Goal: Task Accomplishment & Management: Manage account settings

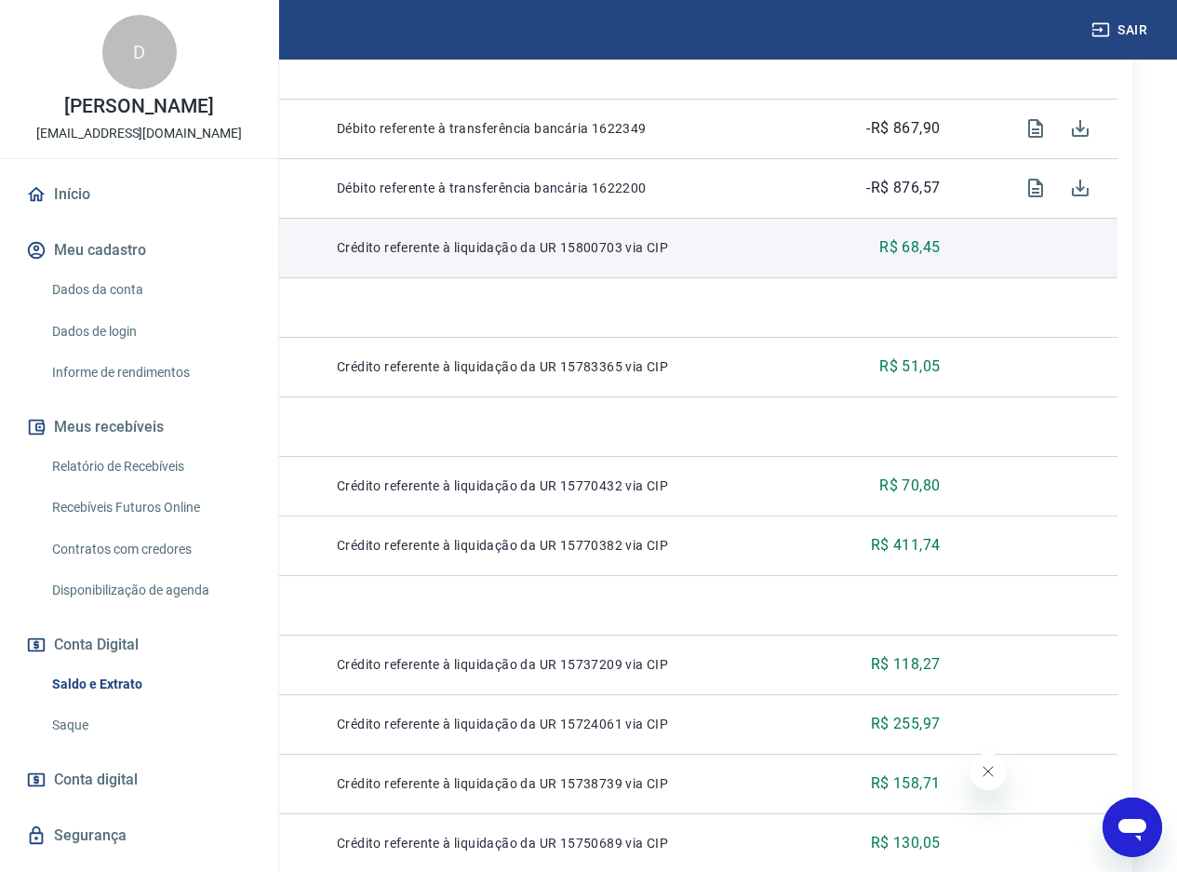
scroll to position [1116, 0]
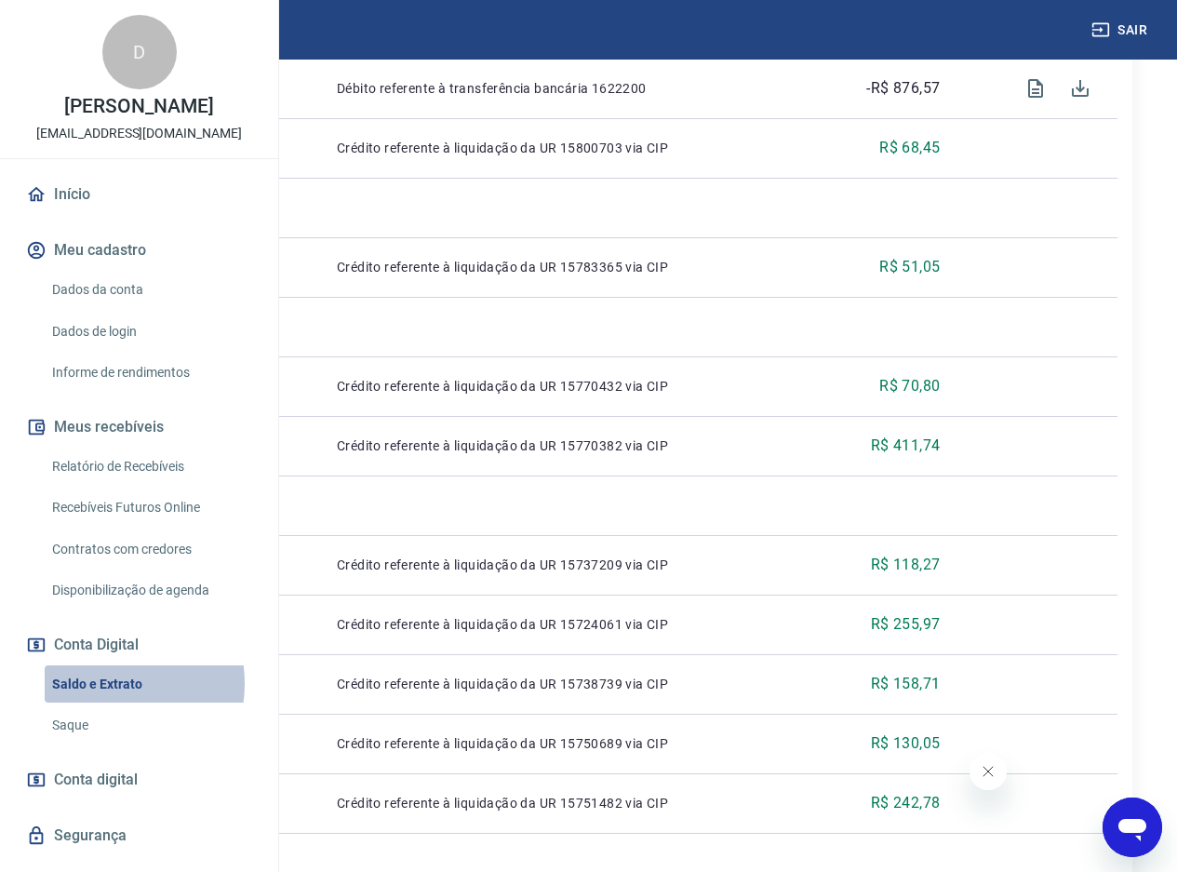
click at [101, 703] on link "Saldo e Extrato" at bounding box center [150, 684] width 211 height 38
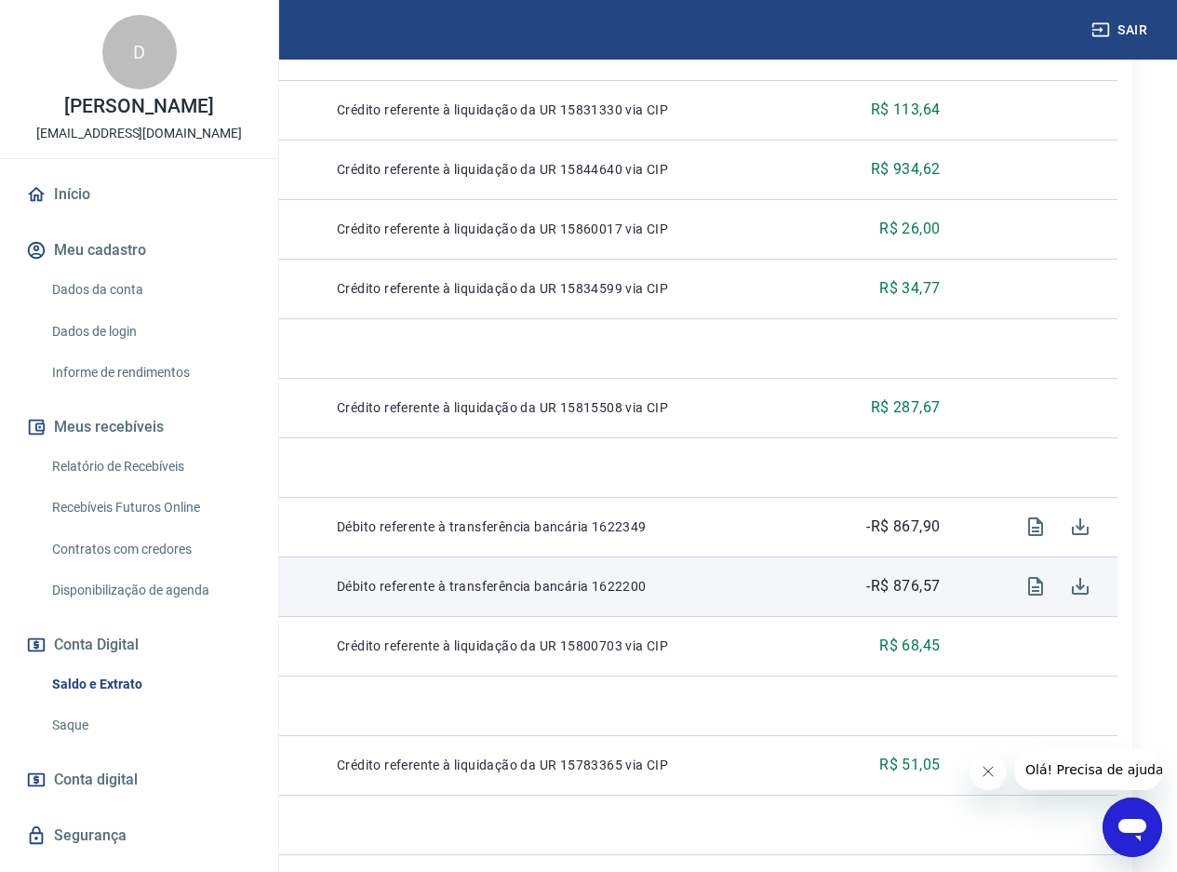
scroll to position [651, 0]
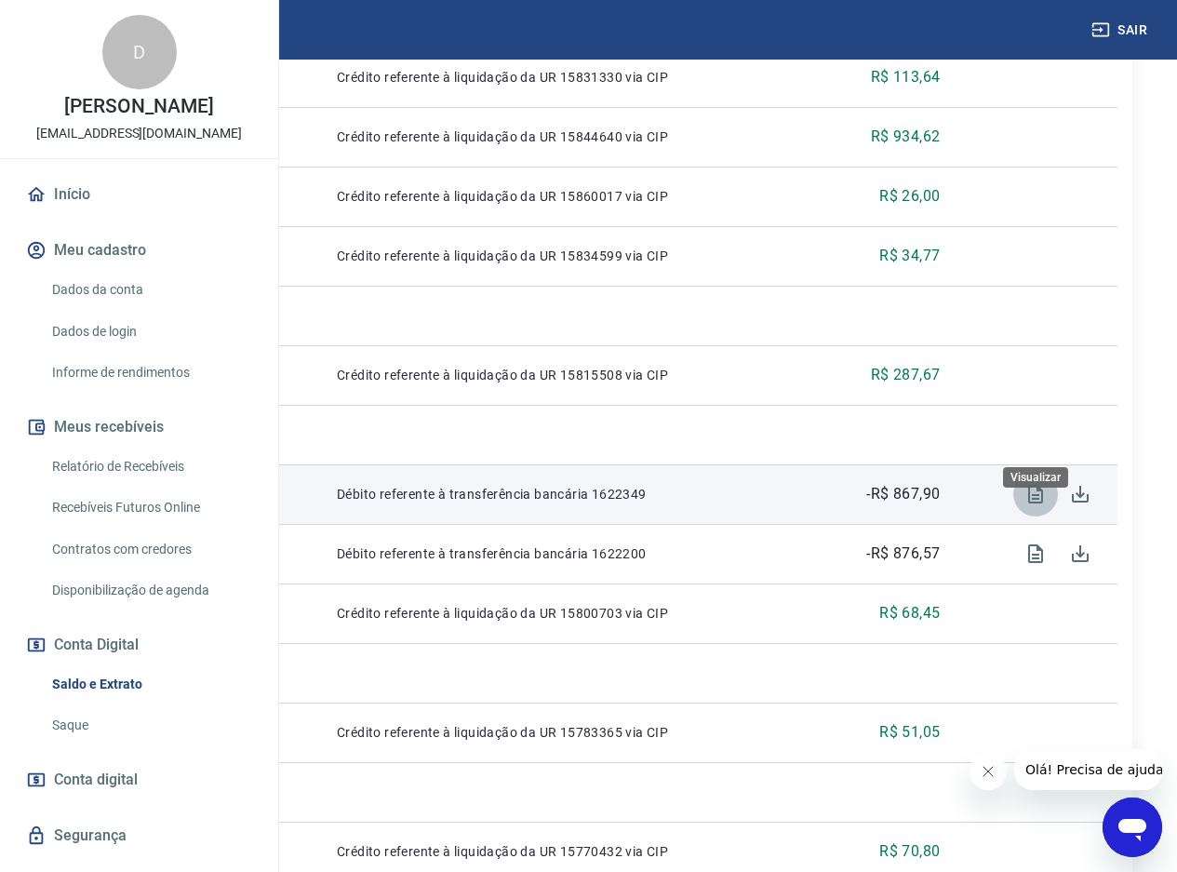
click at [1036, 503] on icon "Visualizar" at bounding box center [1035, 494] width 15 height 19
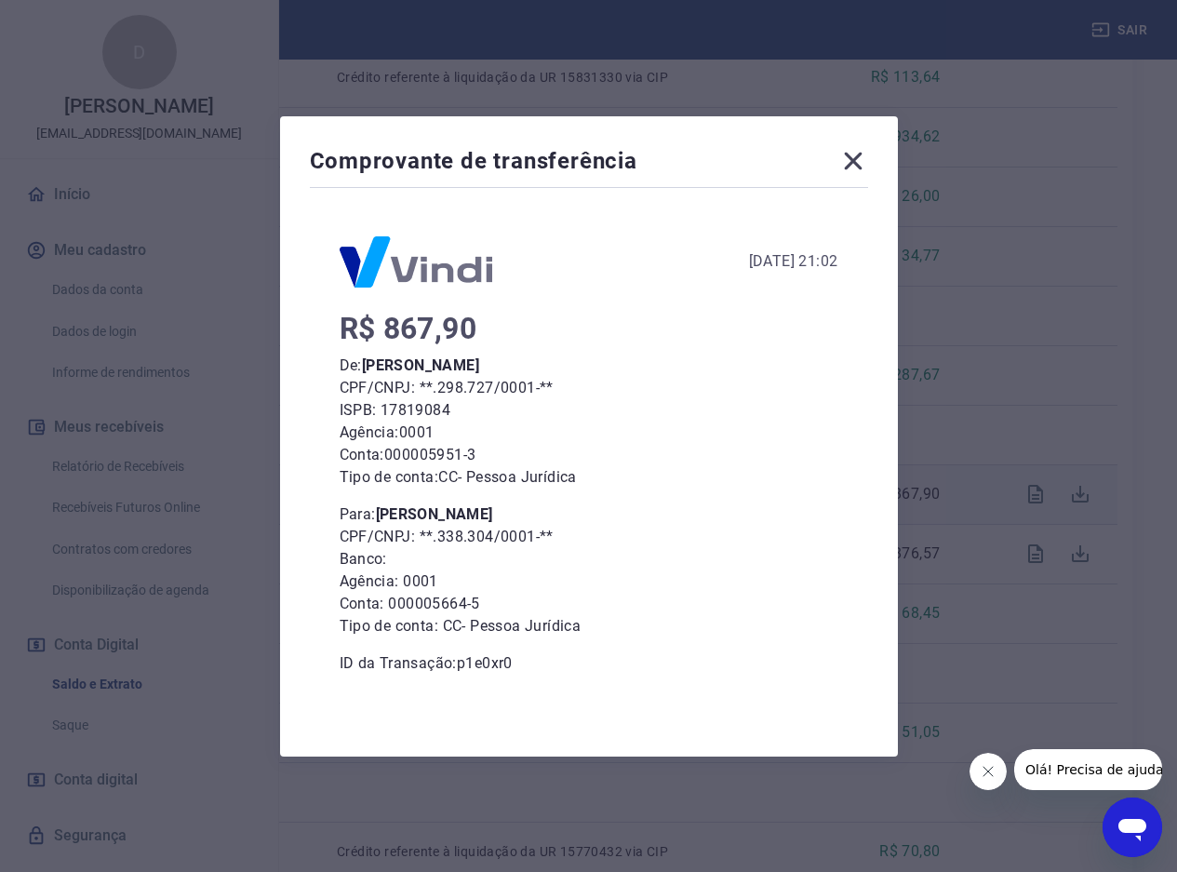
click at [859, 157] on icon at bounding box center [853, 161] width 30 height 30
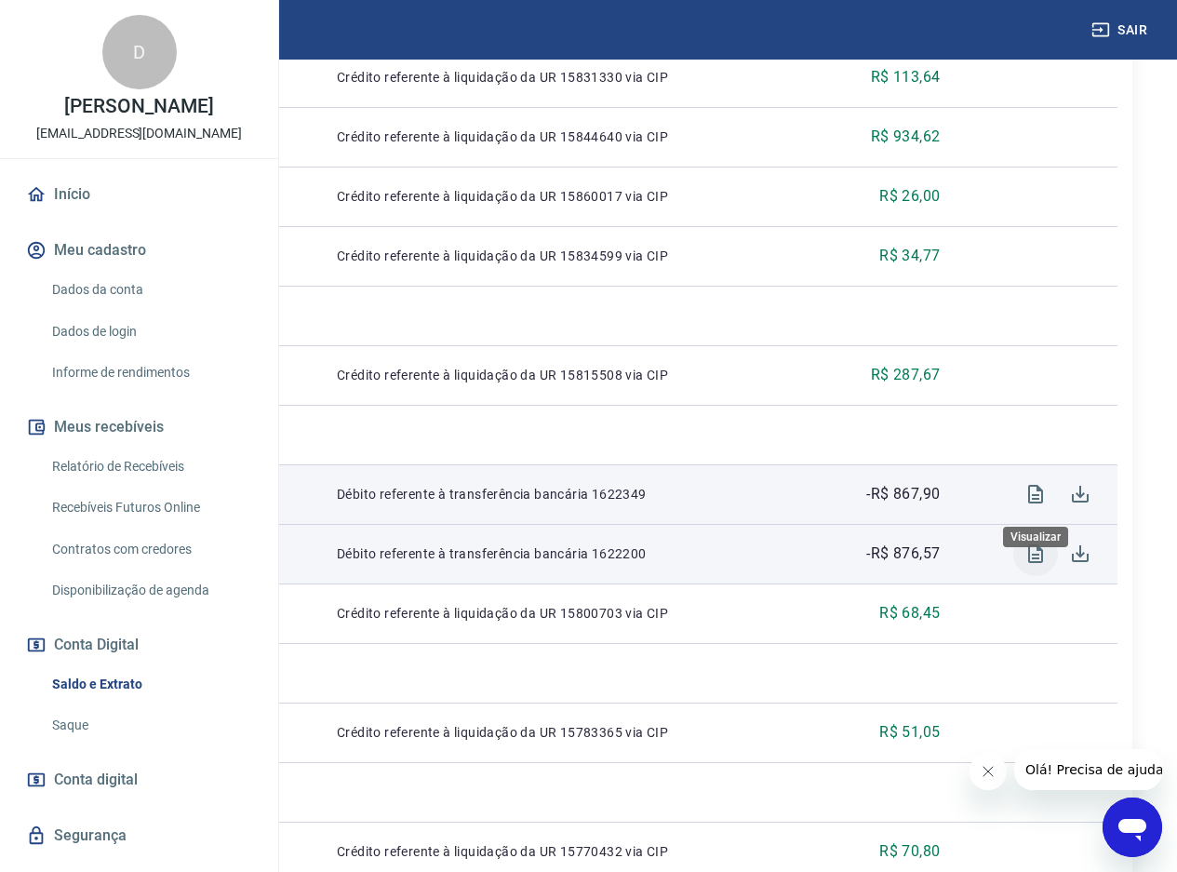
click at [1032, 565] on icon "Visualizar" at bounding box center [1035, 553] width 22 height 22
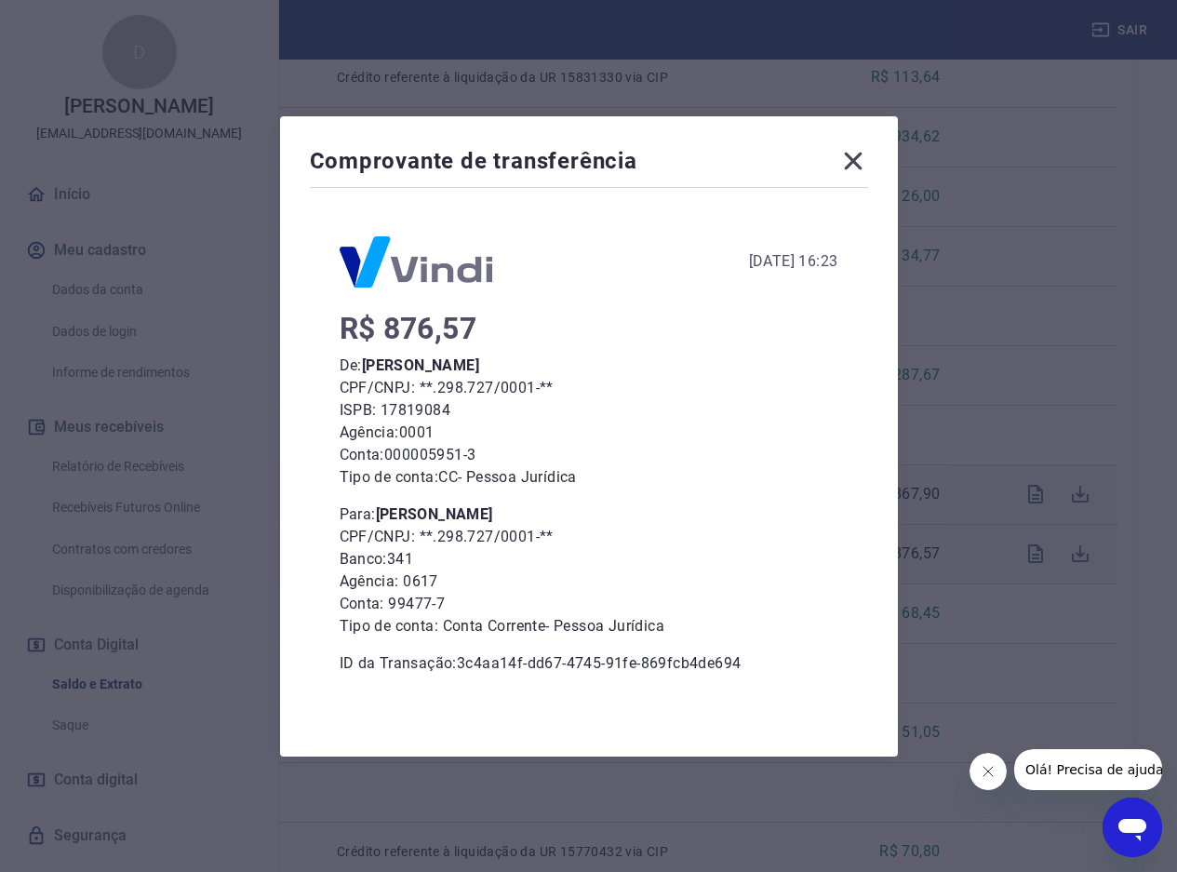
click at [860, 159] on icon at bounding box center [853, 161] width 18 height 18
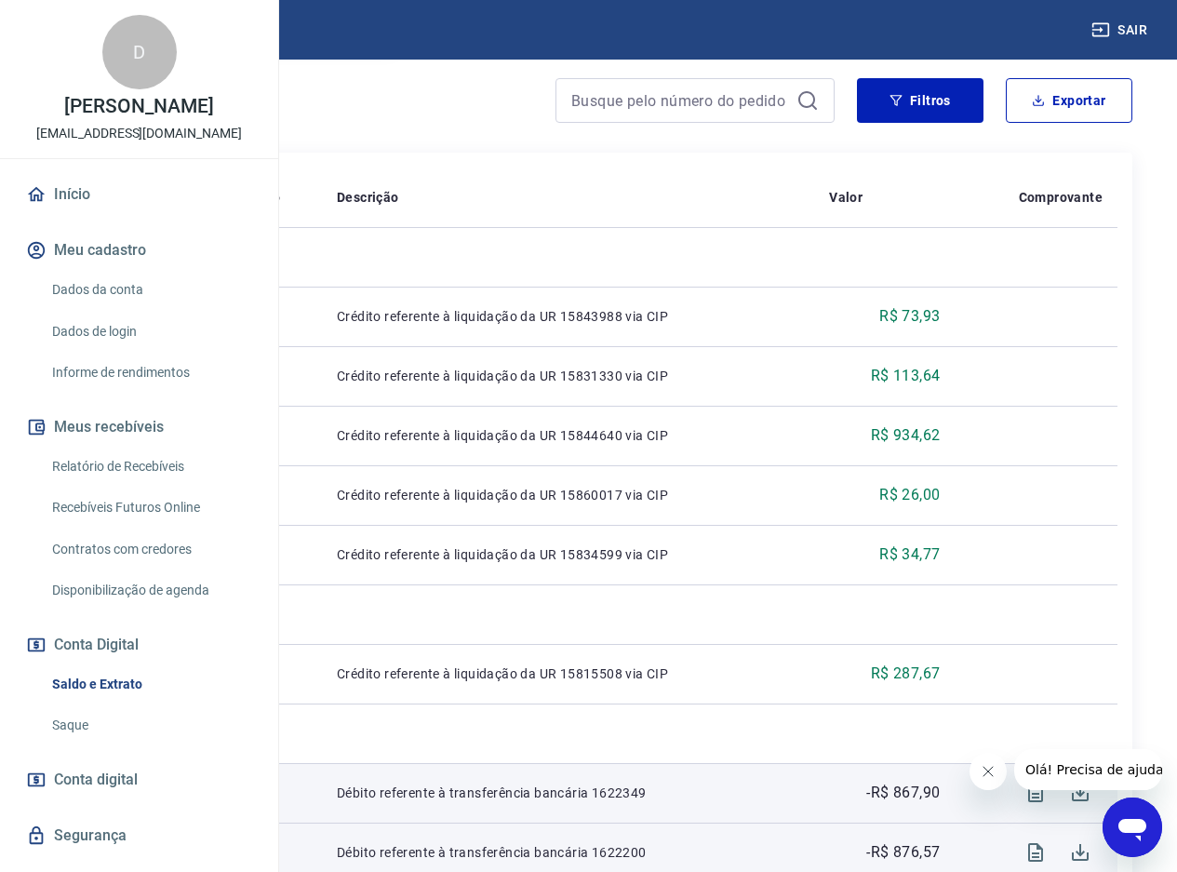
scroll to position [279, 0]
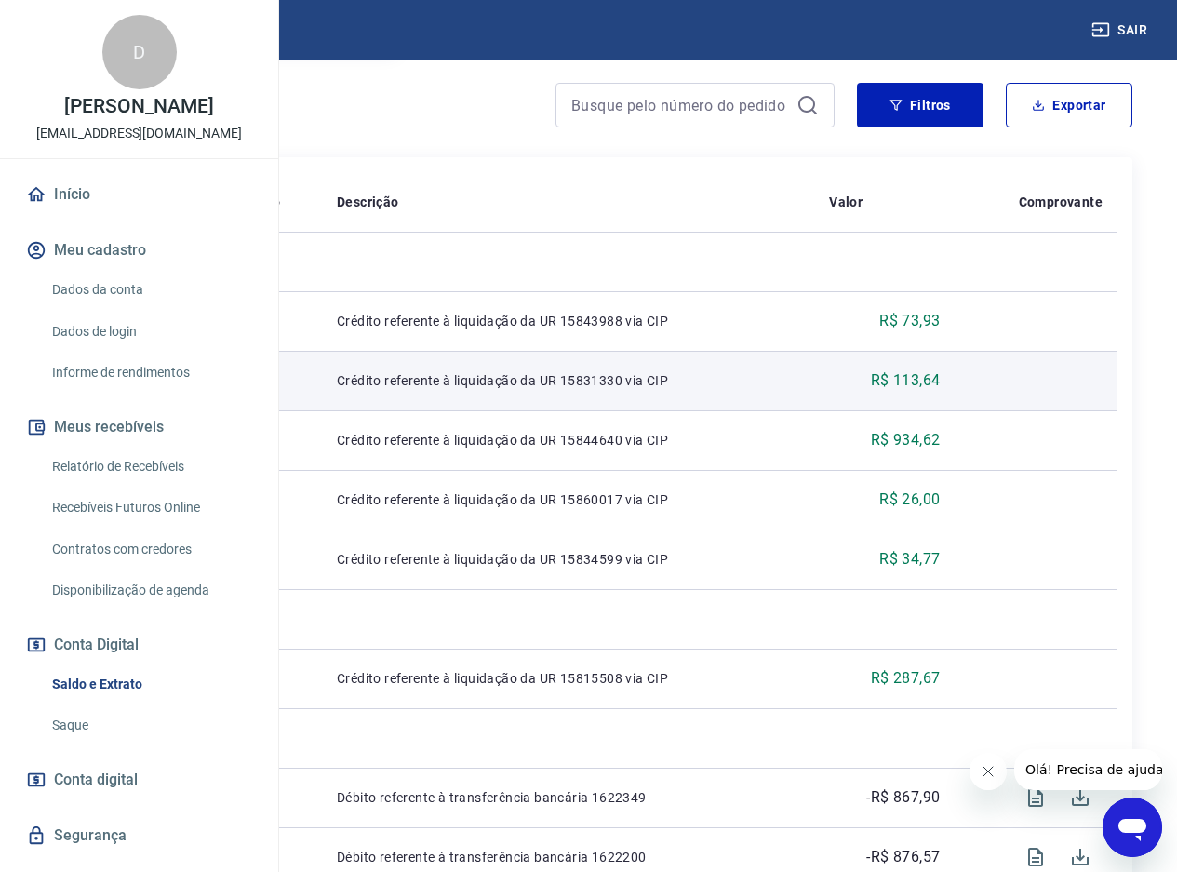
scroll to position [372, 0]
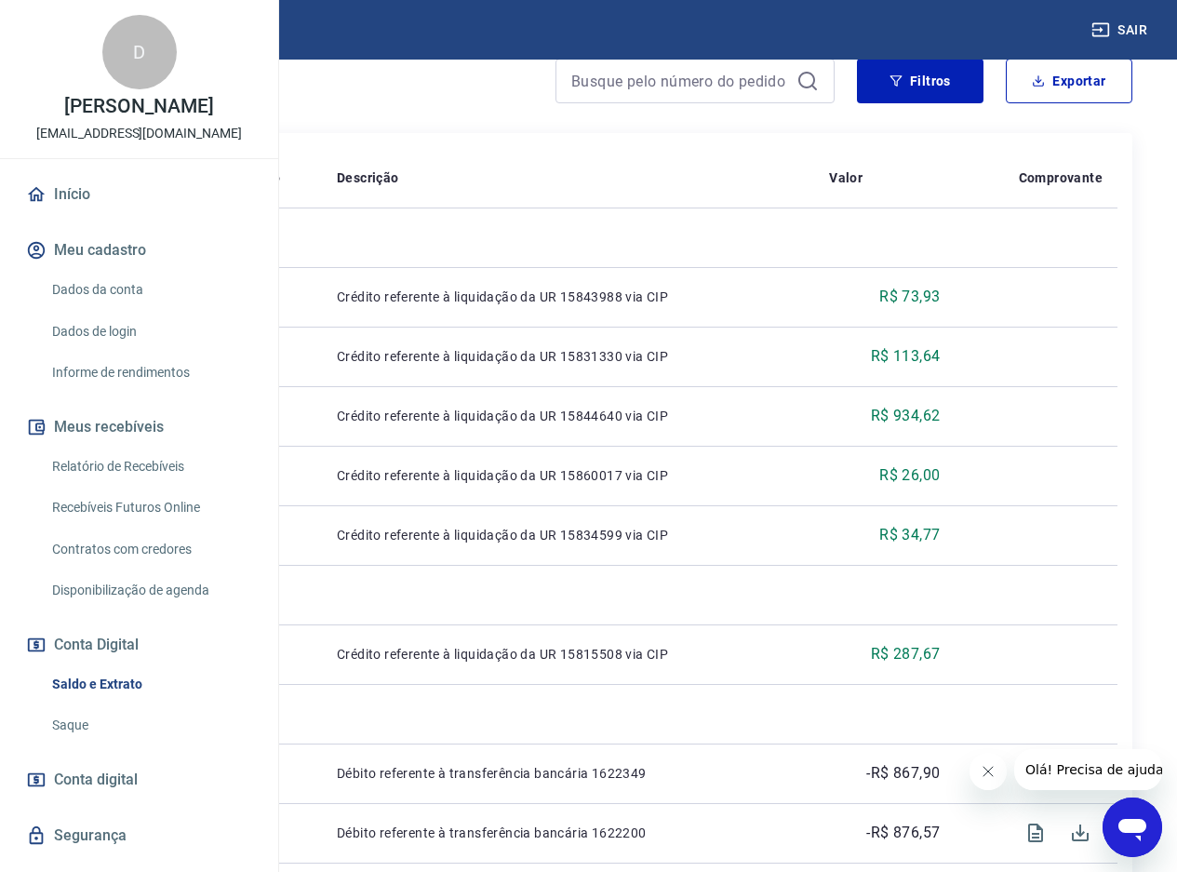
click at [106, 703] on link "Saldo e Extrato" at bounding box center [150, 684] width 211 height 38
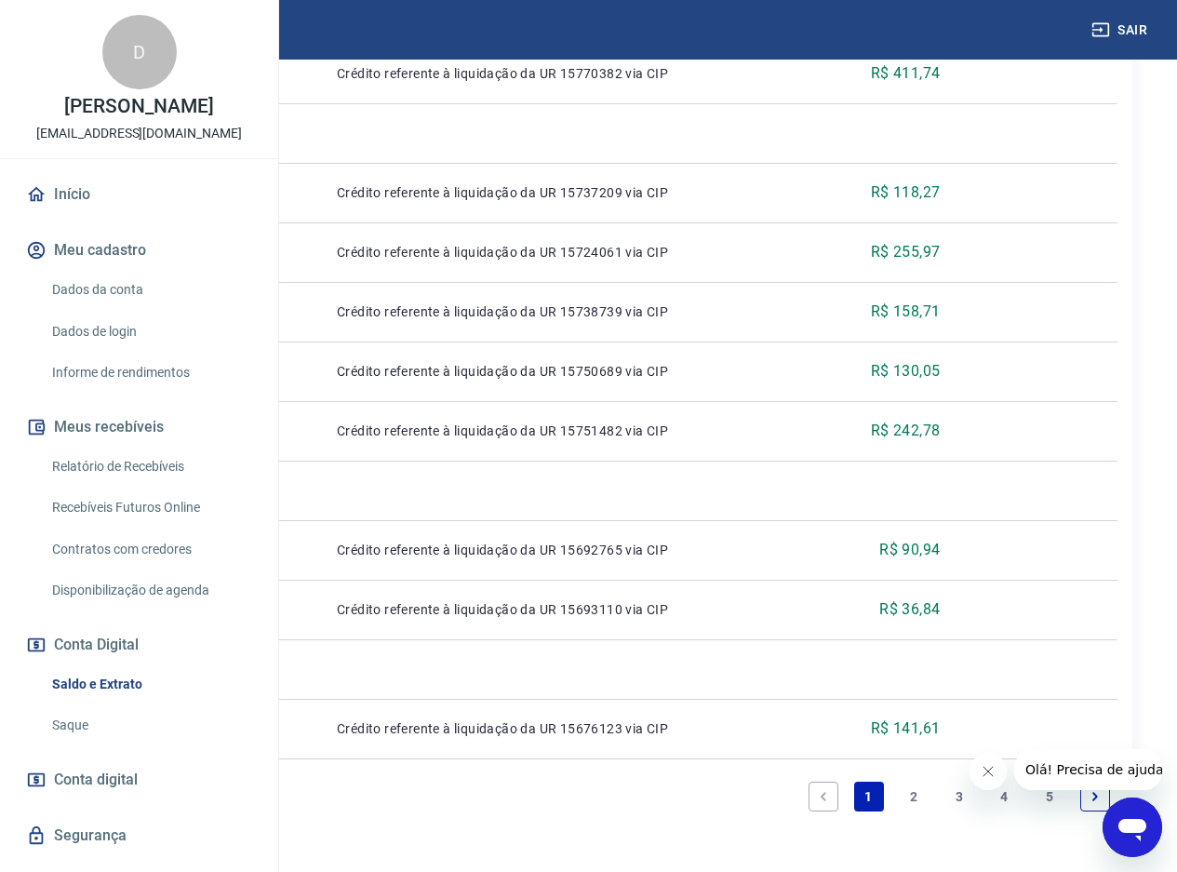
scroll to position [1116, 0]
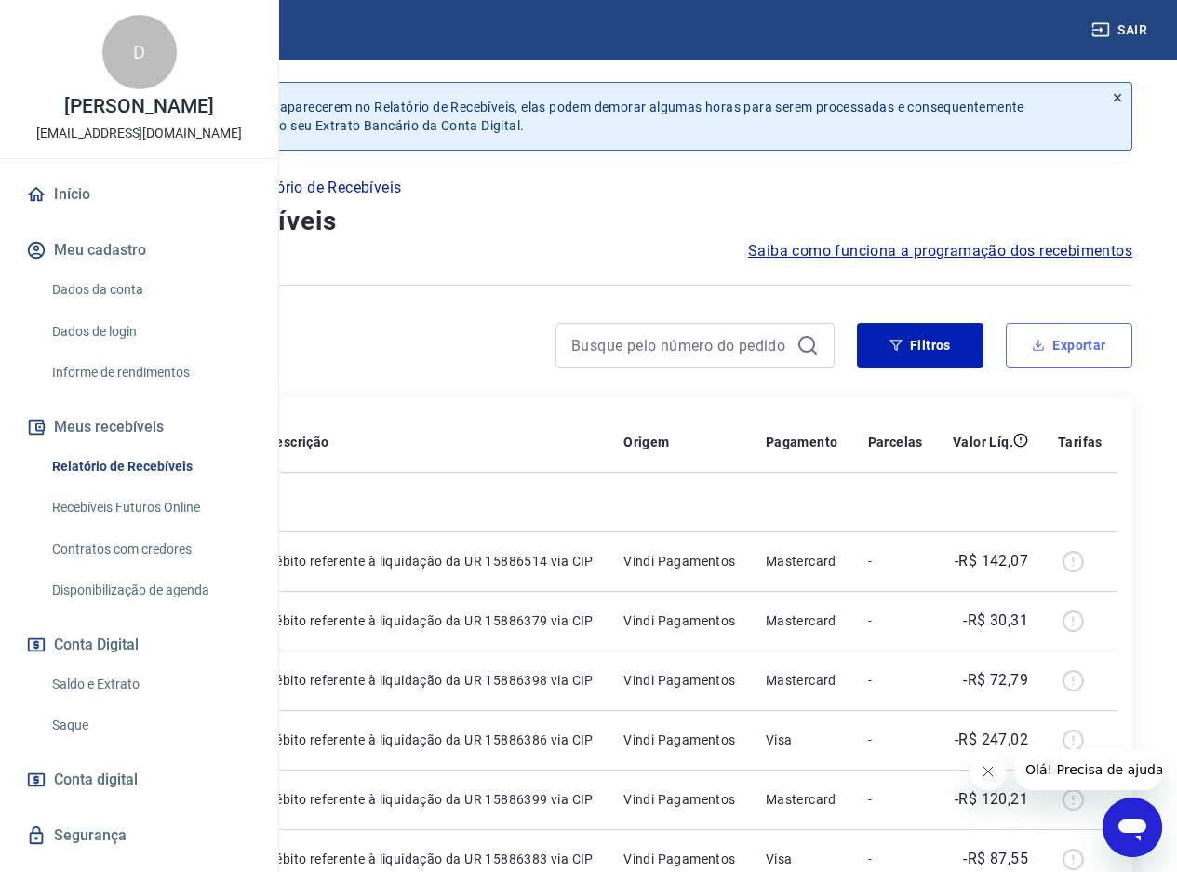
click at [1082, 351] on button "Exportar" at bounding box center [1069, 345] width 127 height 45
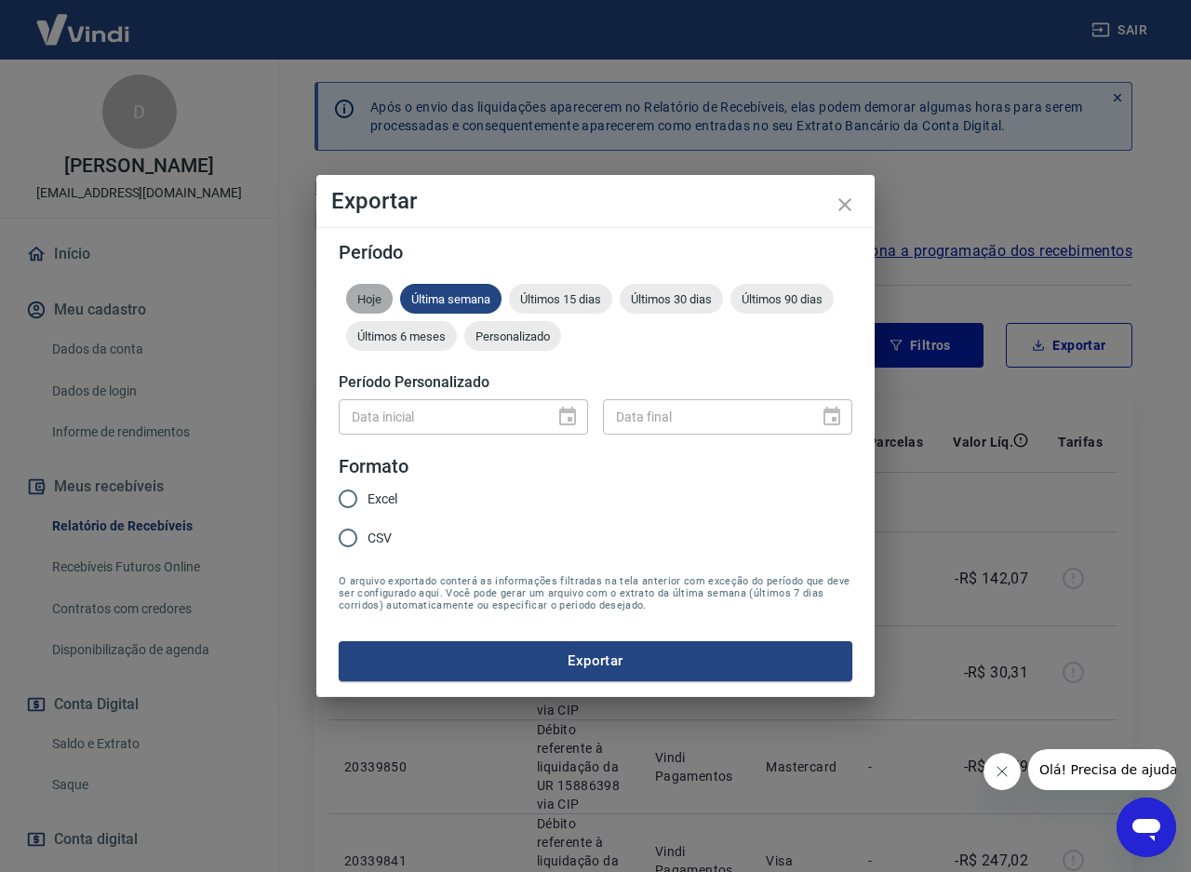
click at [359, 300] on span "Hoje" at bounding box center [369, 299] width 47 height 14
click at [343, 503] on input "Excel" at bounding box center [347, 498] width 39 height 39
radio input "true"
click at [592, 660] on button "Exportar" at bounding box center [596, 660] width 514 height 39
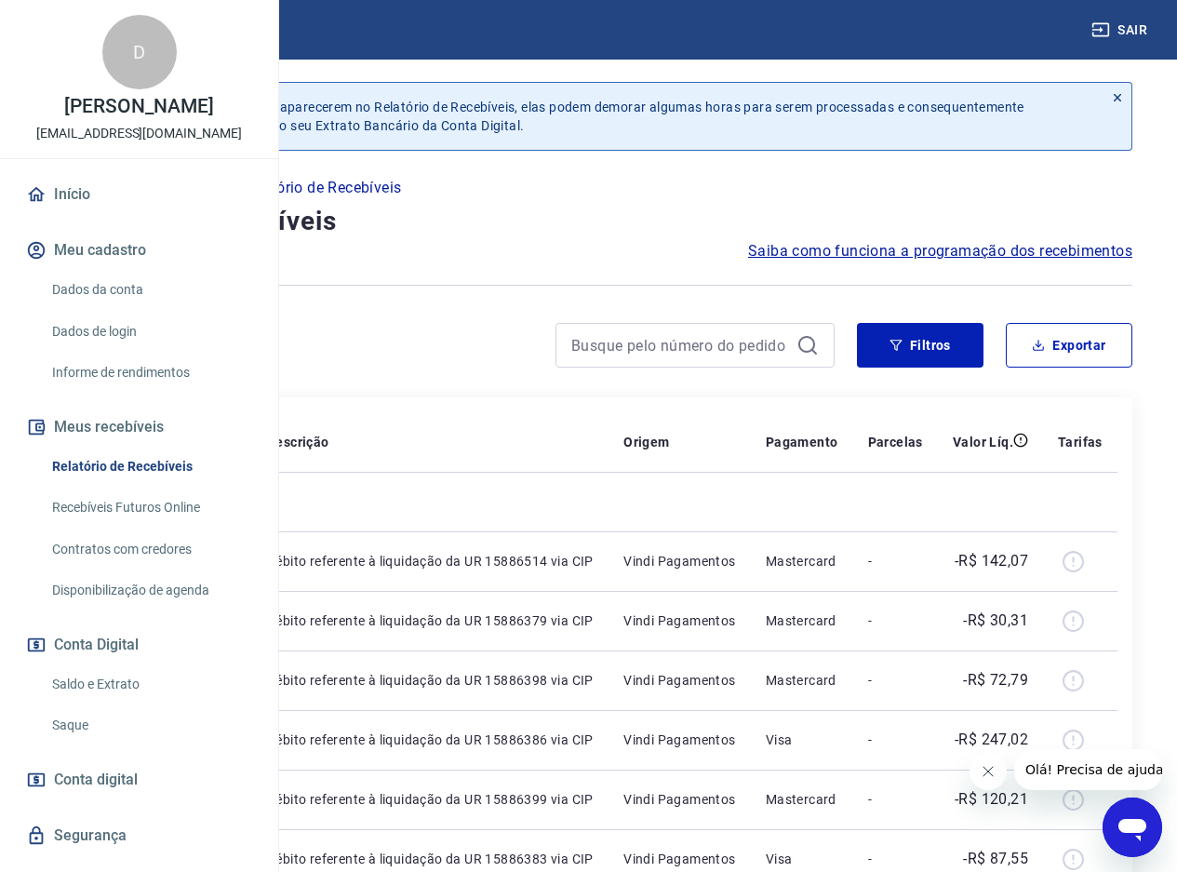
click at [930, 258] on span "Saiba como funciona a programação dos recebimentos" at bounding box center [940, 251] width 384 height 22
click at [153, 486] on link "Relatório de Recebíveis" at bounding box center [150, 466] width 211 height 38
click at [907, 354] on button "Filtros" at bounding box center [920, 345] width 127 height 45
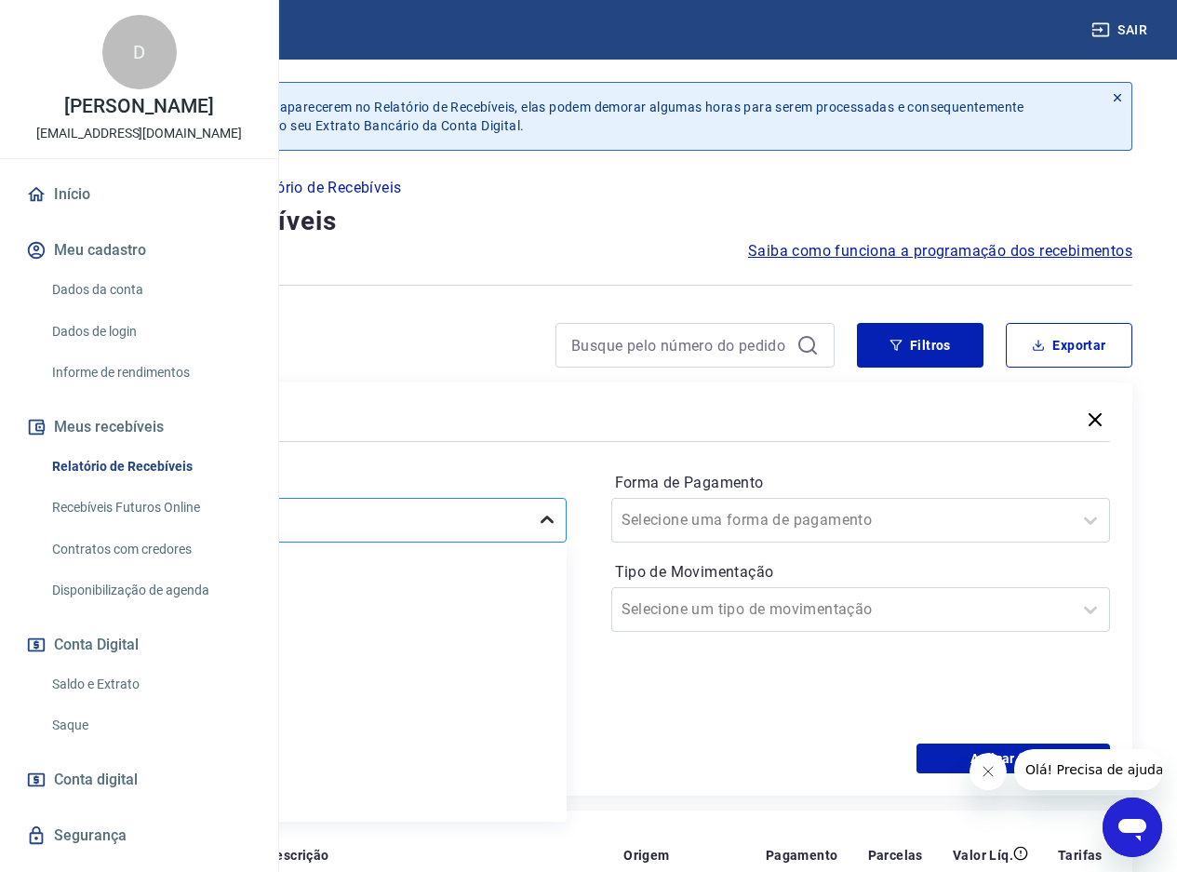
click at [558, 514] on icon at bounding box center [547, 520] width 22 height 22
click at [471, 606] on div "Hoje" at bounding box center [317, 616] width 500 height 37
click at [1089, 523] on icon at bounding box center [1090, 520] width 22 height 22
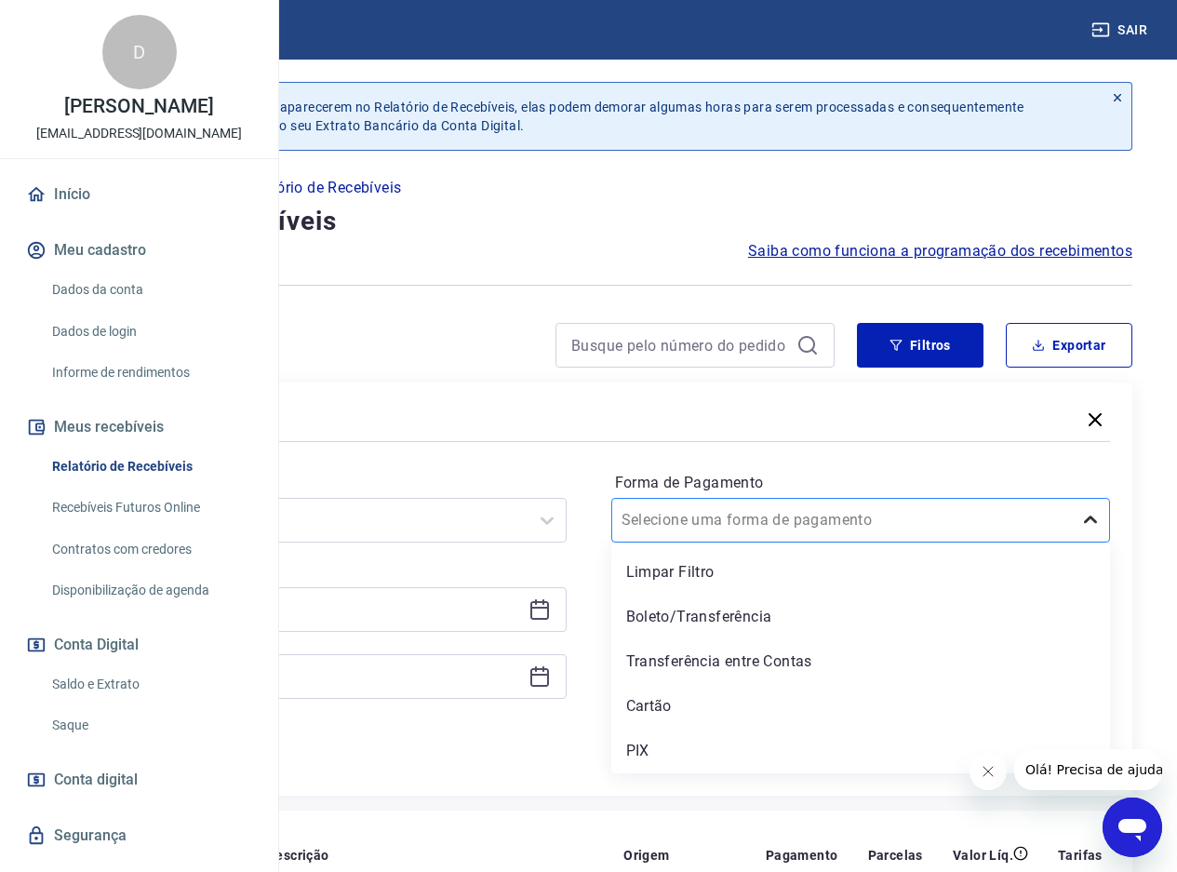
click at [1087, 516] on icon at bounding box center [1090, 520] width 22 height 22
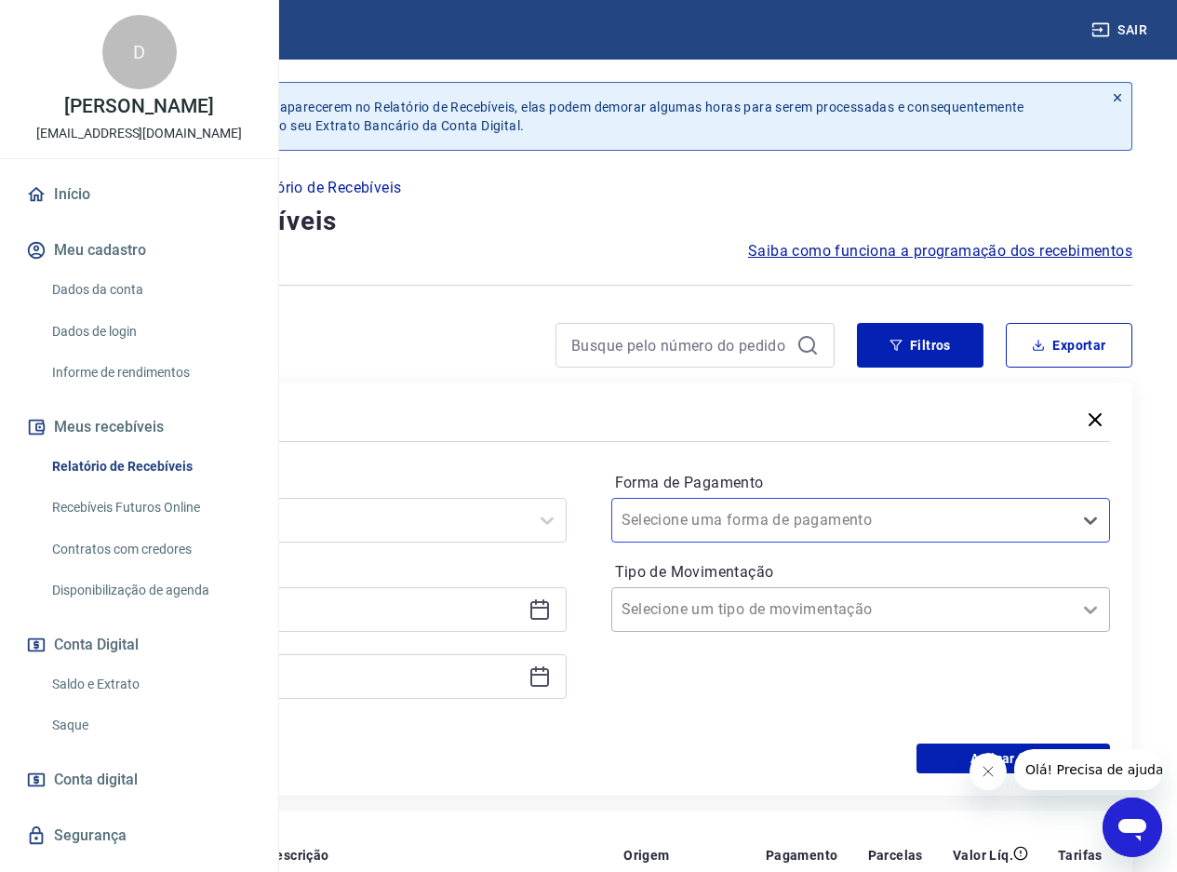
click at [1094, 609] on icon at bounding box center [1090, 609] width 22 height 22
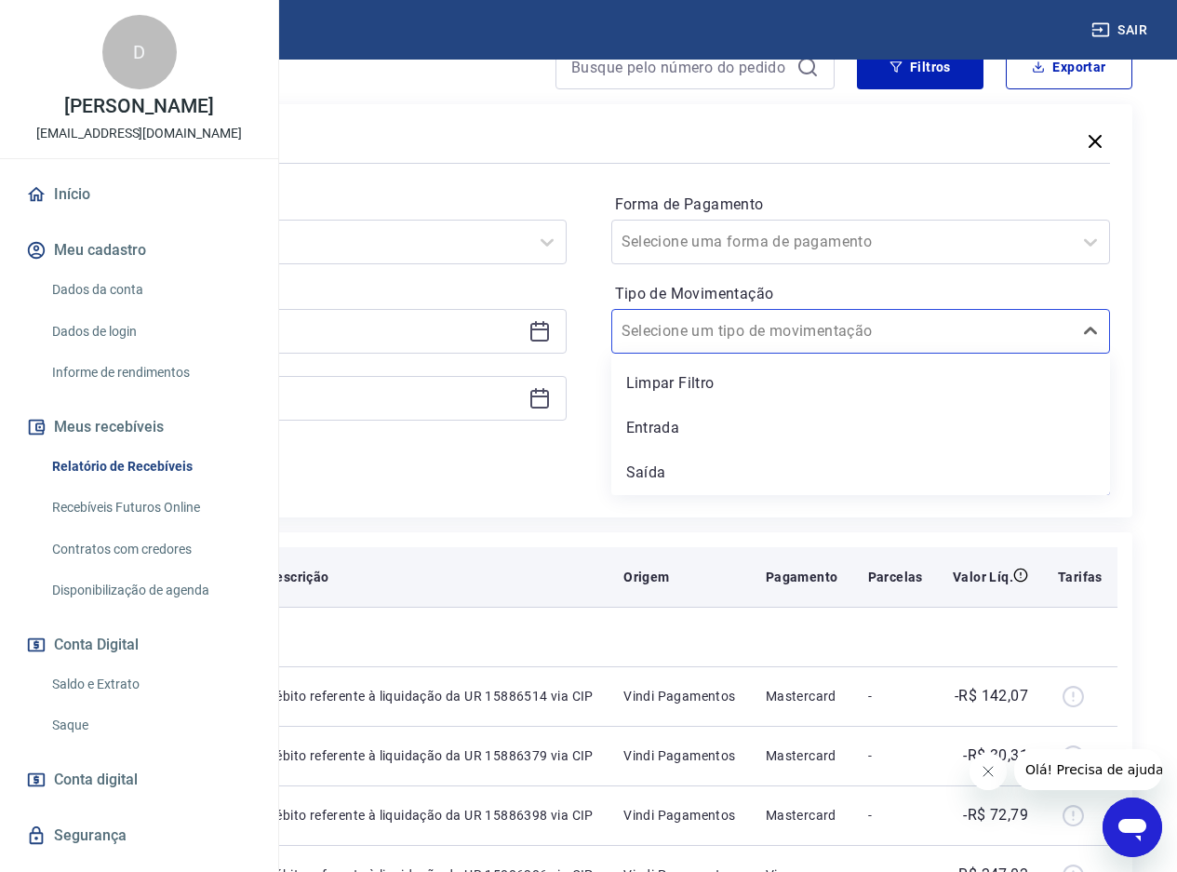
scroll to position [279, 0]
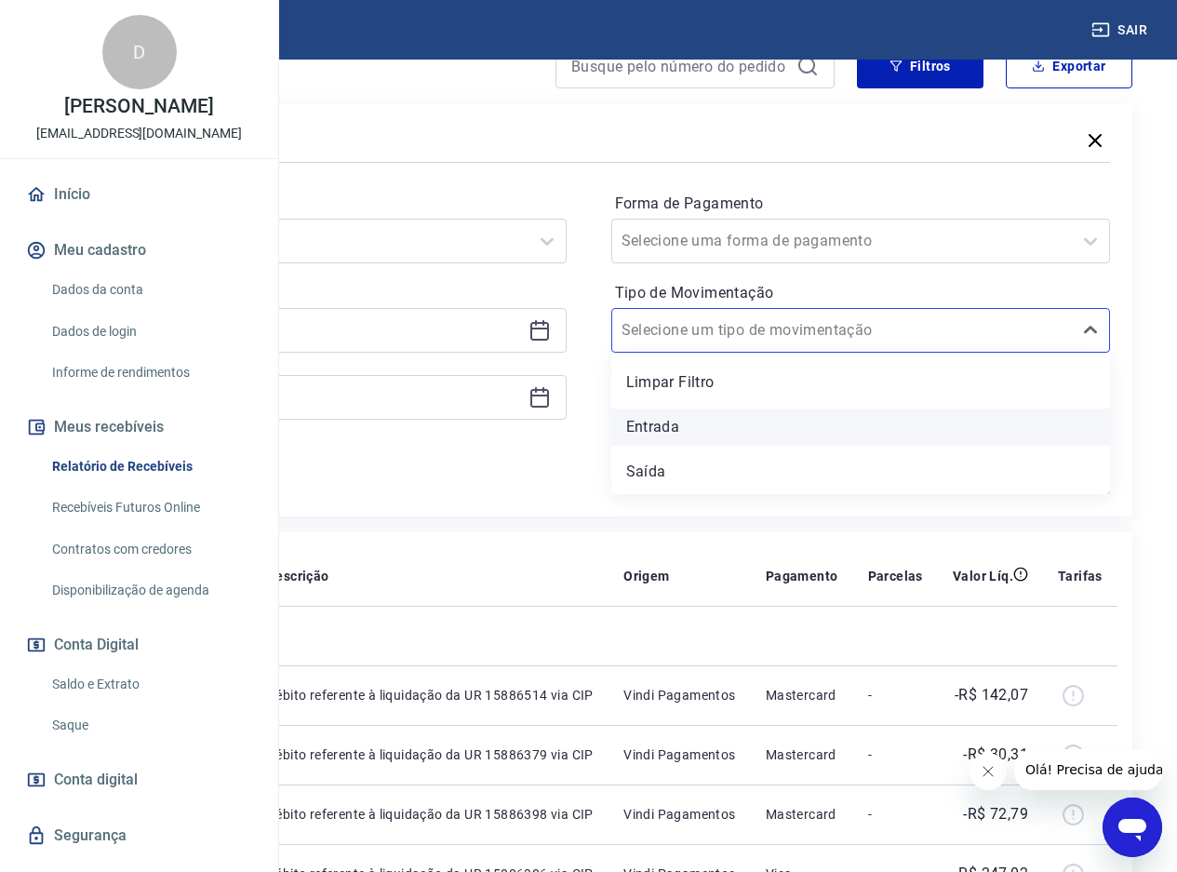
click at [795, 422] on div "Entrada" at bounding box center [861, 426] width 500 height 37
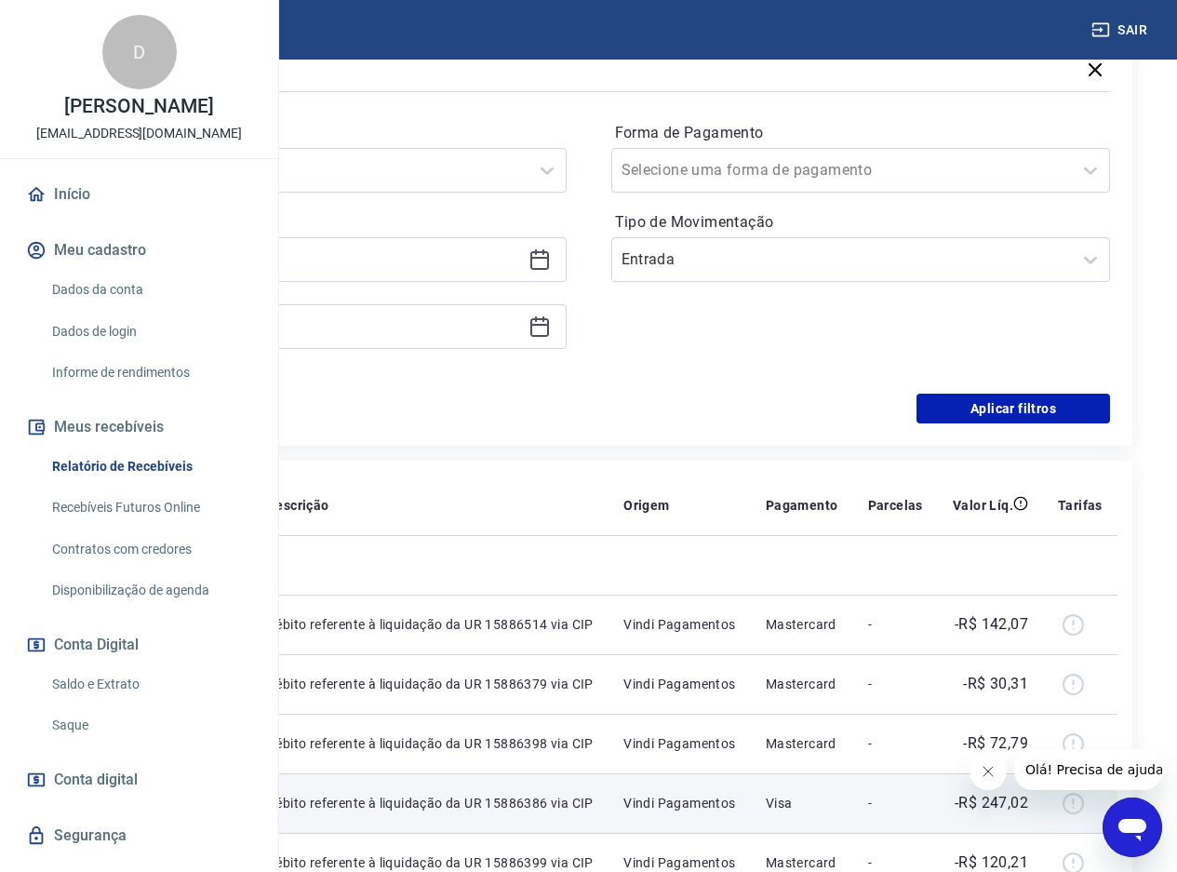
scroll to position [27, 0]
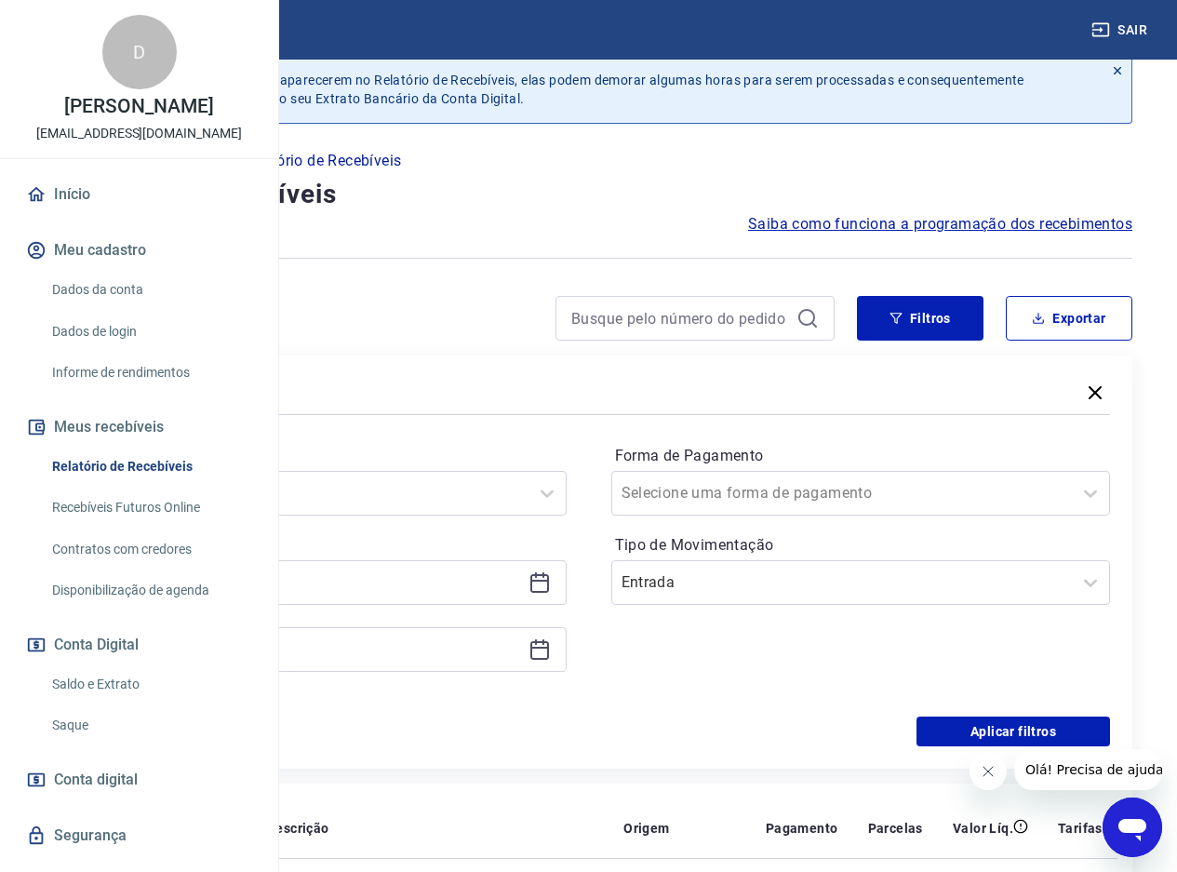
click at [790, 425] on div "Período Hoje Período personalizado Forma de Pagamento Selecione uma forma de pa…" at bounding box center [588, 568] width 1043 height 298
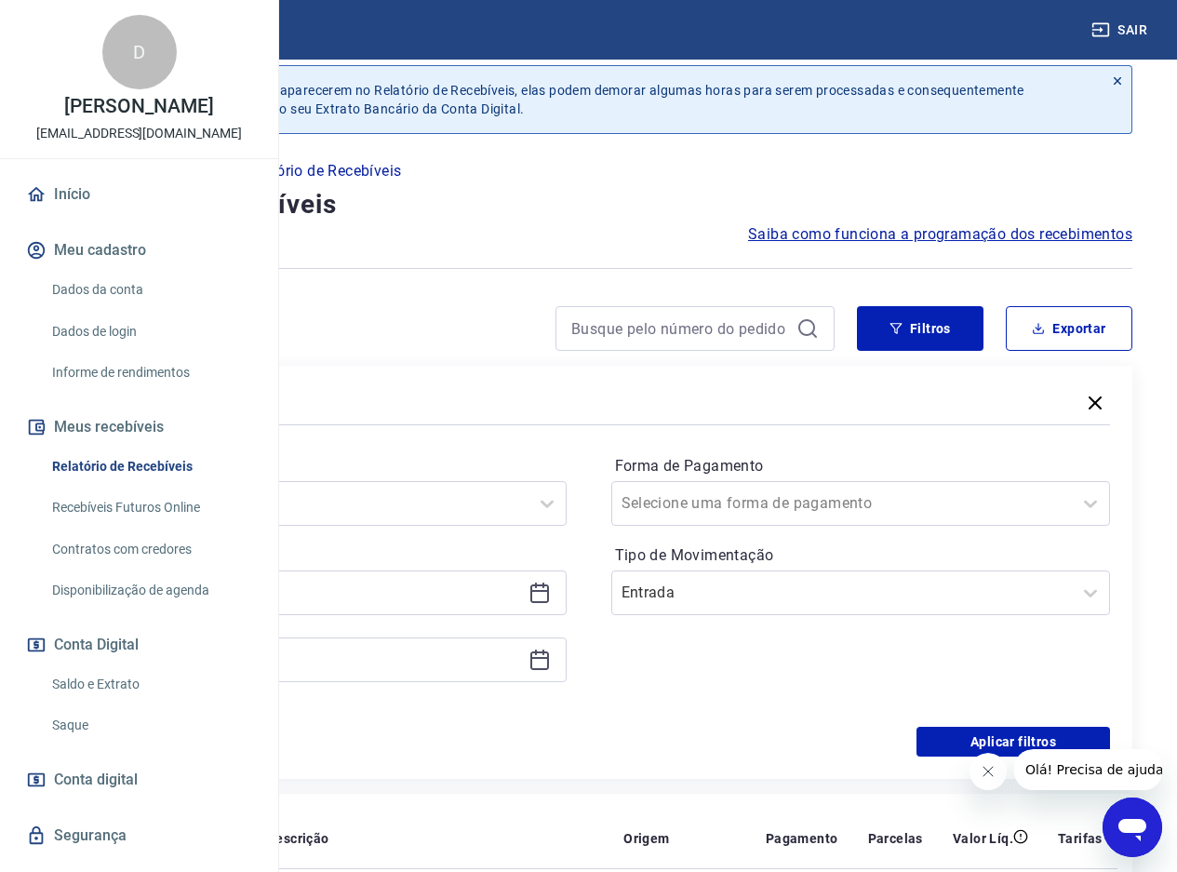
scroll to position [0, 0]
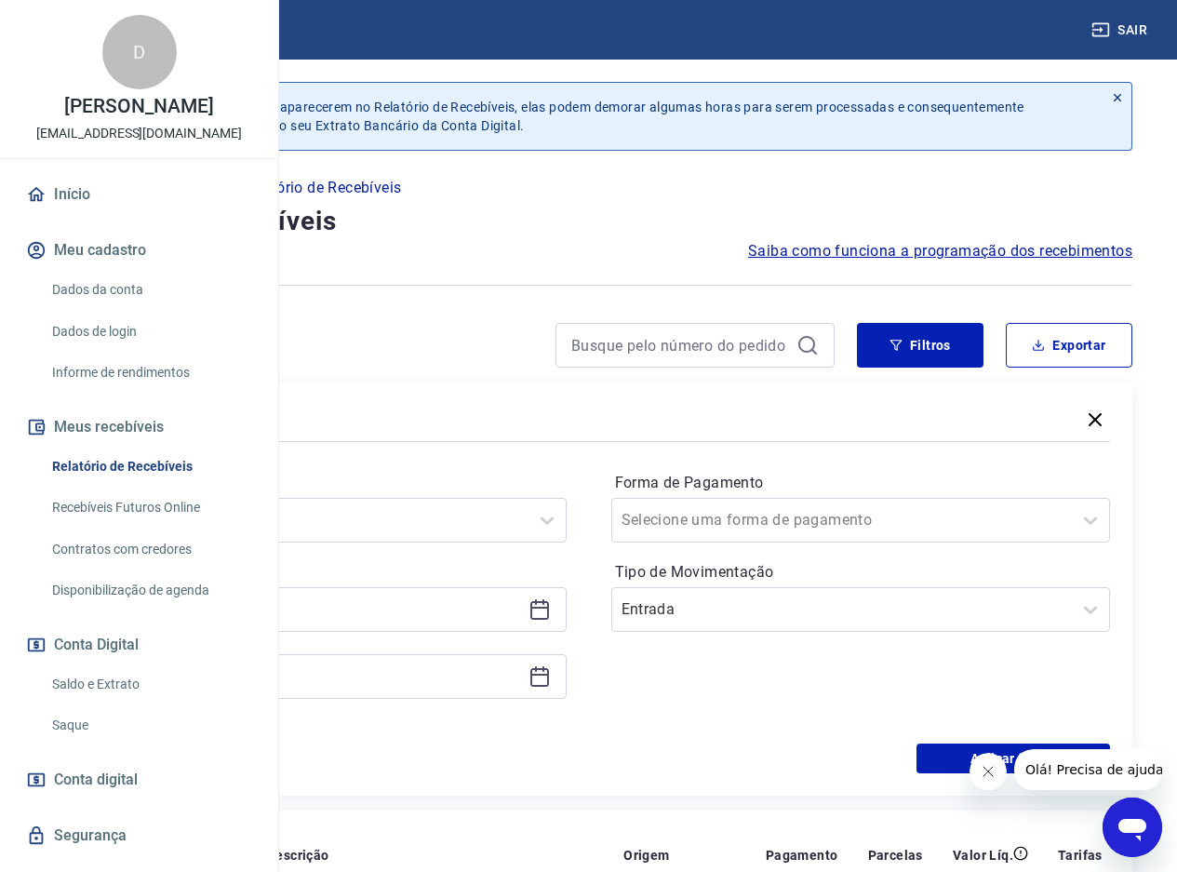
click at [477, 344] on div at bounding box center [440, 345] width 790 height 45
click at [477, 338] on div at bounding box center [440, 345] width 790 height 45
click at [87, 703] on link "Saldo e Extrato" at bounding box center [150, 684] width 211 height 38
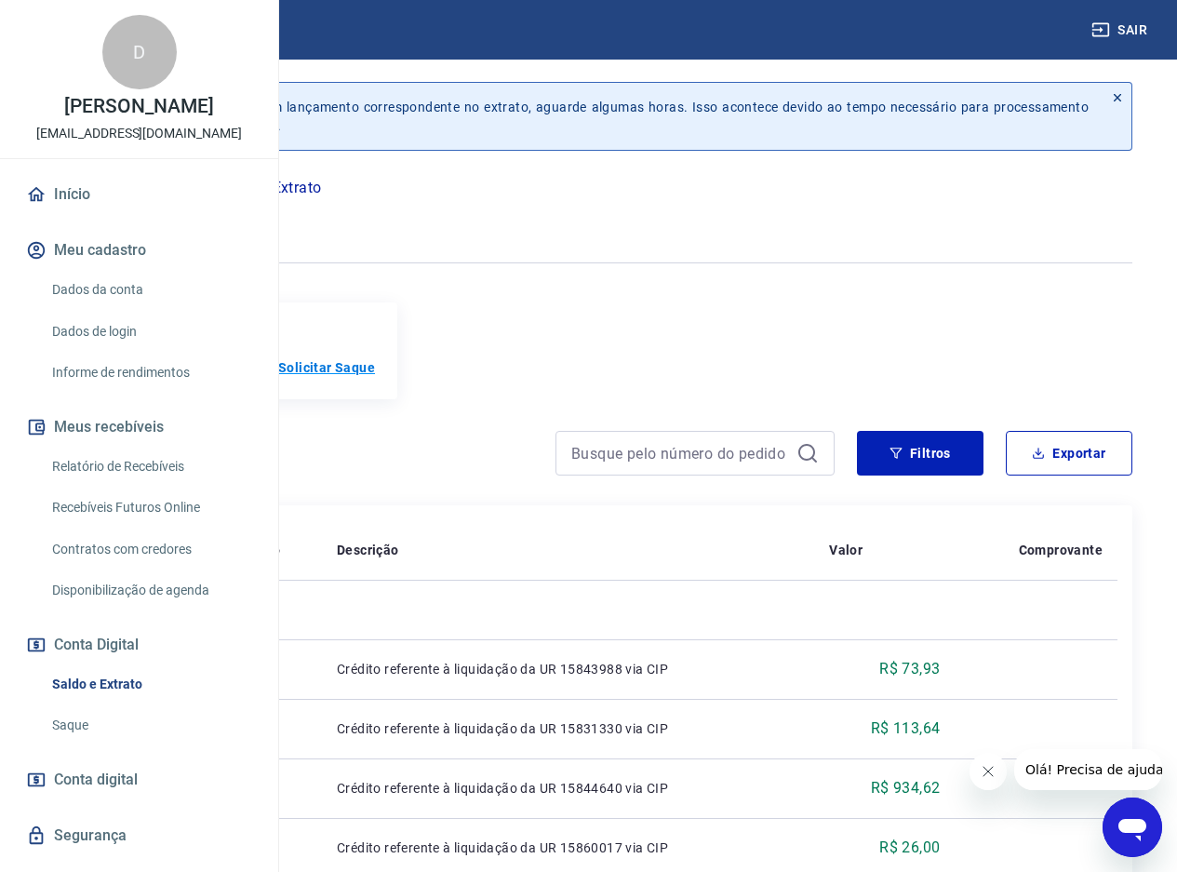
click at [375, 377] on p "Solicitar Saque" at bounding box center [326, 367] width 97 height 19
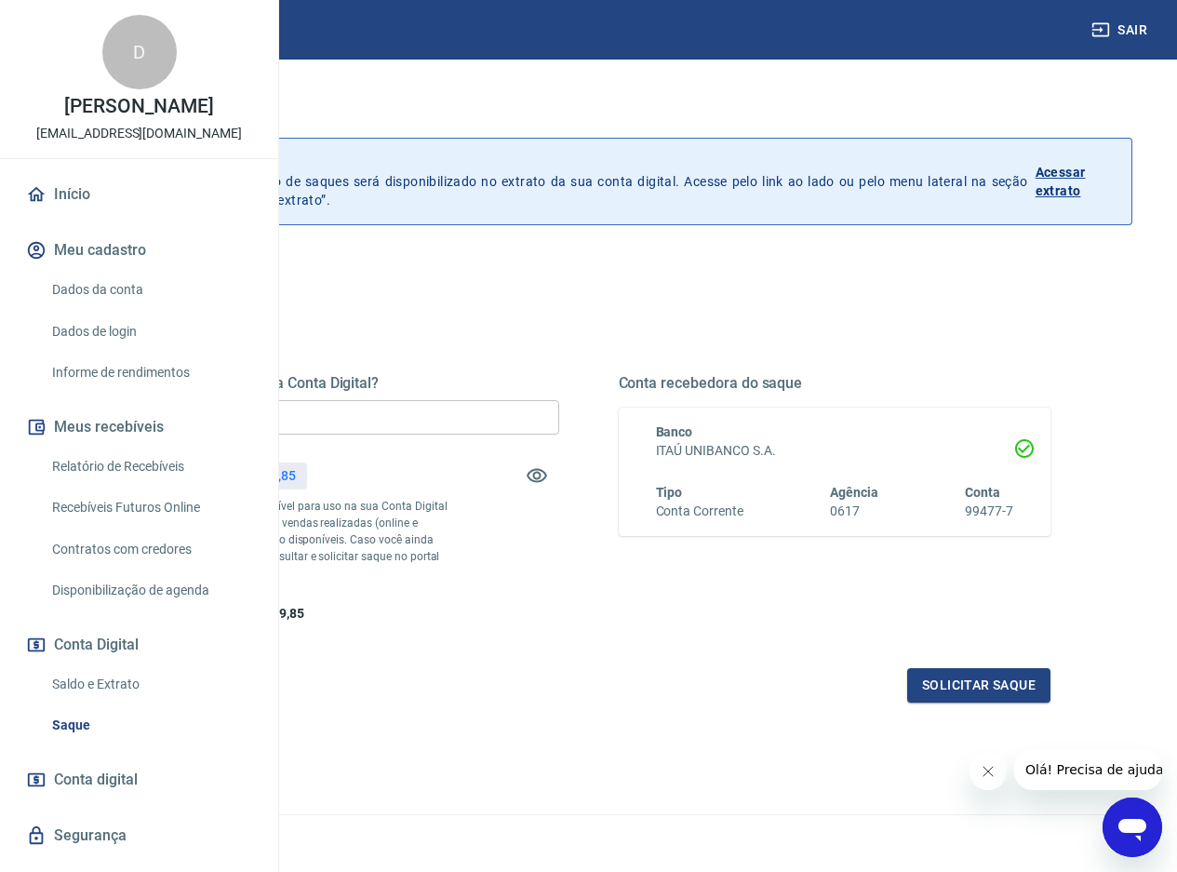
click at [85, 703] on link "Saldo e Extrato" at bounding box center [150, 684] width 211 height 38
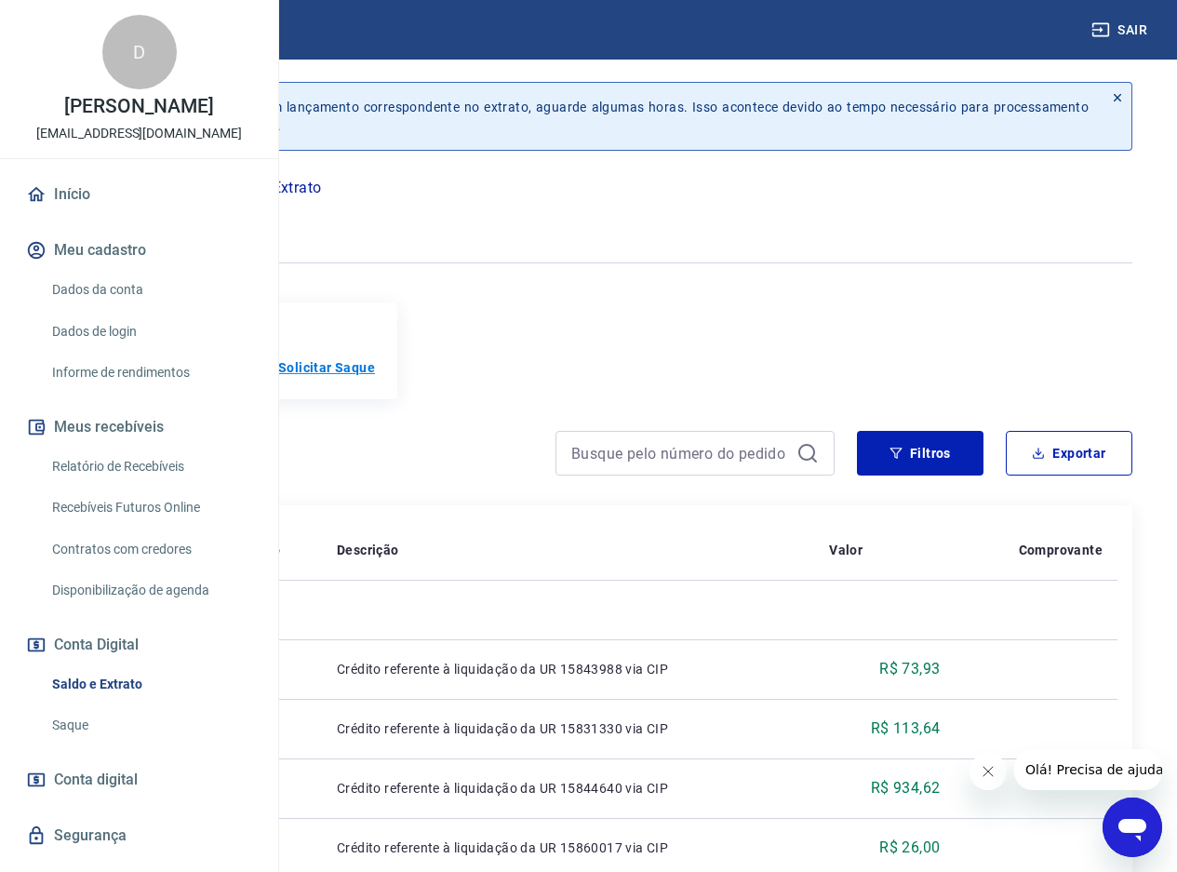
click at [375, 358] on p "Solicitar Saque" at bounding box center [326, 367] width 97 height 19
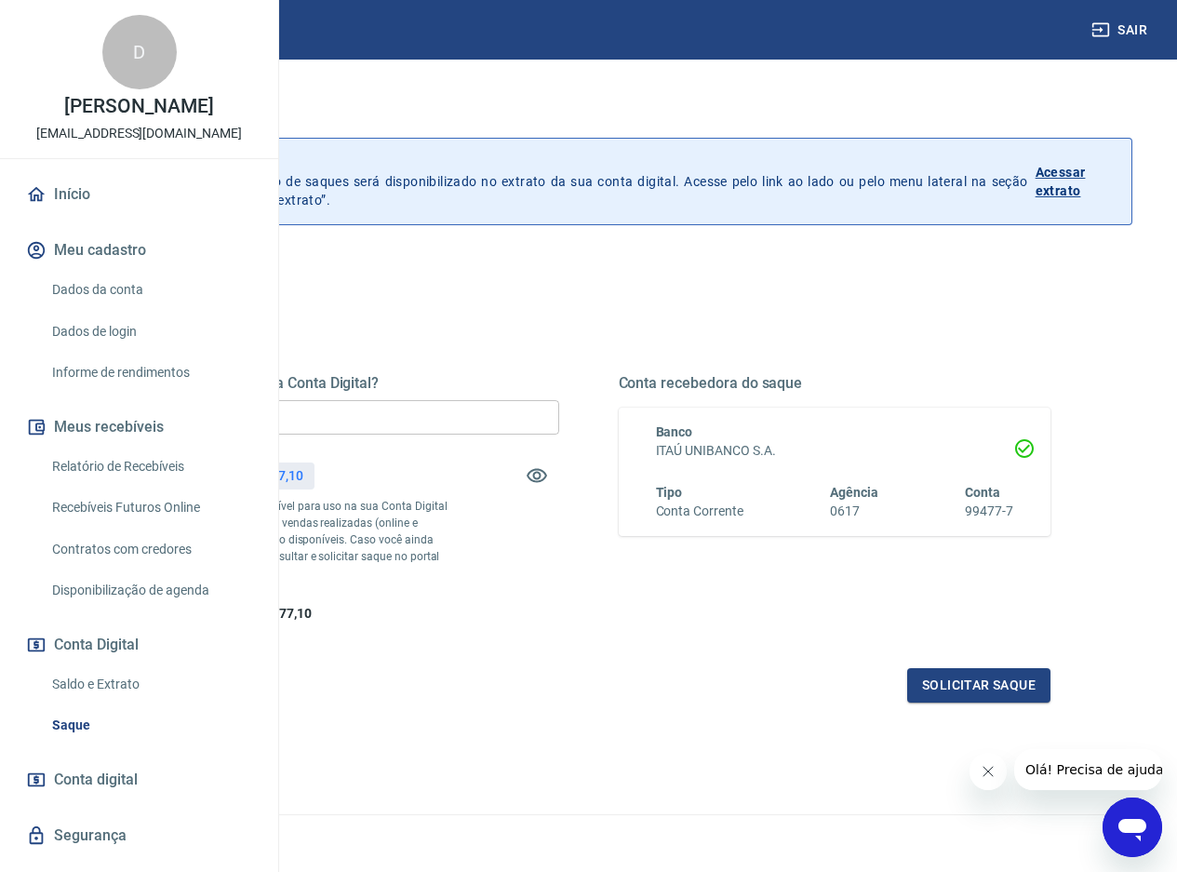
click at [104, 703] on link "Saldo e Extrato" at bounding box center [150, 684] width 211 height 38
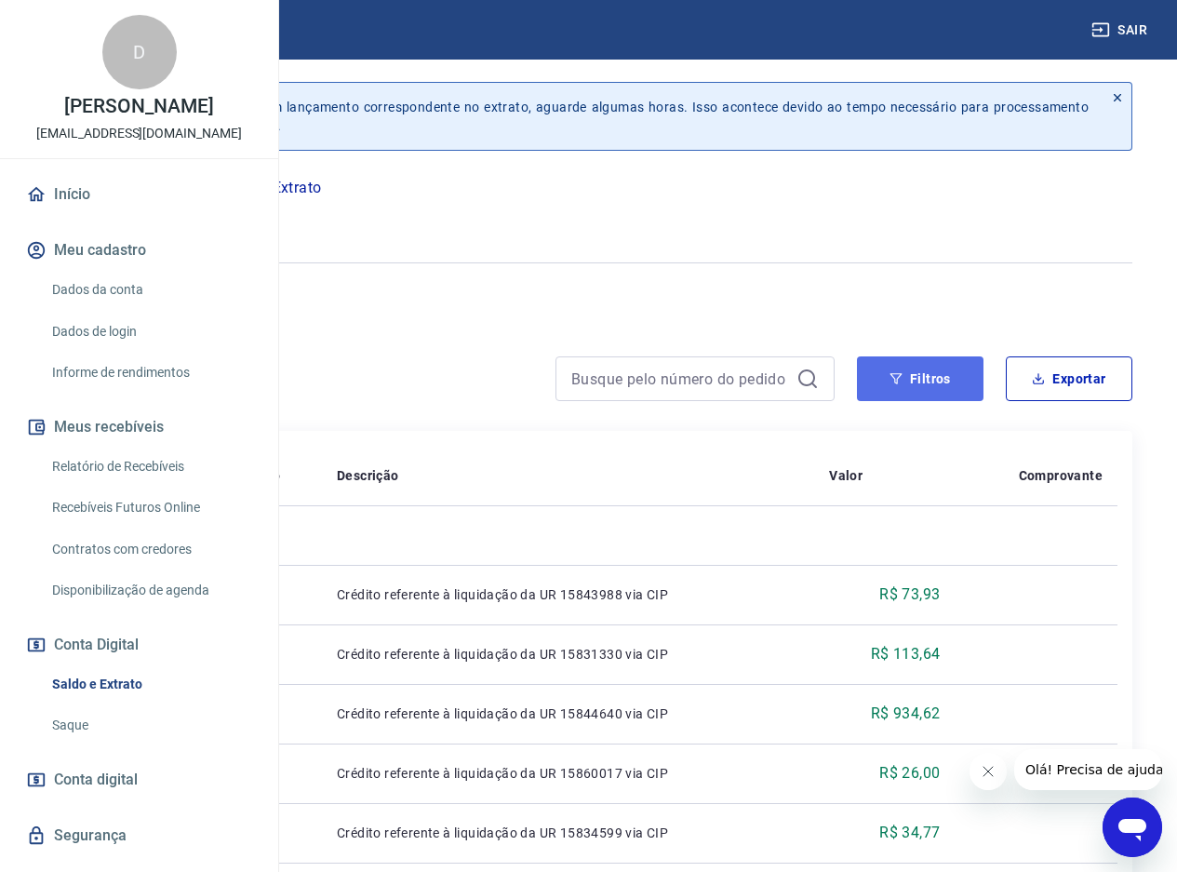
click at [913, 382] on button "Filtros" at bounding box center [920, 378] width 127 height 45
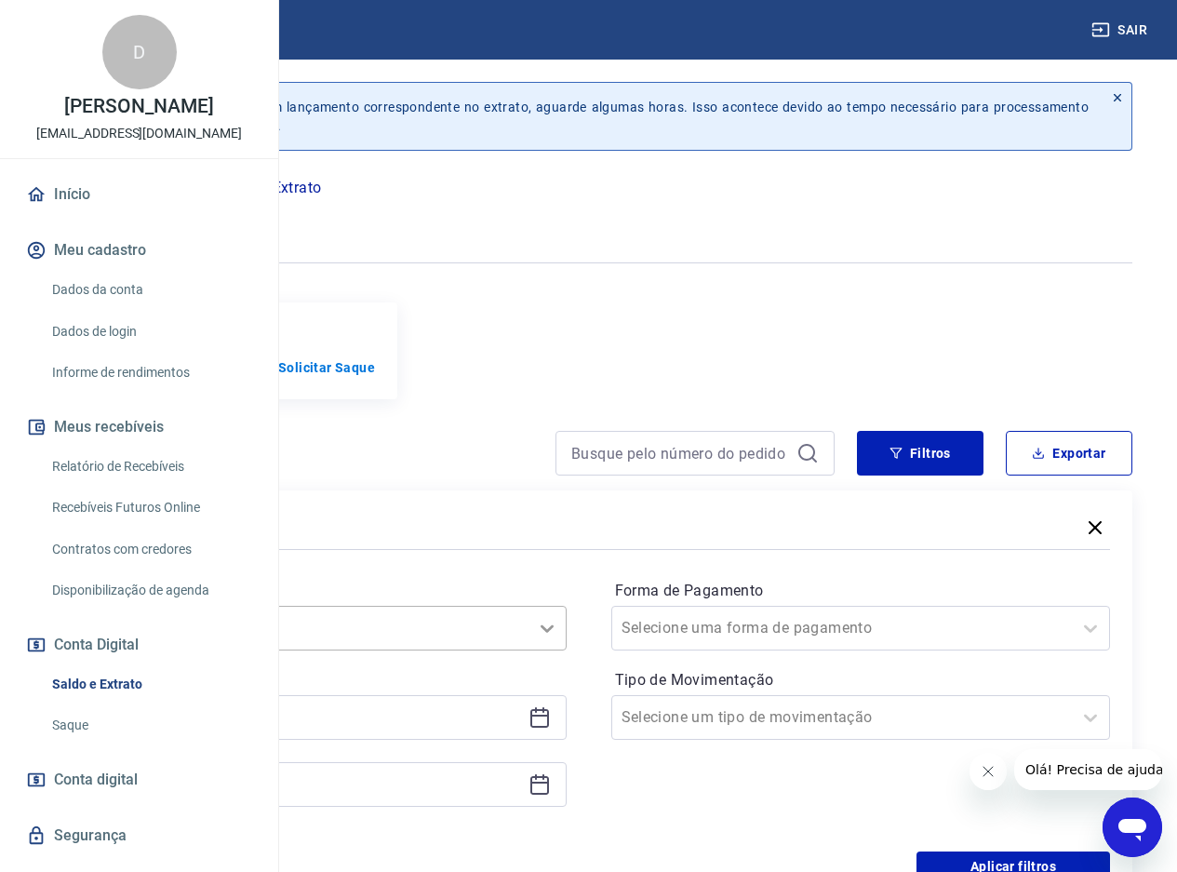
click at [567, 636] on div "Selecione um período" at bounding box center [317, 628] width 500 height 45
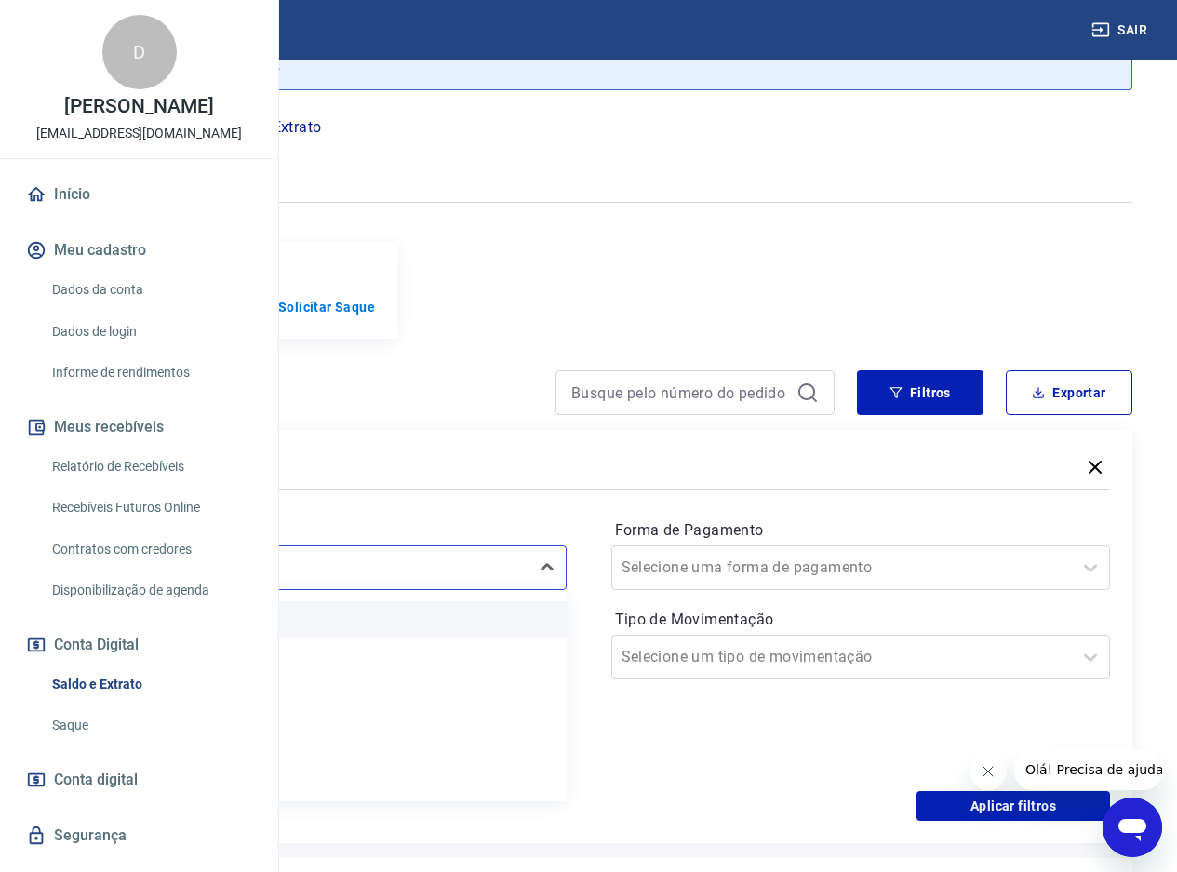
scroll to position [64, 0]
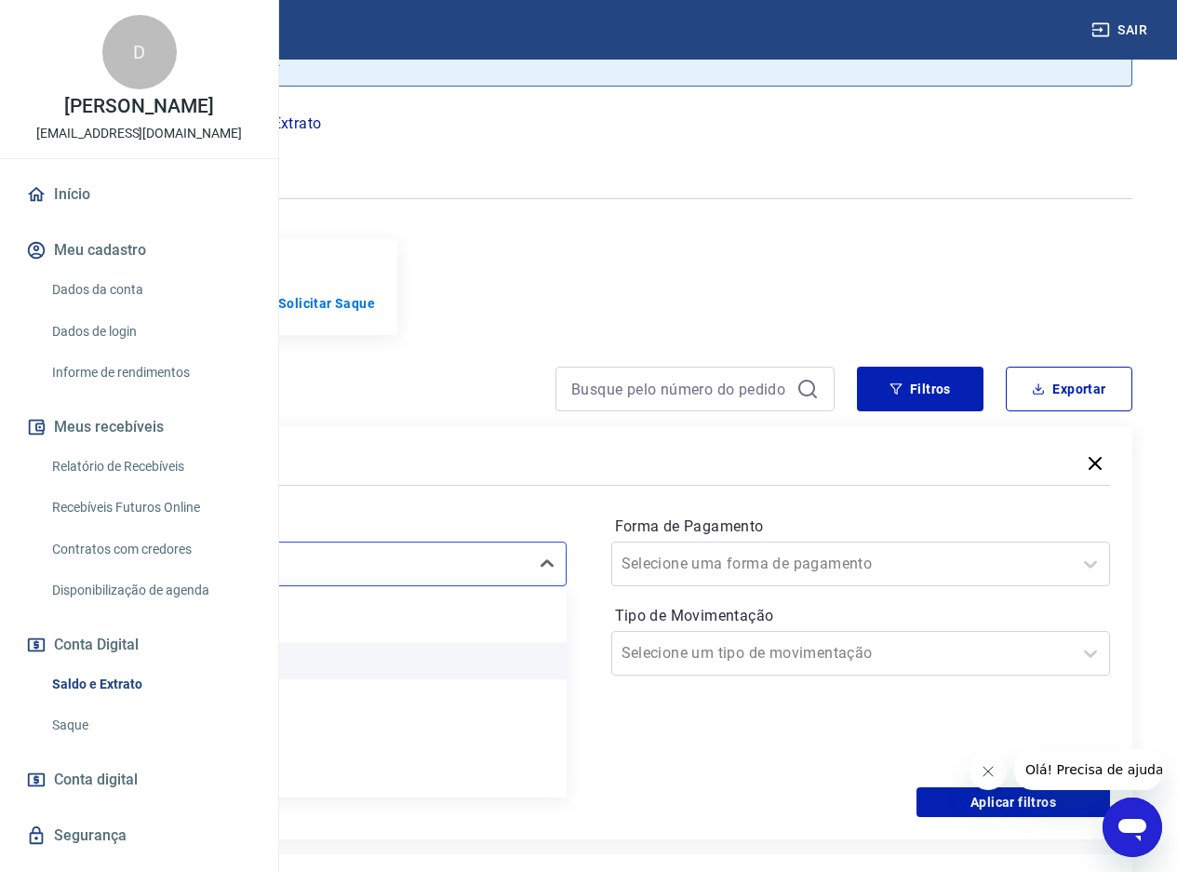
click at [429, 671] on div "Hoje" at bounding box center [317, 660] width 500 height 37
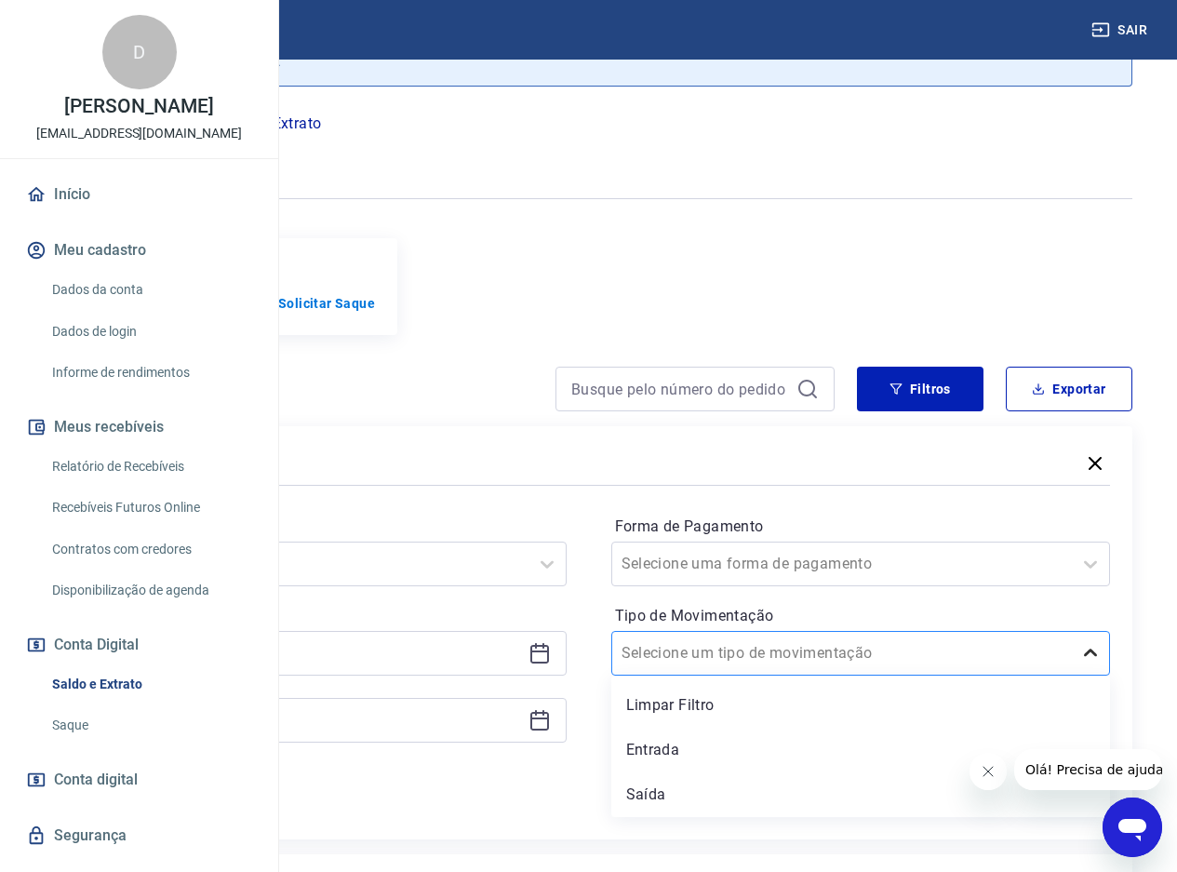
click at [1088, 656] on icon at bounding box center [1090, 651] width 13 height 7
click at [826, 766] on div "Entrada" at bounding box center [861, 749] width 500 height 37
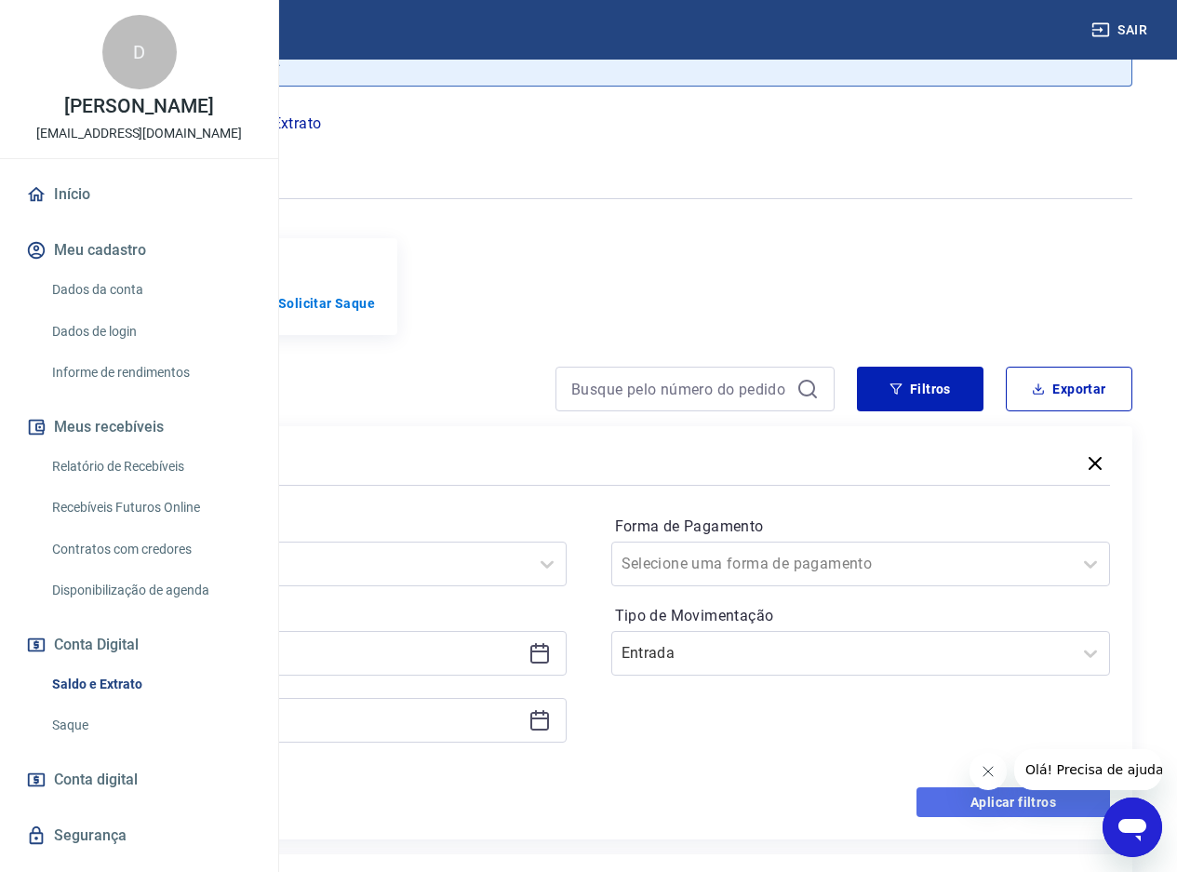
click at [976, 812] on button "Aplicar filtros" at bounding box center [1013, 802] width 194 height 30
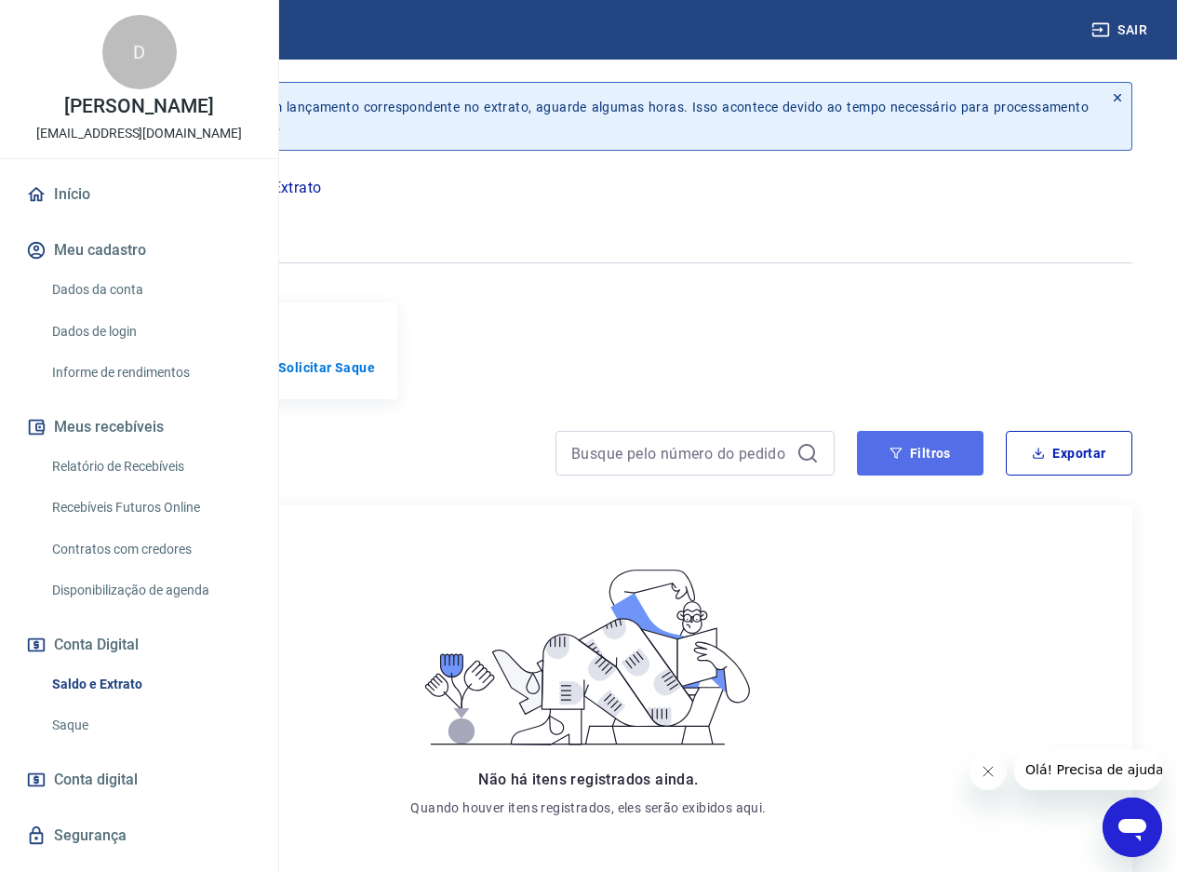
click at [941, 468] on button "Filtros" at bounding box center [920, 453] width 127 height 45
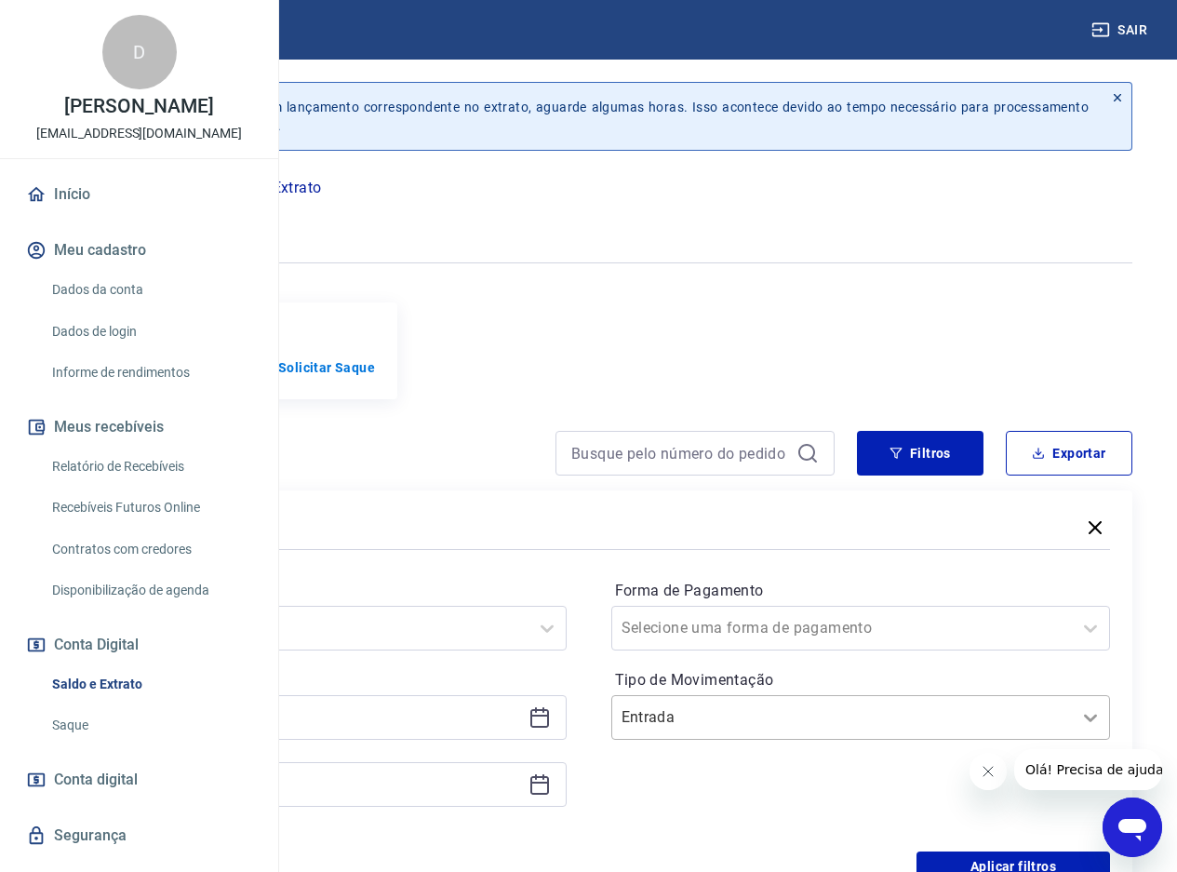
scroll to position [20, 0]
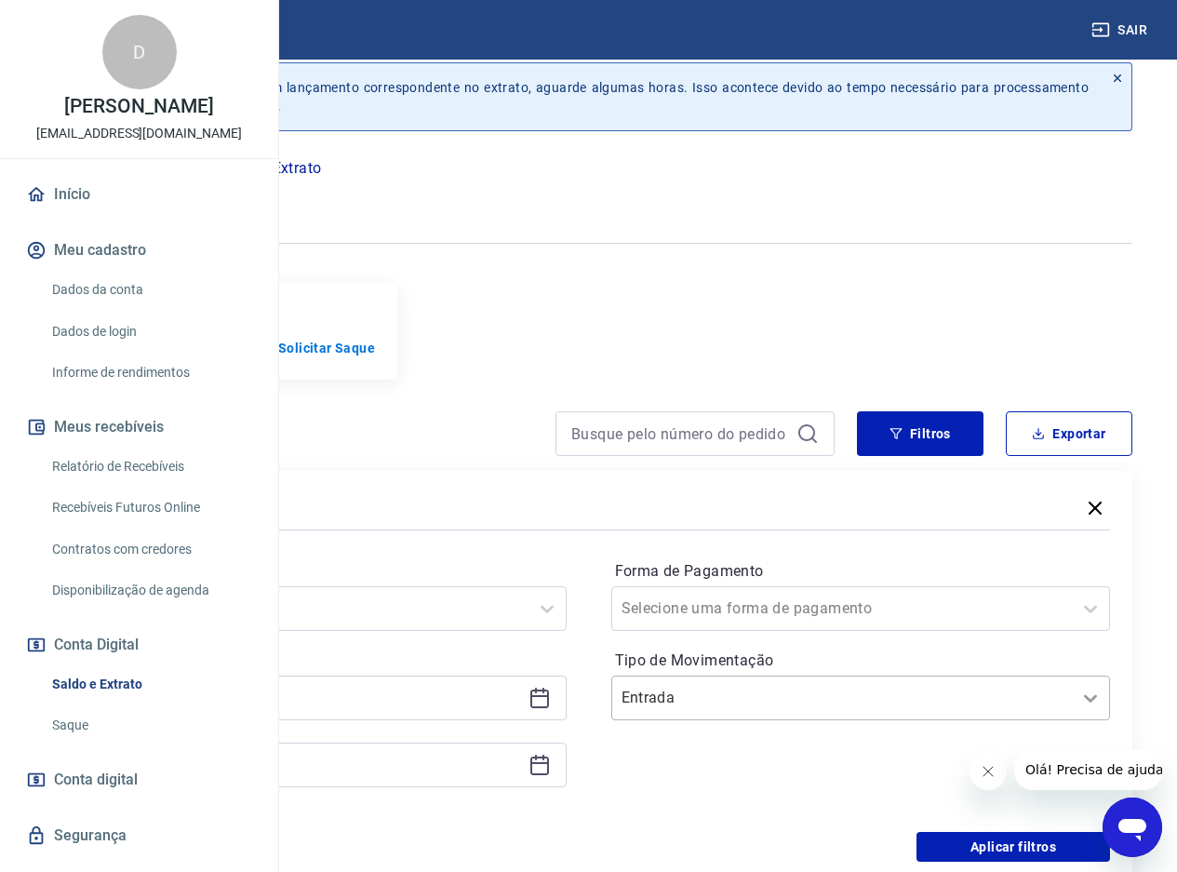
click at [1094, 716] on div at bounding box center [1090, 697] width 37 height 37
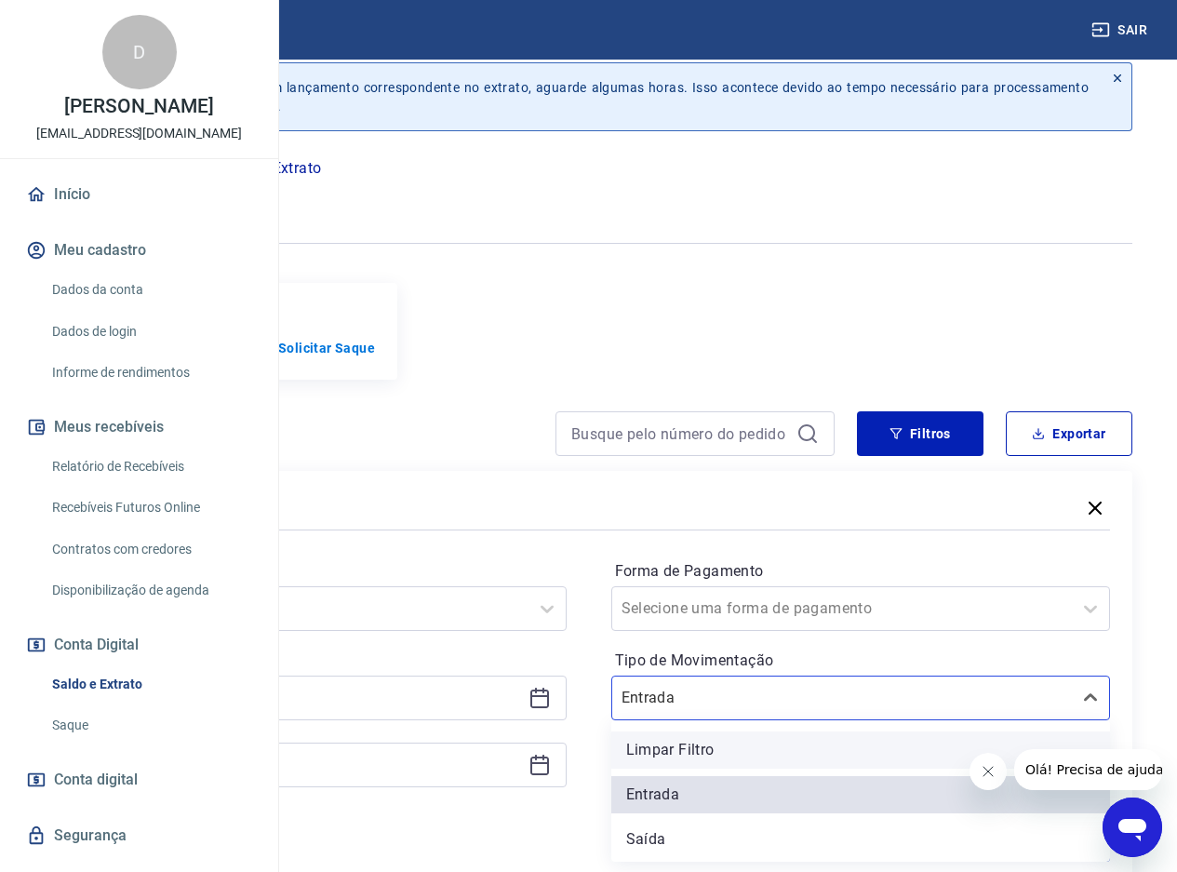
click at [893, 750] on div "Limpar Filtro" at bounding box center [861, 749] width 500 height 37
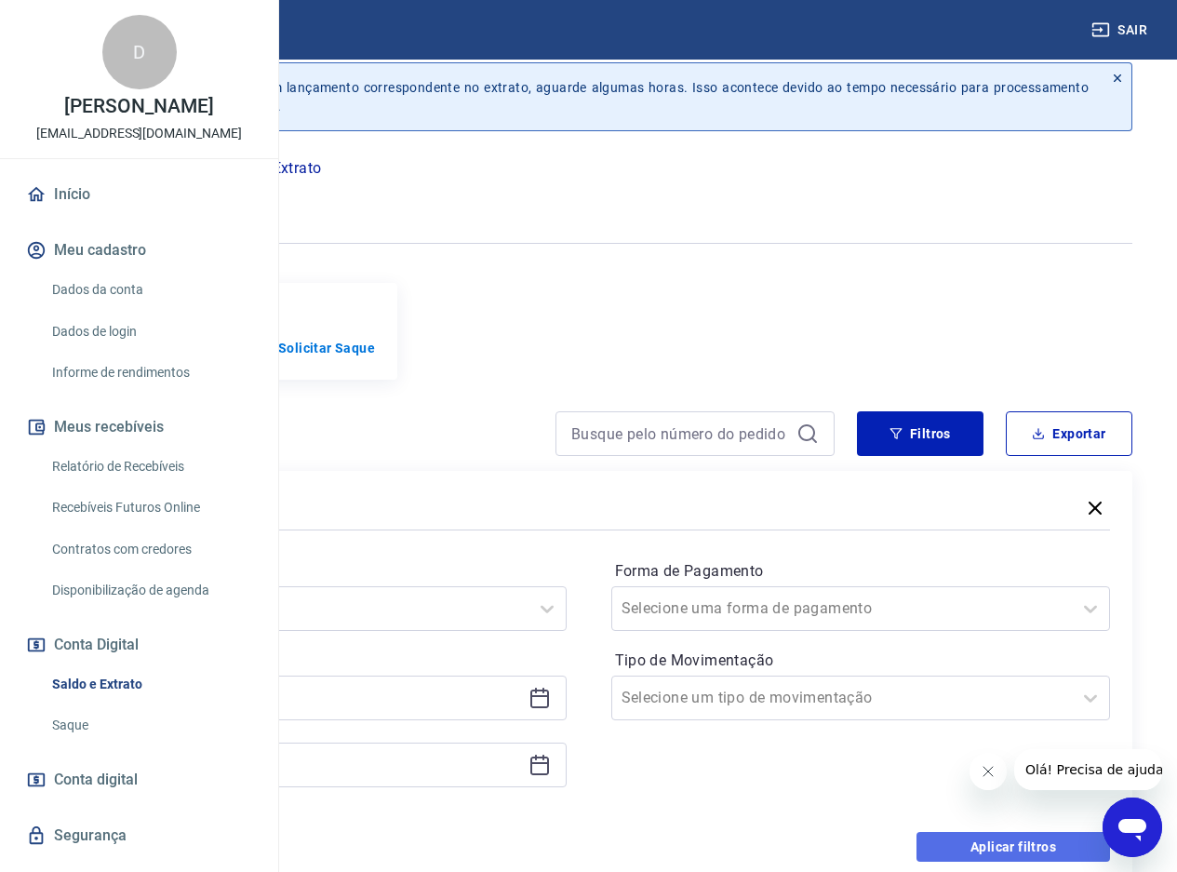
click at [987, 850] on button "Aplicar filtros" at bounding box center [1013, 847] width 194 height 30
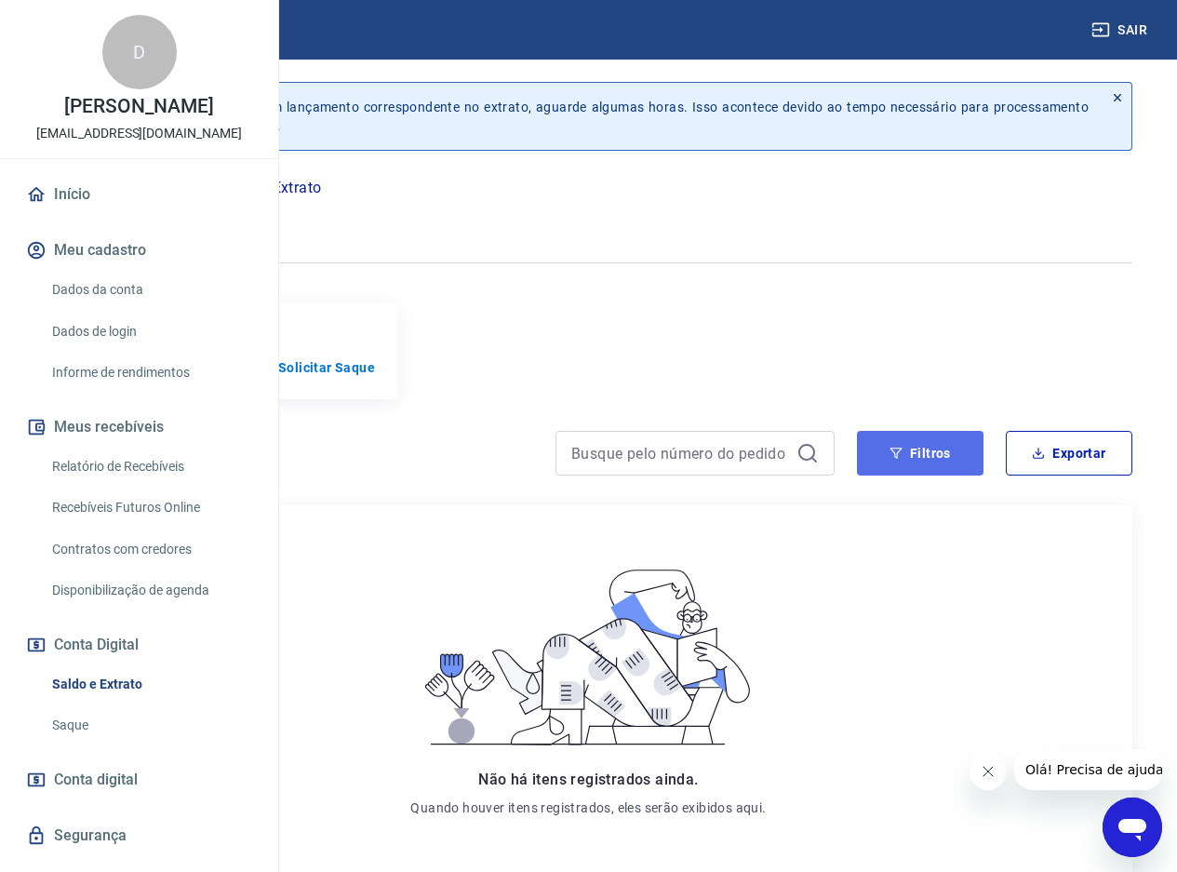
click at [929, 462] on button "Filtros" at bounding box center [920, 453] width 127 height 45
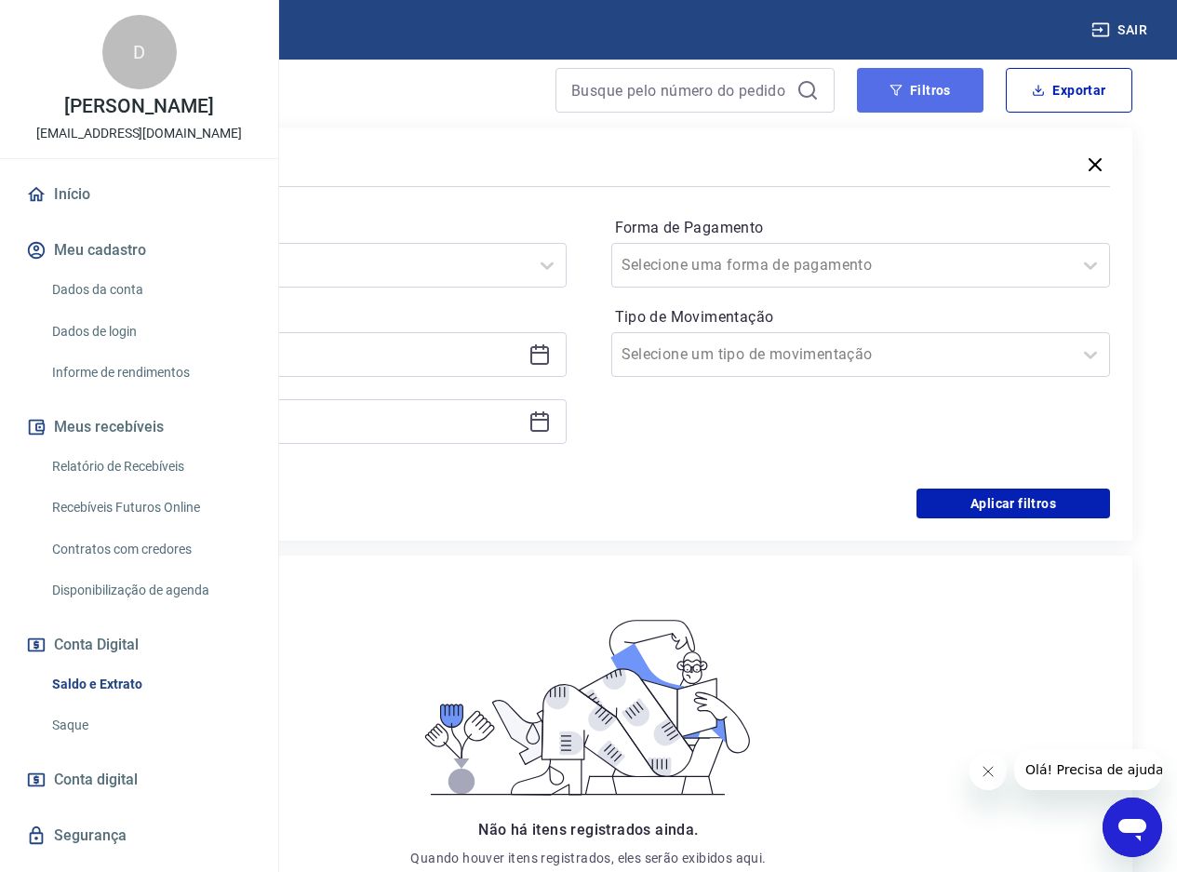
scroll to position [361, 0]
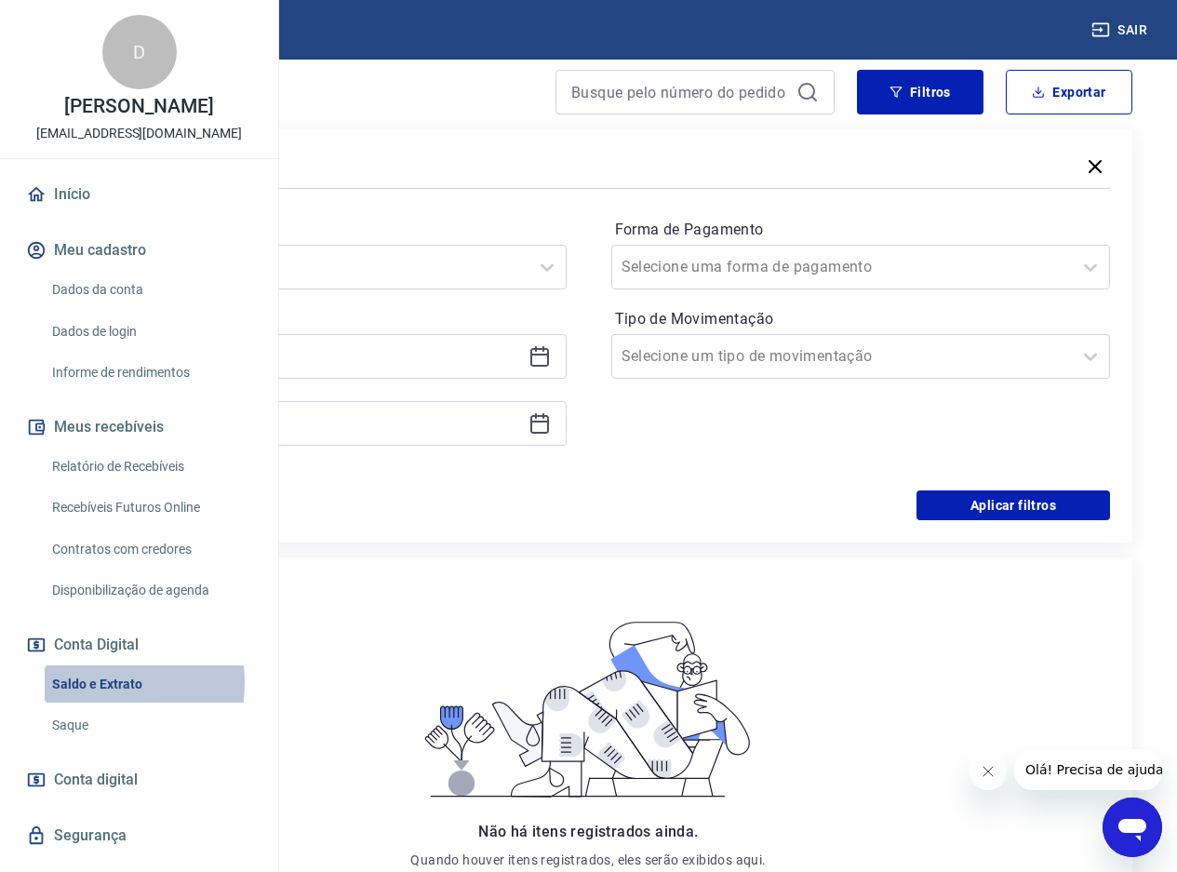
click at [80, 703] on link "Saldo e Extrato" at bounding box center [150, 684] width 211 height 38
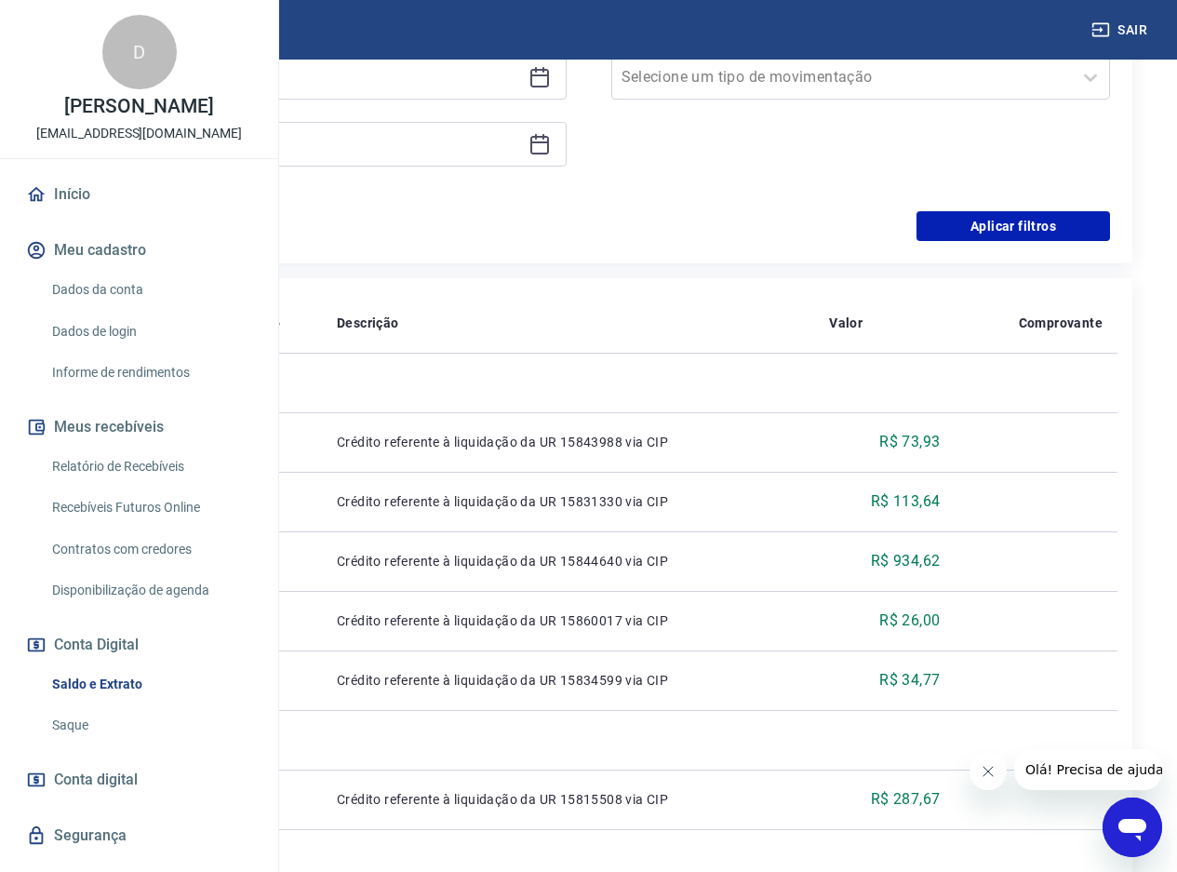
scroll to position [82, 0]
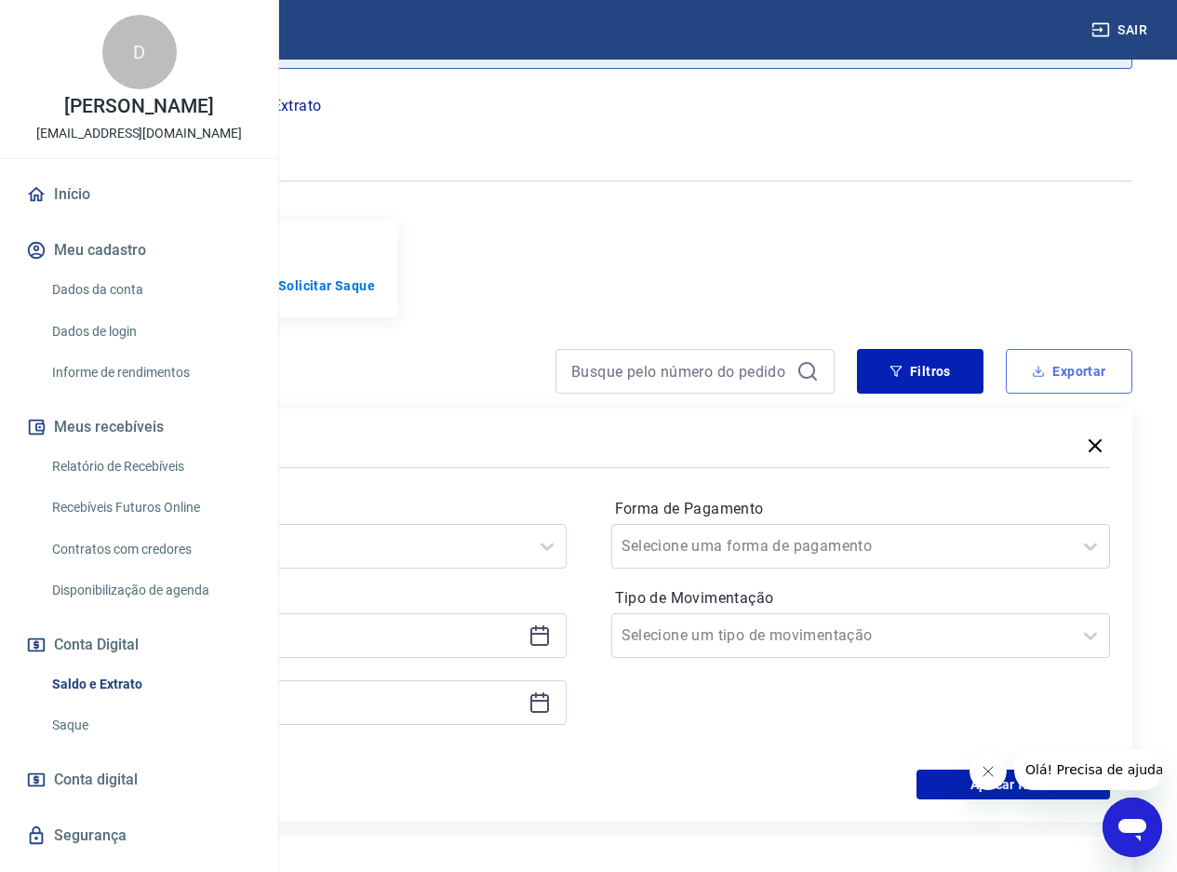
click at [1064, 379] on button "Exportar" at bounding box center [1069, 371] width 127 height 45
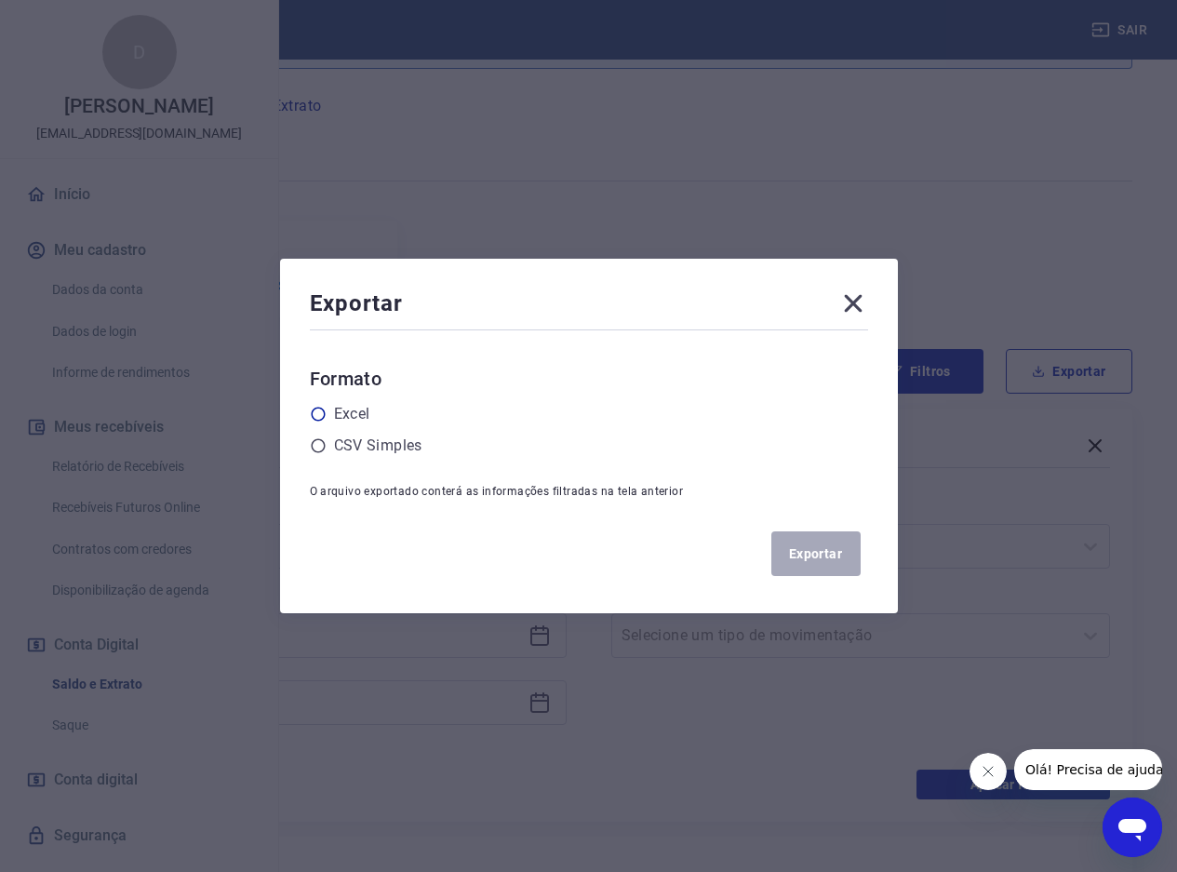
click at [324, 414] on icon at bounding box center [318, 414] width 17 height 17
click at [0, 0] on input "radio" at bounding box center [0, 0] width 0 height 0
click at [803, 551] on button "Exportar" at bounding box center [815, 553] width 89 height 45
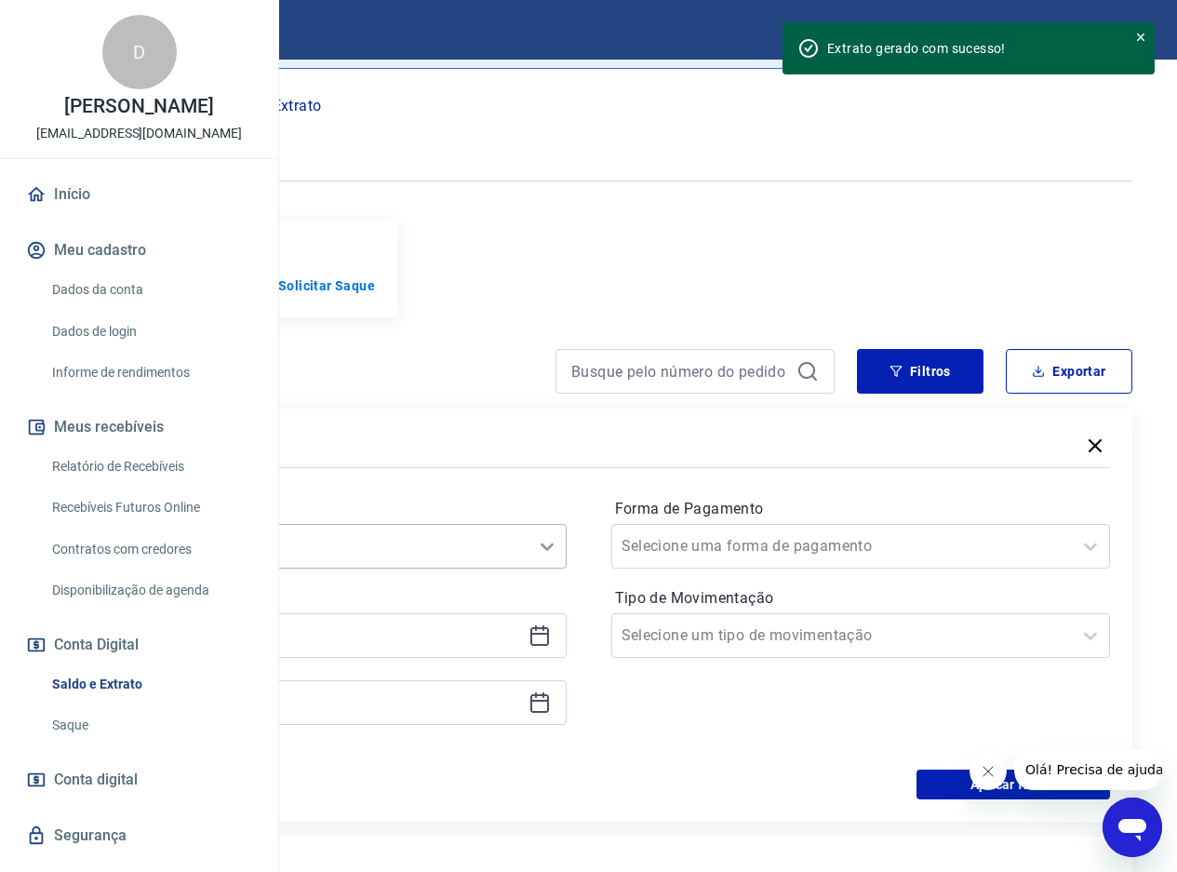
click at [558, 557] on icon at bounding box center [547, 546] width 22 height 22
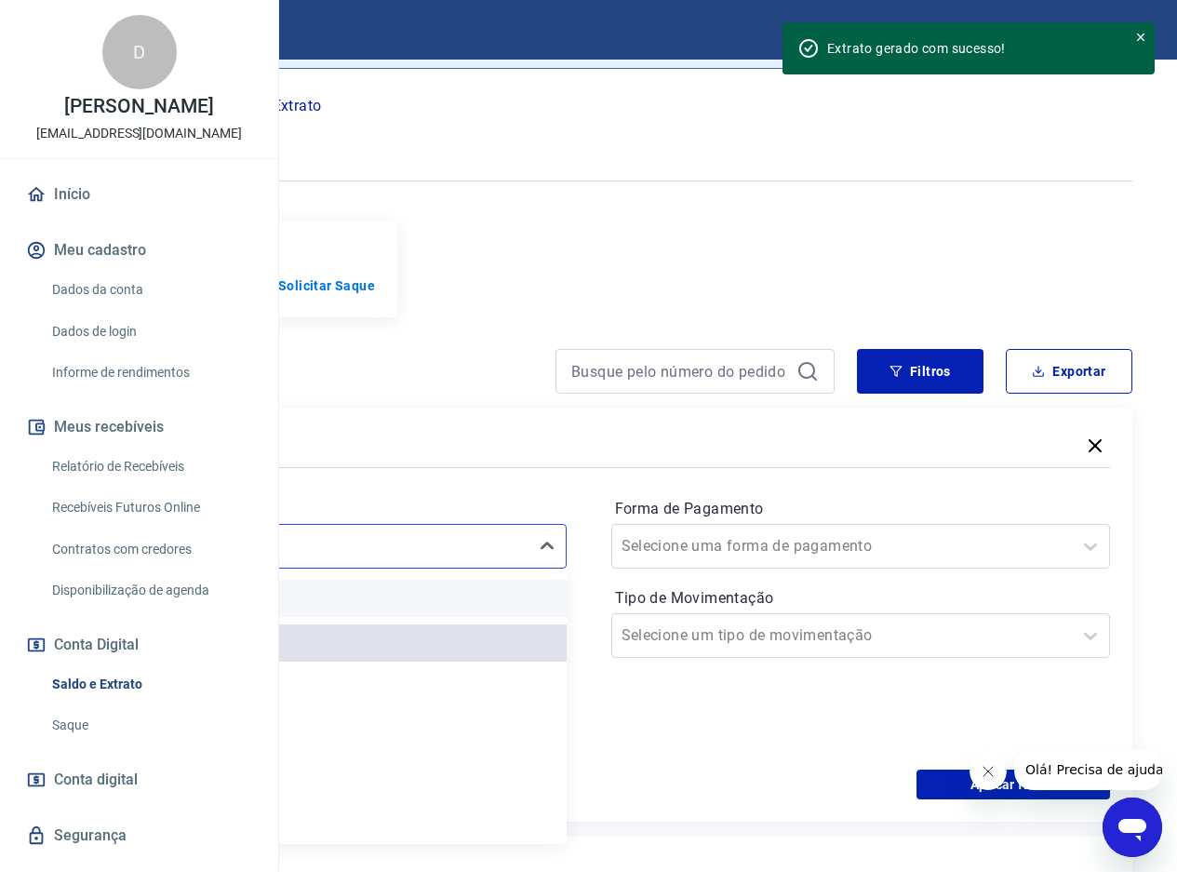
click at [447, 612] on div "Limpar Filtro" at bounding box center [317, 598] width 500 height 37
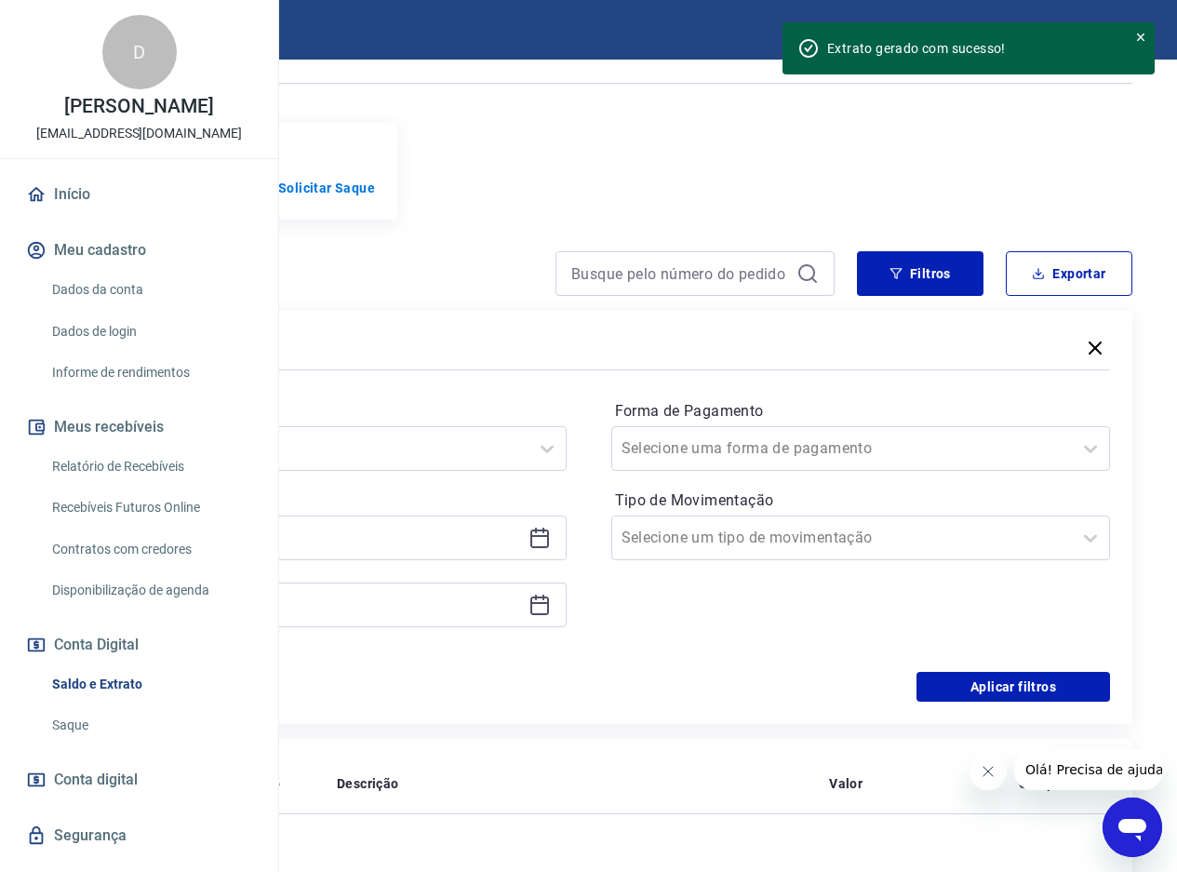
scroll to position [175, 0]
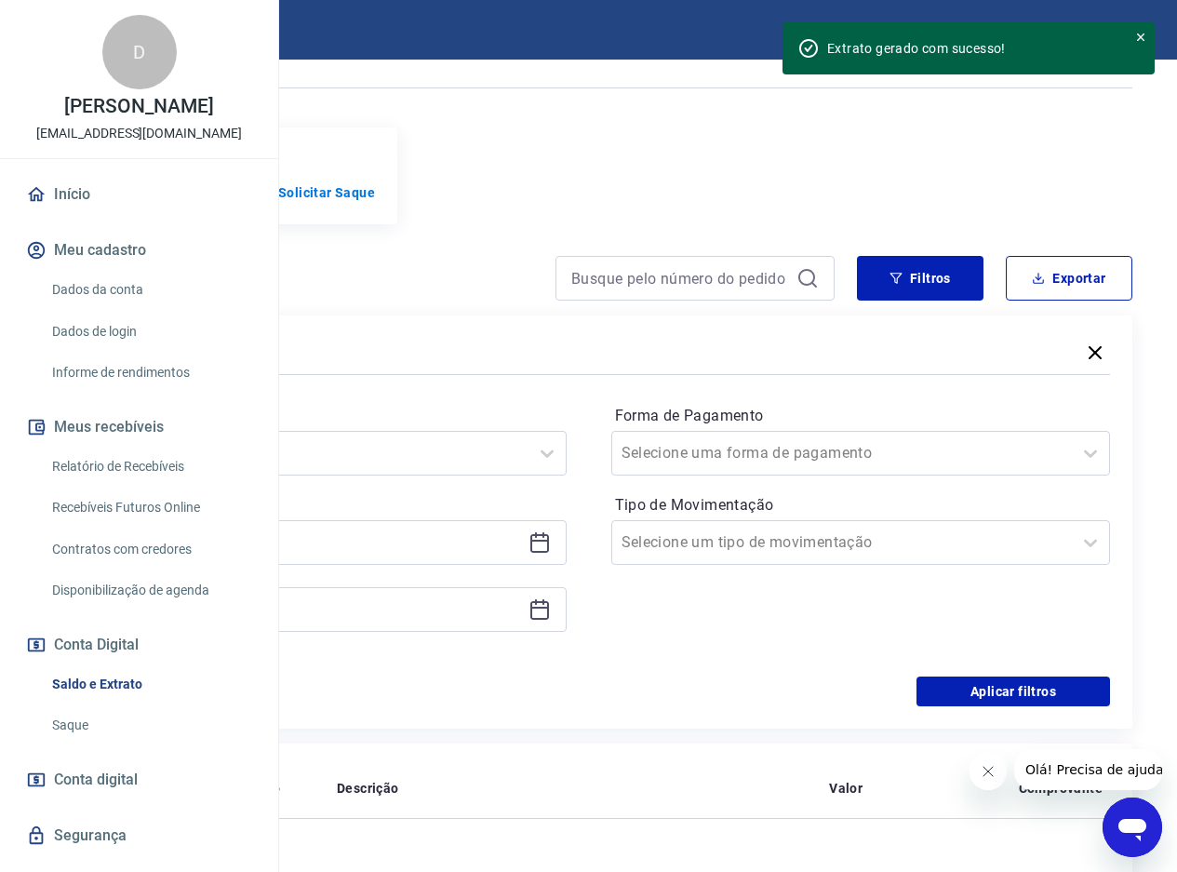
click at [77, 703] on link "Saldo e Extrato" at bounding box center [150, 684] width 211 height 38
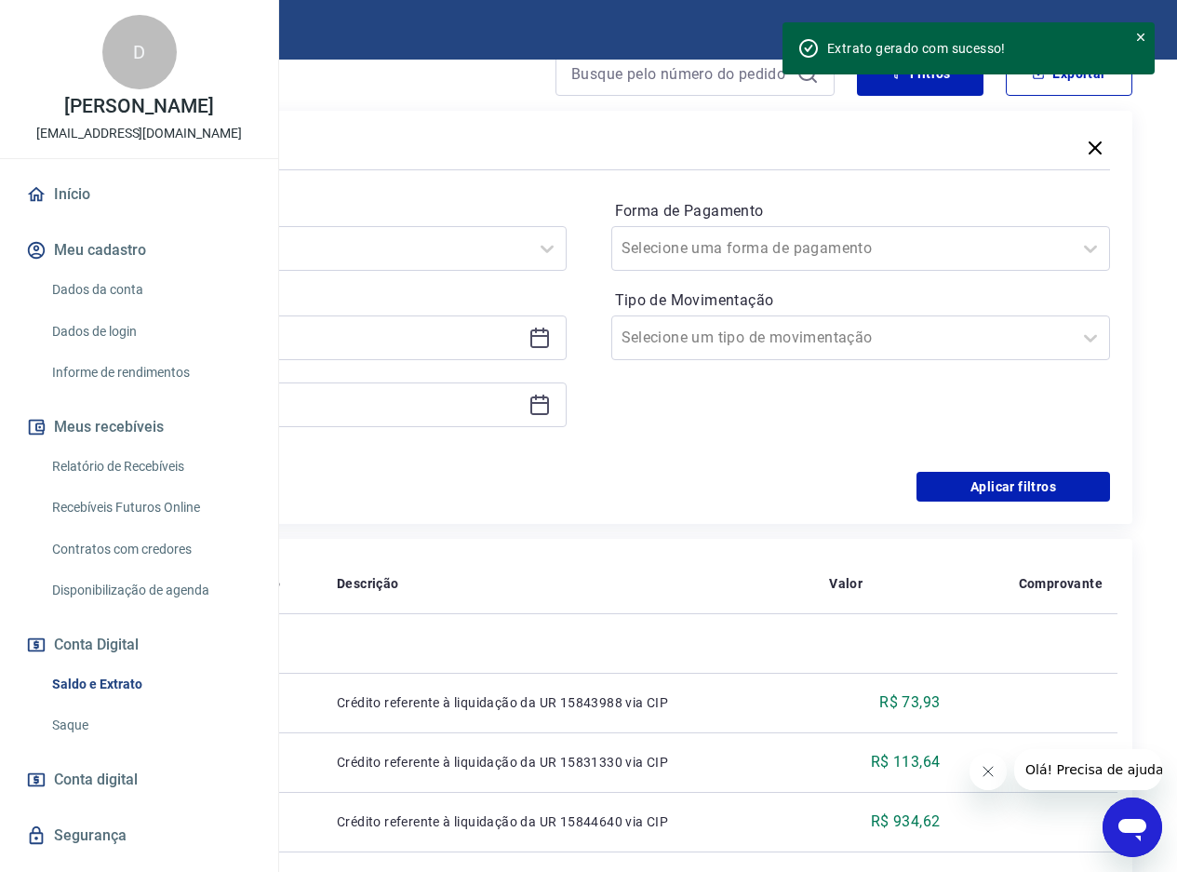
scroll to position [361, 0]
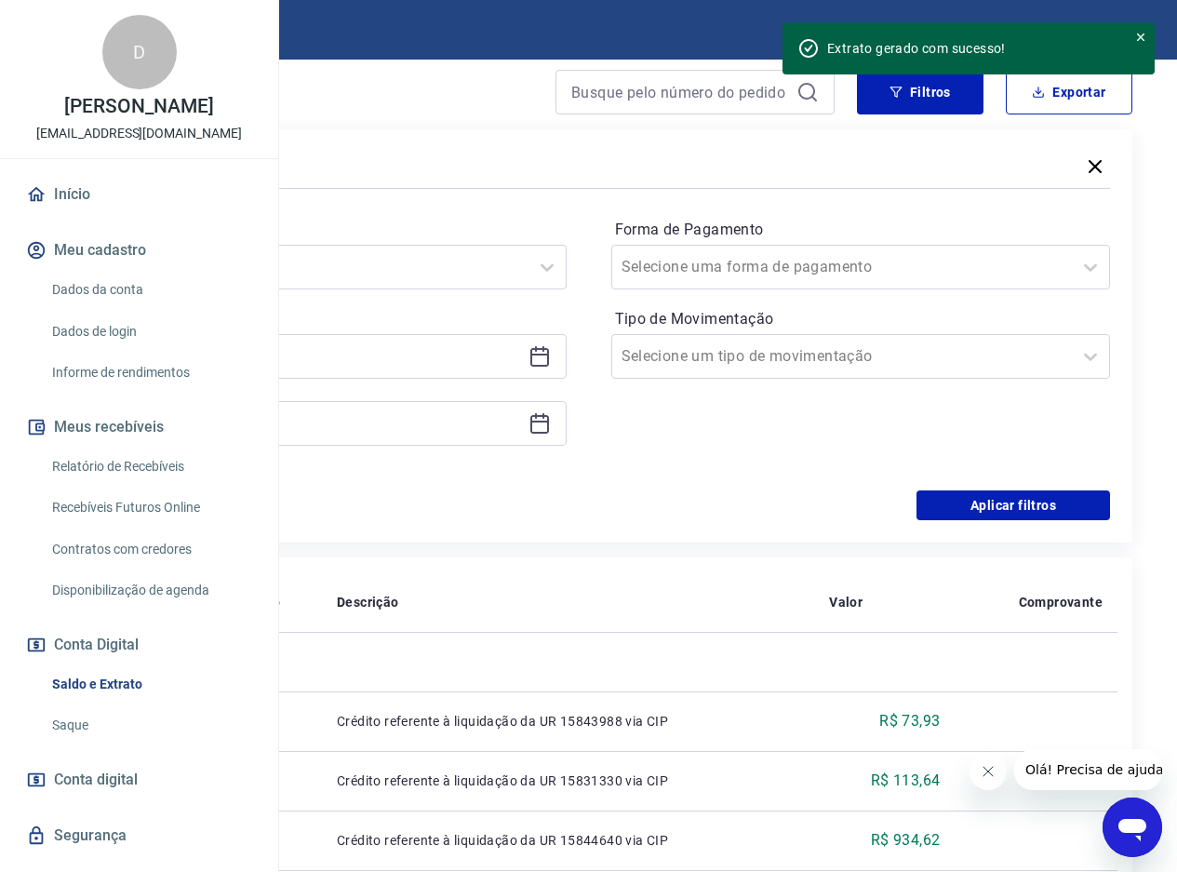
click at [549, 355] on icon at bounding box center [539, 355] width 19 height 2
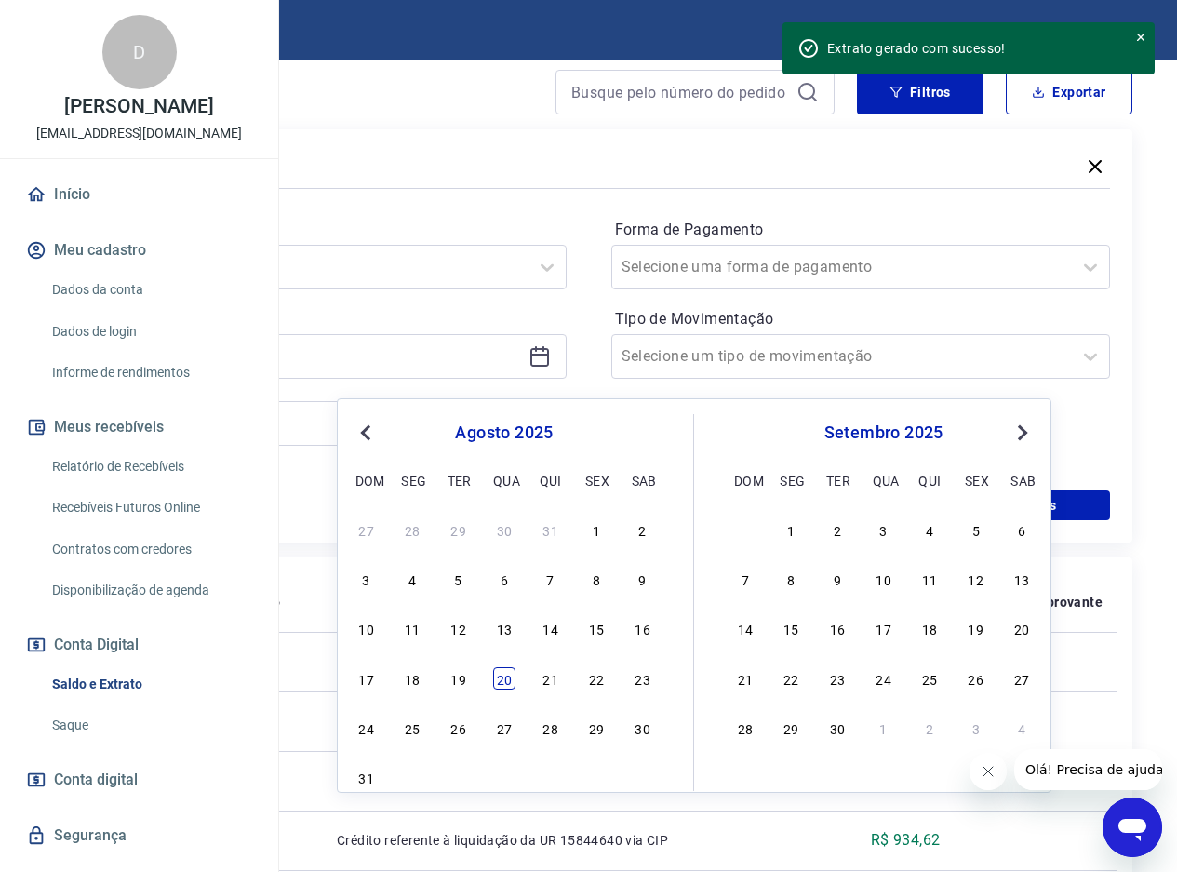
click at [503, 680] on div "20" at bounding box center [504, 678] width 22 height 22
type input "[DATE]"
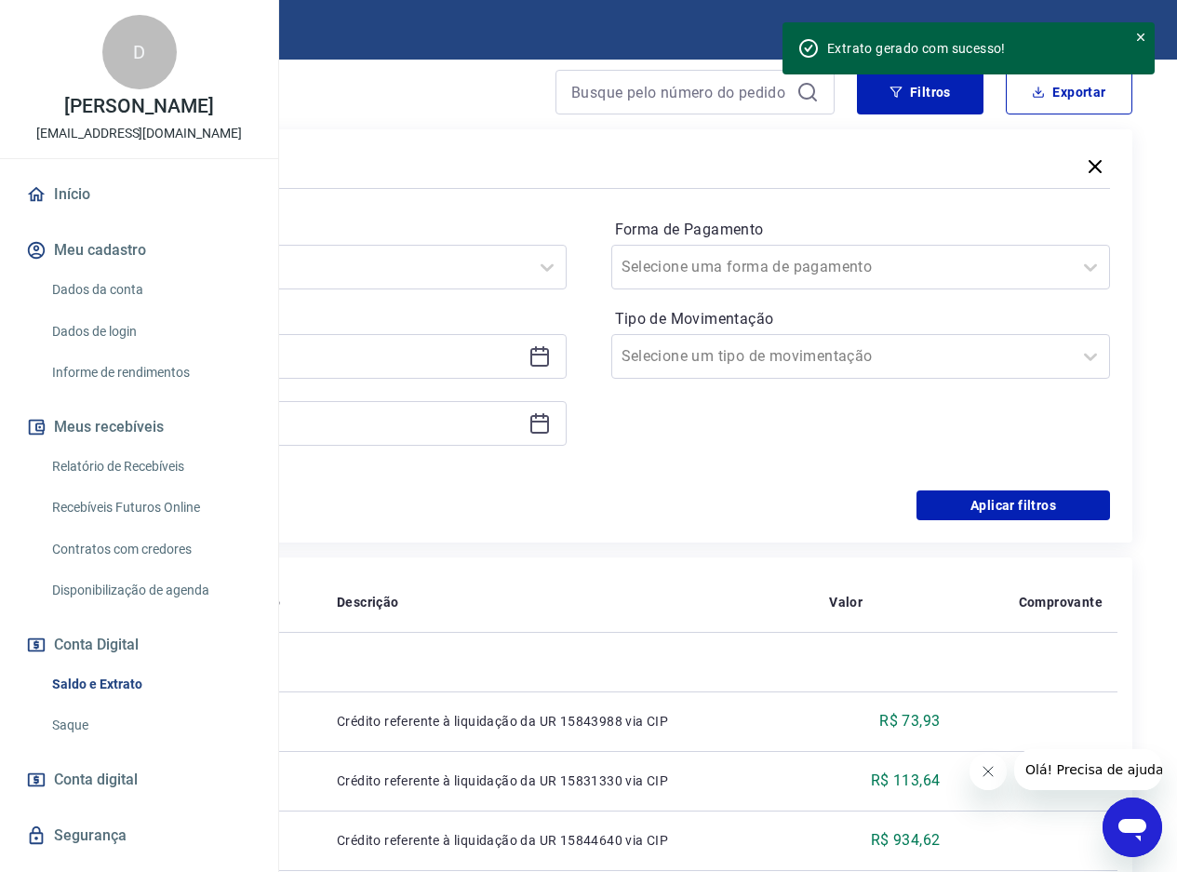
click at [551, 434] on icon at bounding box center [539, 423] width 22 height 22
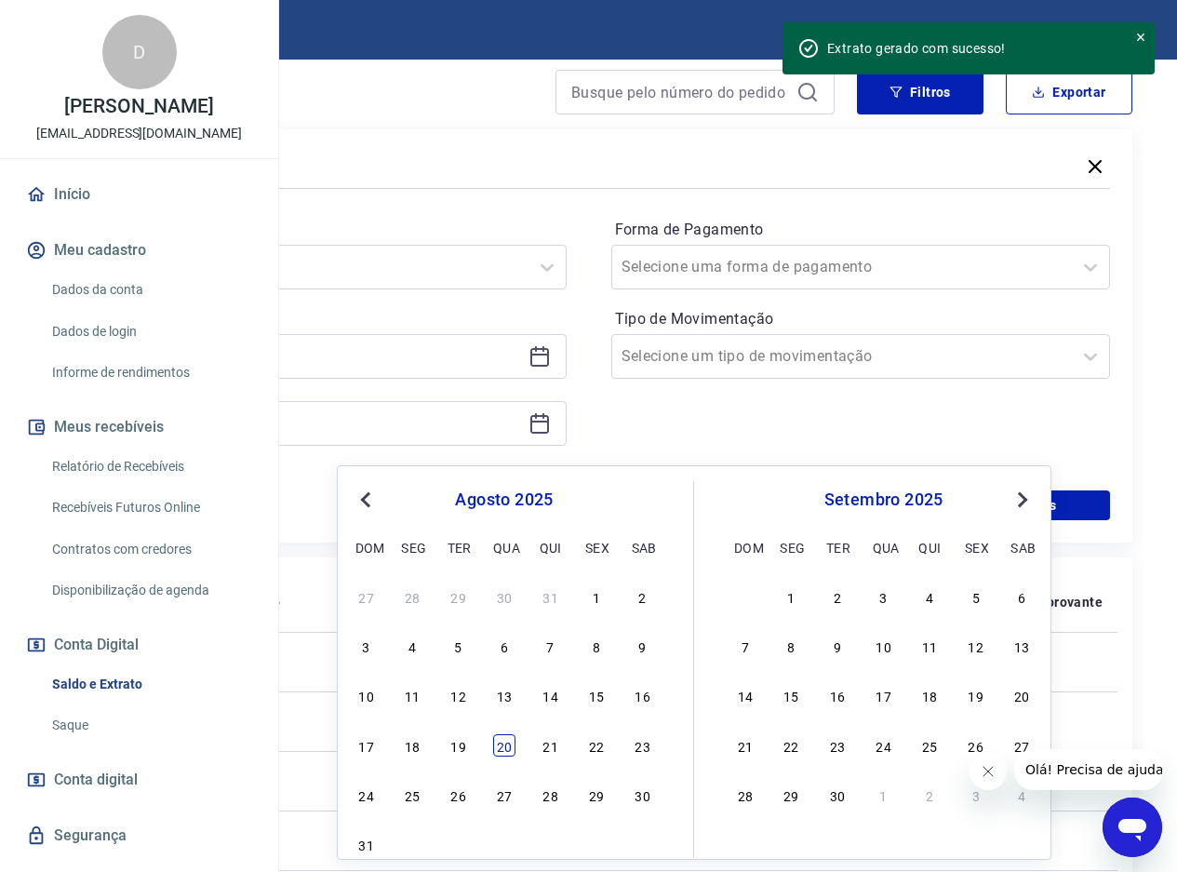
click at [510, 739] on div "20" at bounding box center [504, 745] width 22 height 22
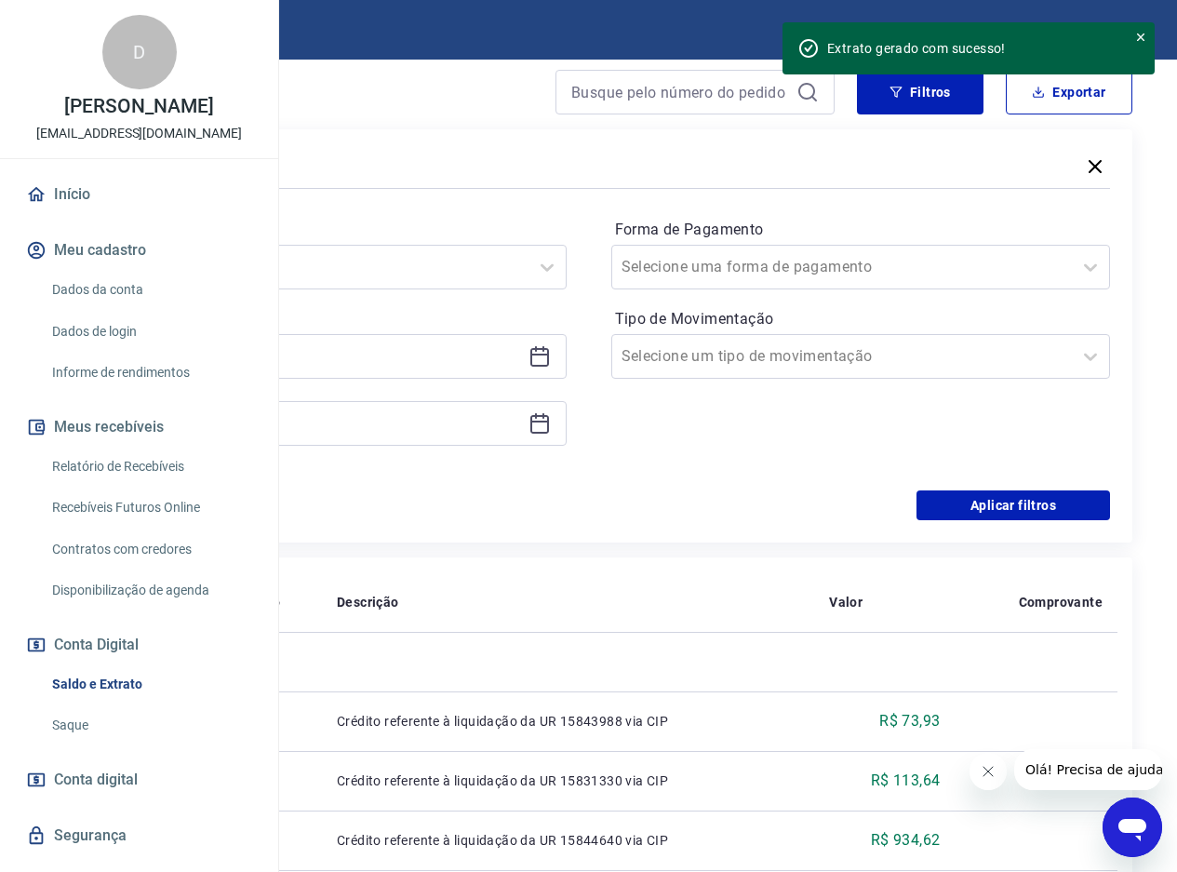
type input "[DATE]"
click at [1029, 515] on button "Aplicar filtros" at bounding box center [1013, 505] width 194 height 30
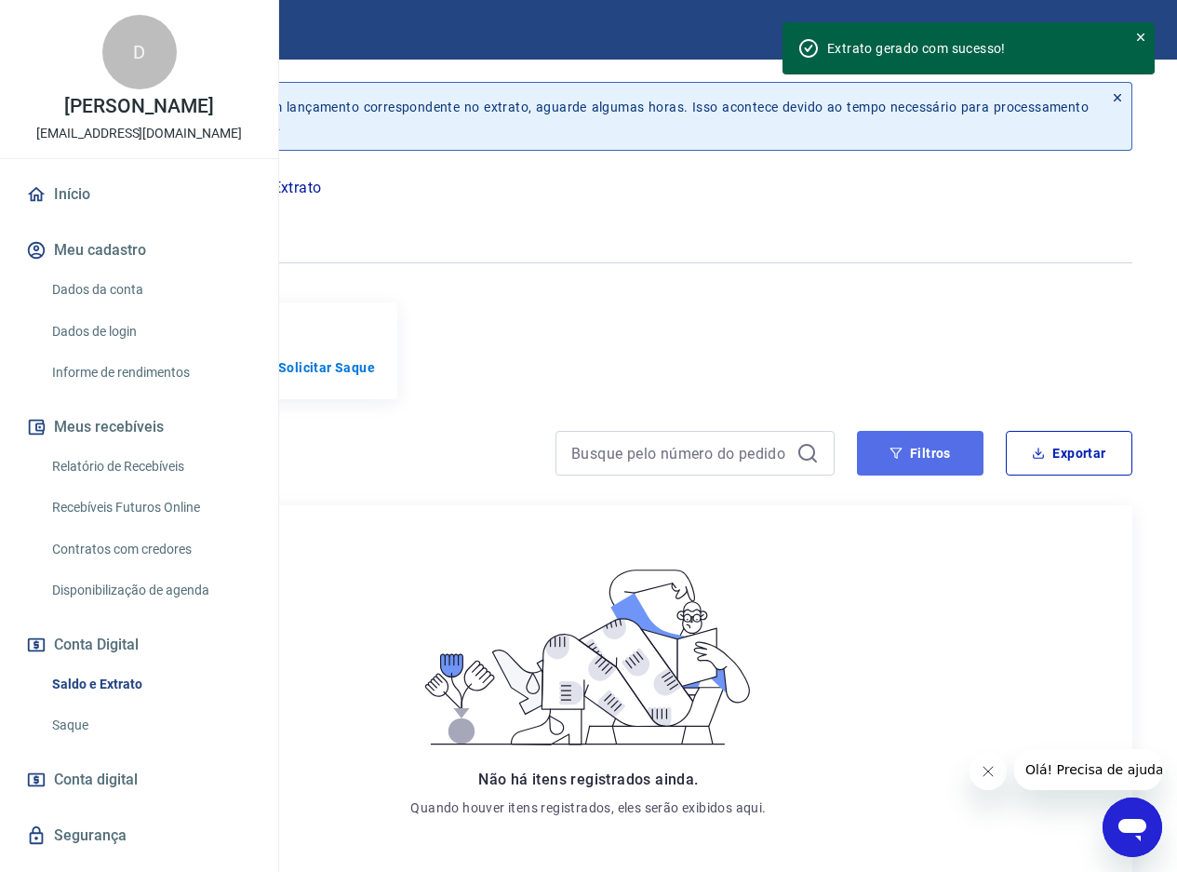
click at [903, 469] on button "Filtros" at bounding box center [920, 453] width 127 height 45
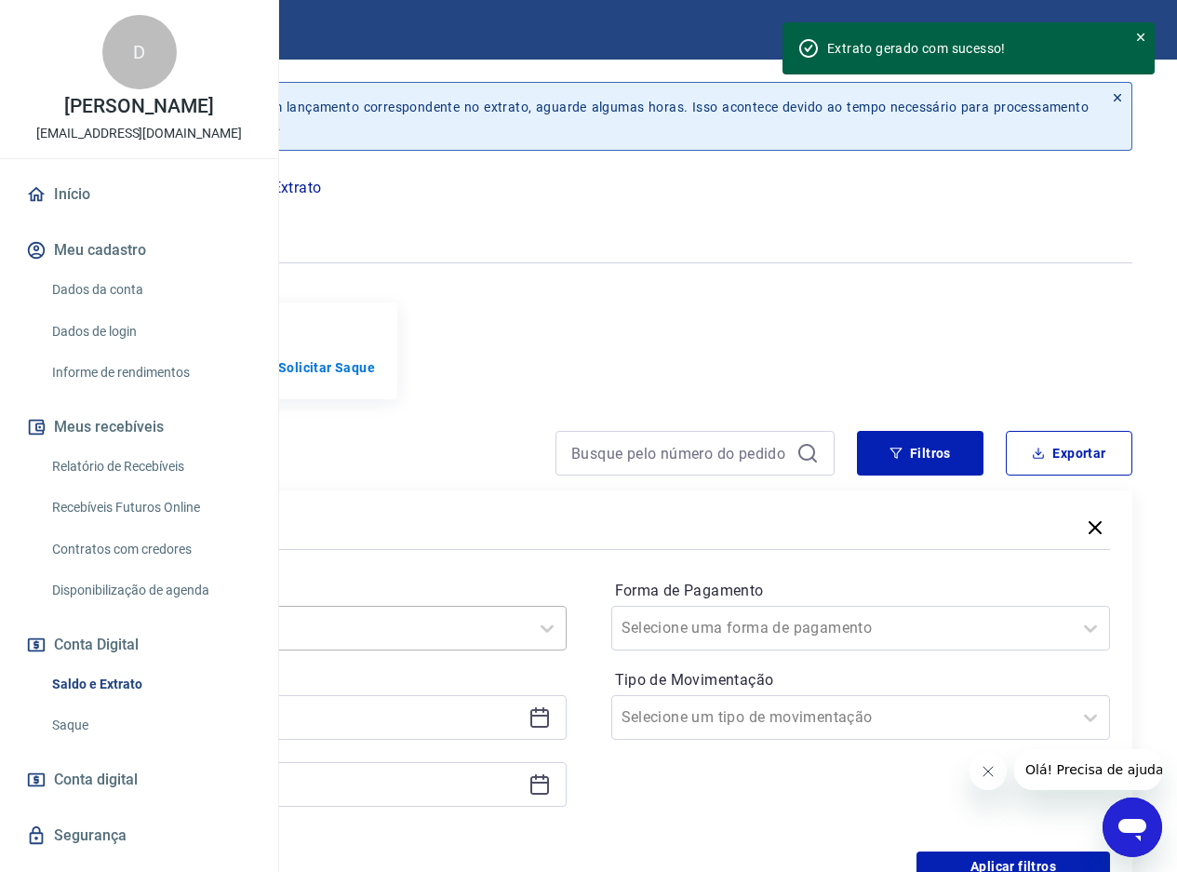
click at [546, 623] on div "Selecione um período" at bounding box center [317, 628] width 500 height 45
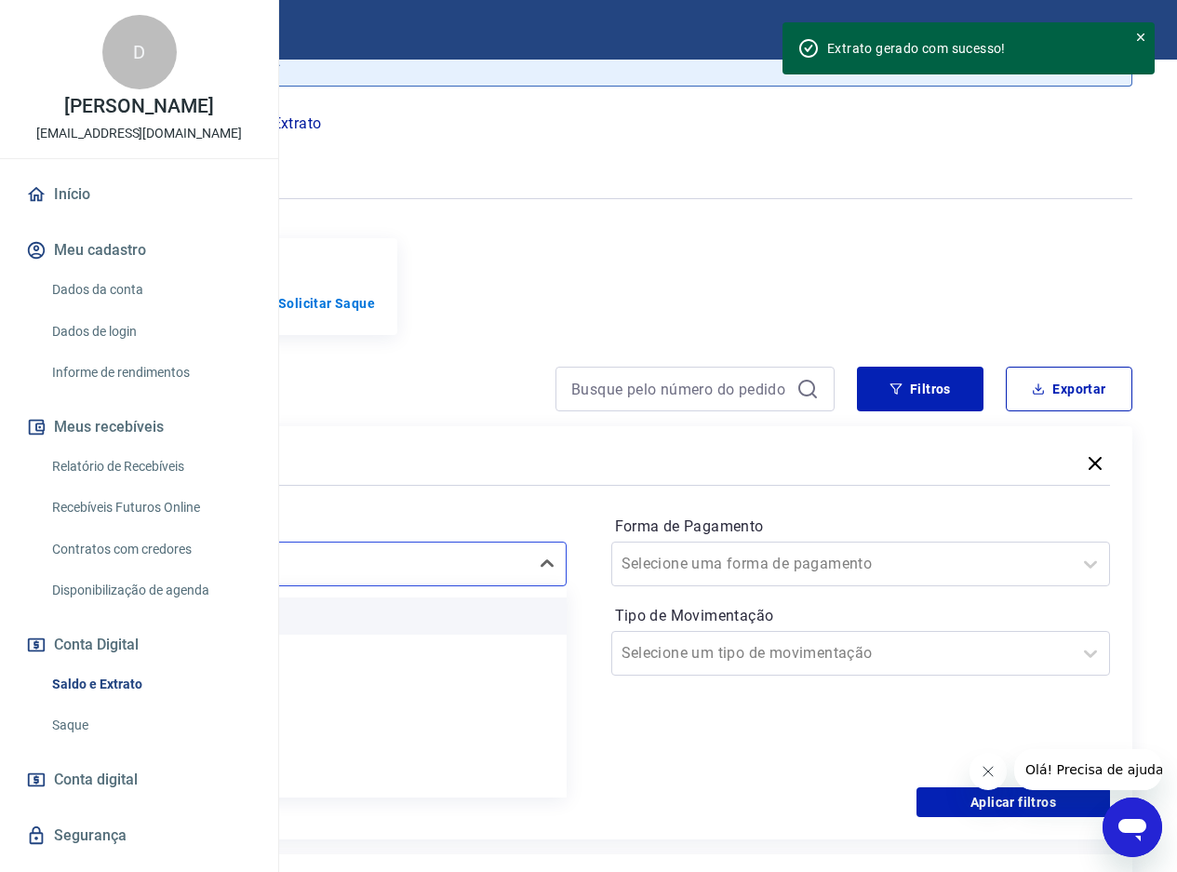
click at [526, 625] on div "Limpar Filtro" at bounding box center [317, 615] width 500 height 37
click at [521, 663] on input "[DATE]" at bounding box center [302, 653] width 438 height 28
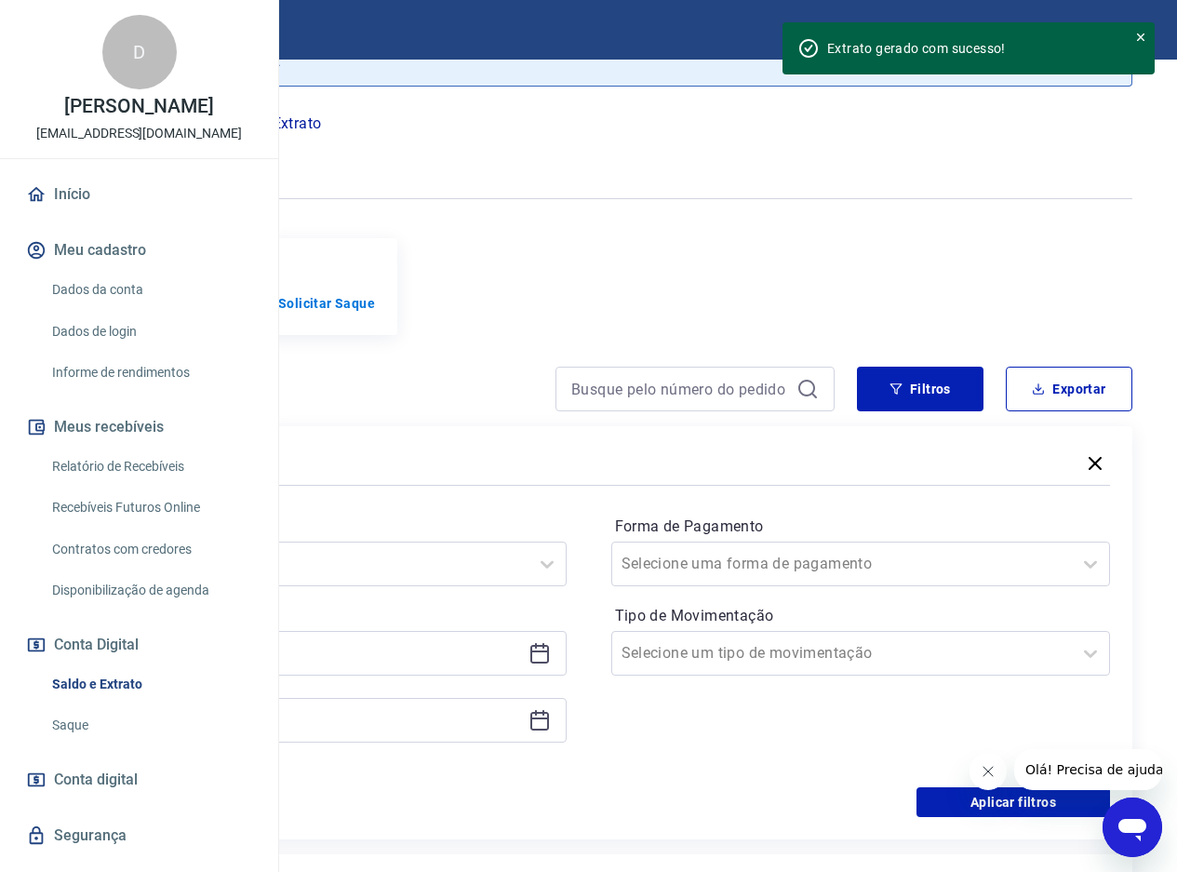
click at [785, 747] on div "Forma de Pagamento Selecione uma forma de pagamento Tipo de Movimentação Seleci…" at bounding box center [861, 638] width 500 height 253
click at [1097, 470] on icon "button" at bounding box center [1094, 463] width 13 height 13
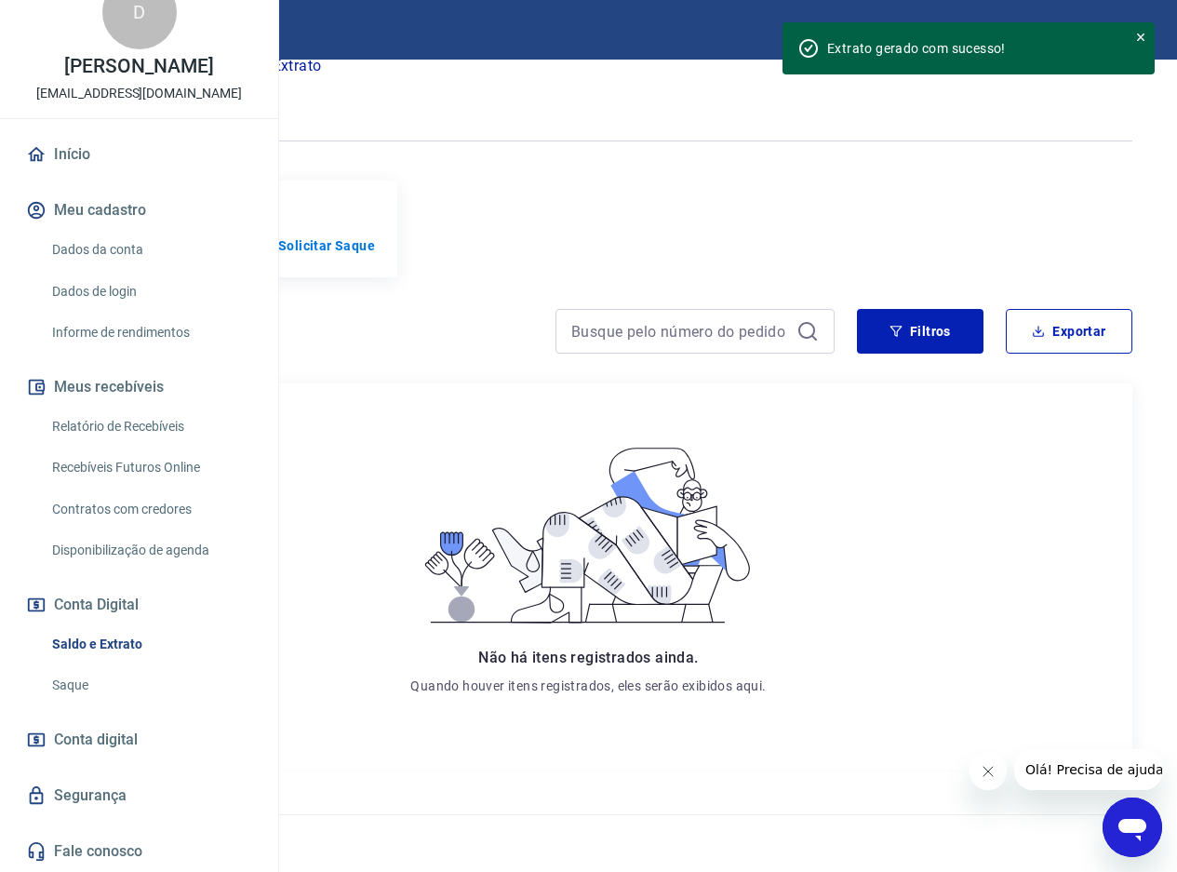
scroll to position [100, 0]
click at [73, 681] on link "Saque" at bounding box center [150, 685] width 211 height 38
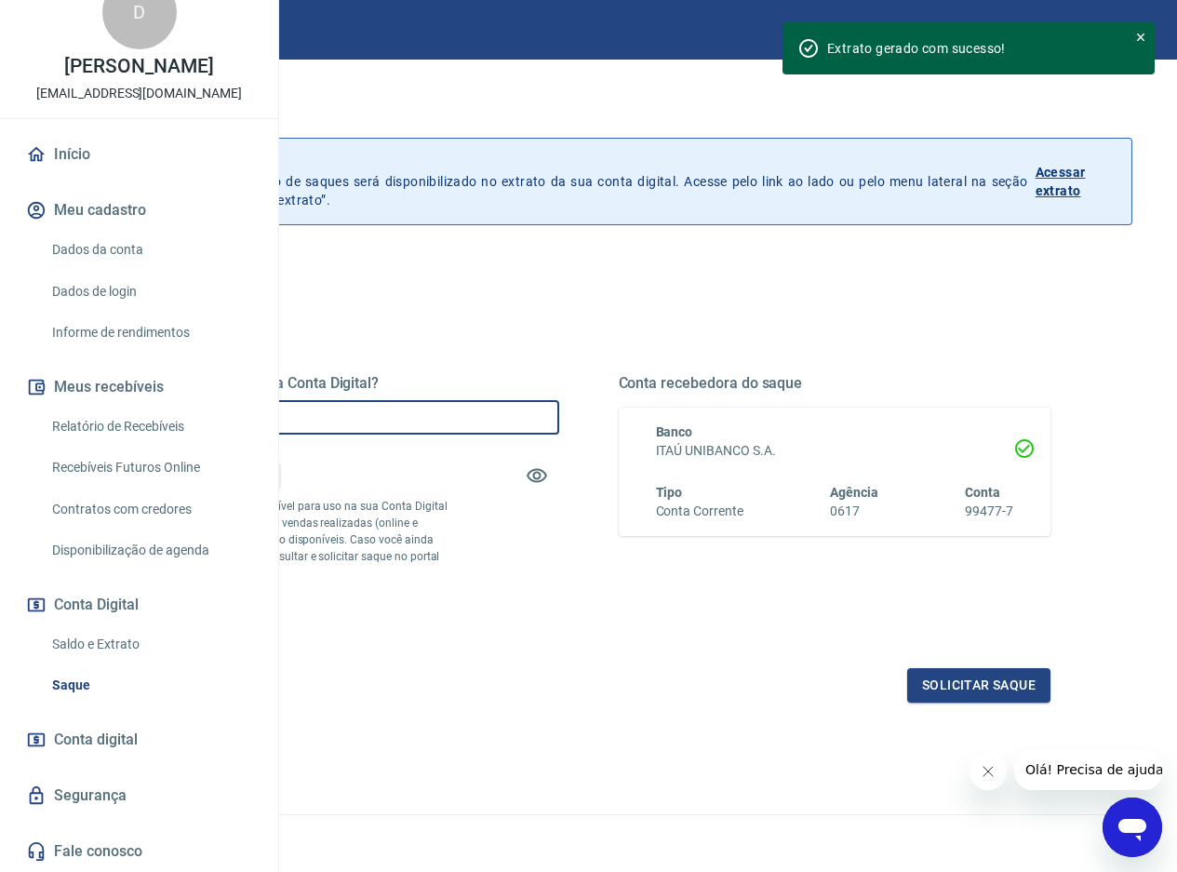
click at [482, 411] on input "R$ 0,00" at bounding box center [343, 417] width 433 height 34
type input "R$ 20.700,00"
click at [929, 702] on button "Solicitar saque" at bounding box center [978, 685] width 143 height 34
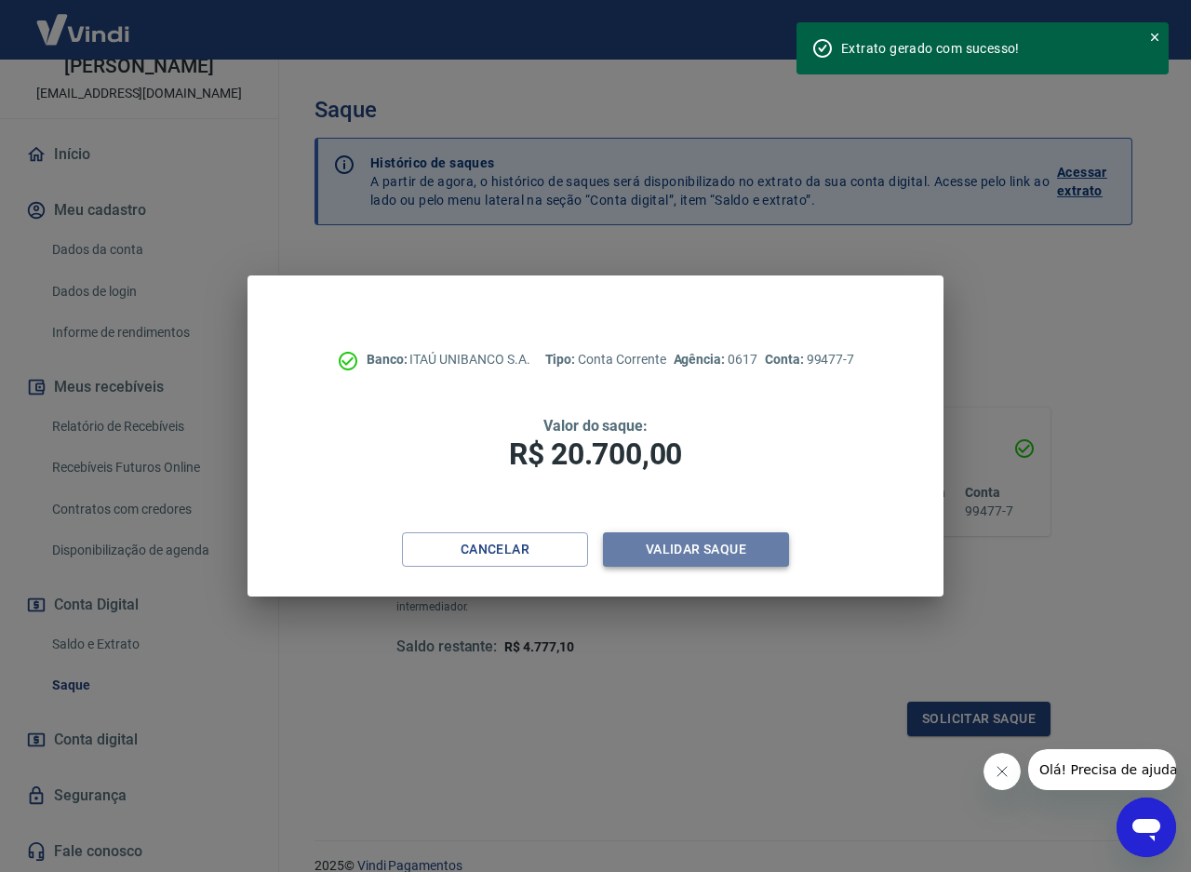
click at [696, 541] on button "Validar saque" at bounding box center [696, 549] width 186 height 34
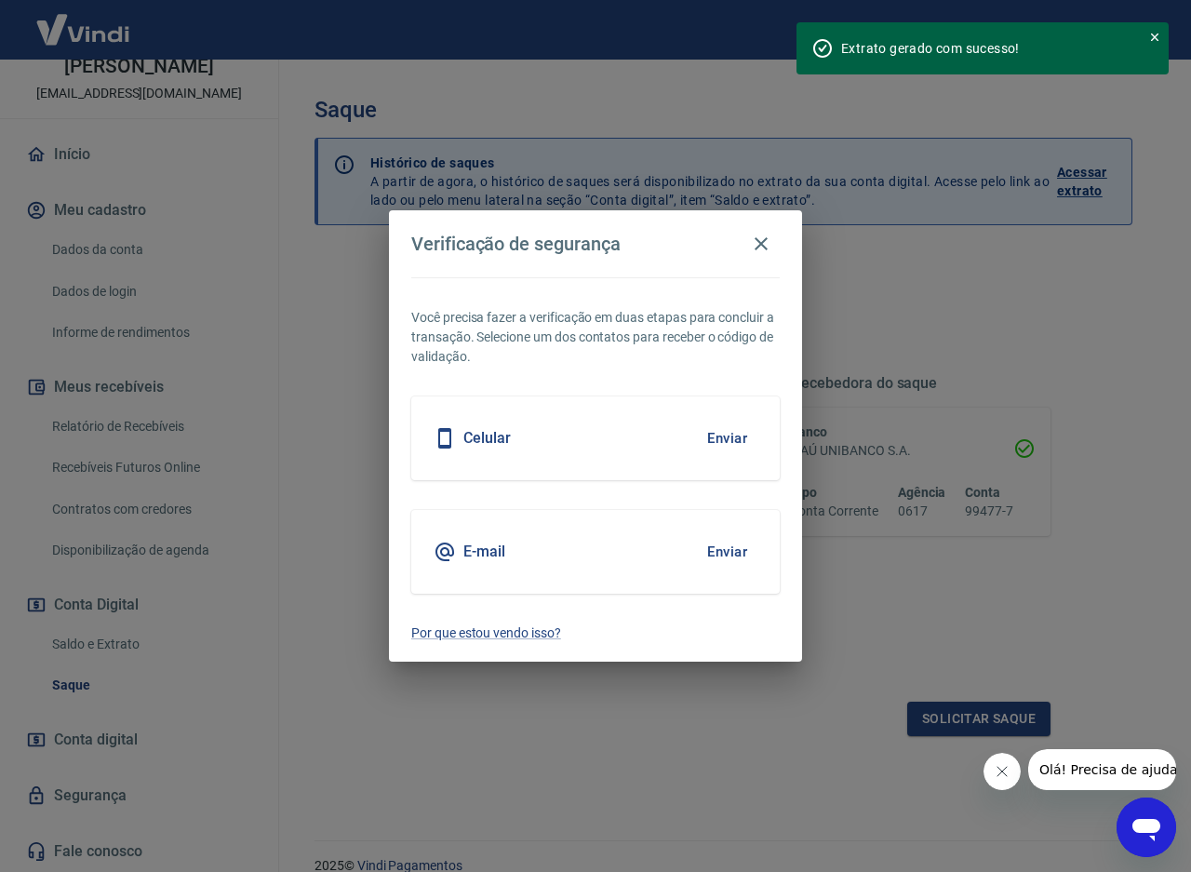
click at [635, 443] on div "Celular Enviar" at bounding box center [595, 438] width 368 height 84
click at [721, 436] on button "Enviar" at bounding box center [727, 438] width 60 height 39
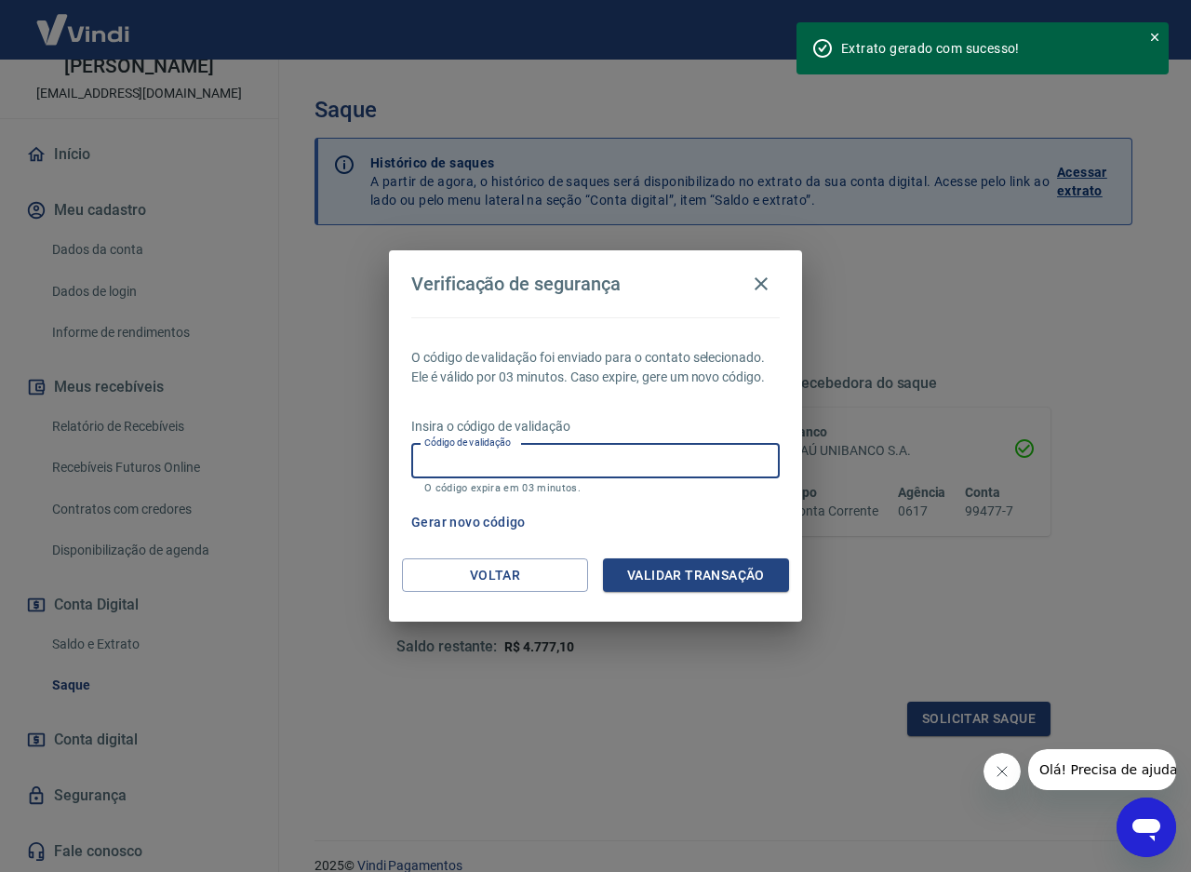
click at [432, 473] on input "Código de validação" at bounding box center [595, 461] width 368 height 34
type input "645100"
click at [673, 579] on button "Validar transação" at bounding box center [696, 575] width 186 height 34
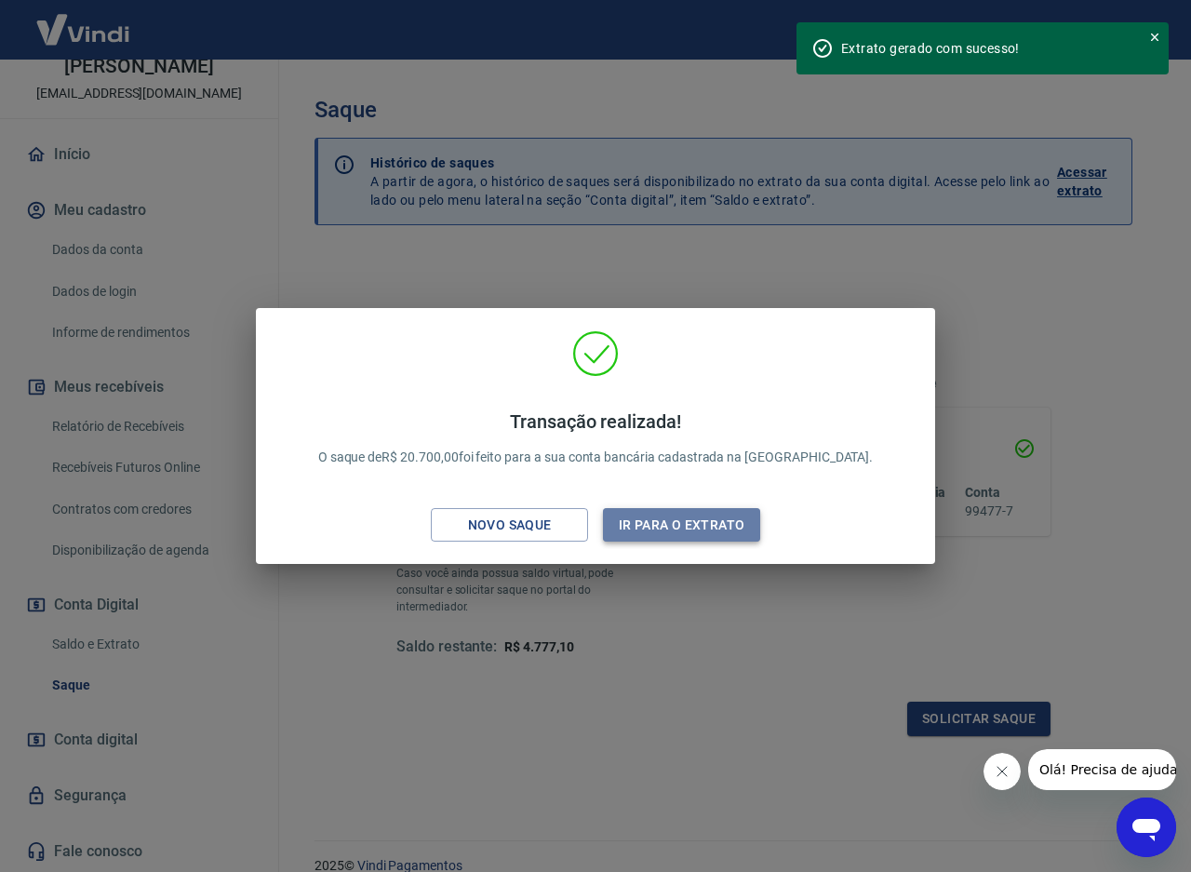
click at [672, 508] on button "Ir para o extrato" at bounding box center [681, 525] width 157 height 34
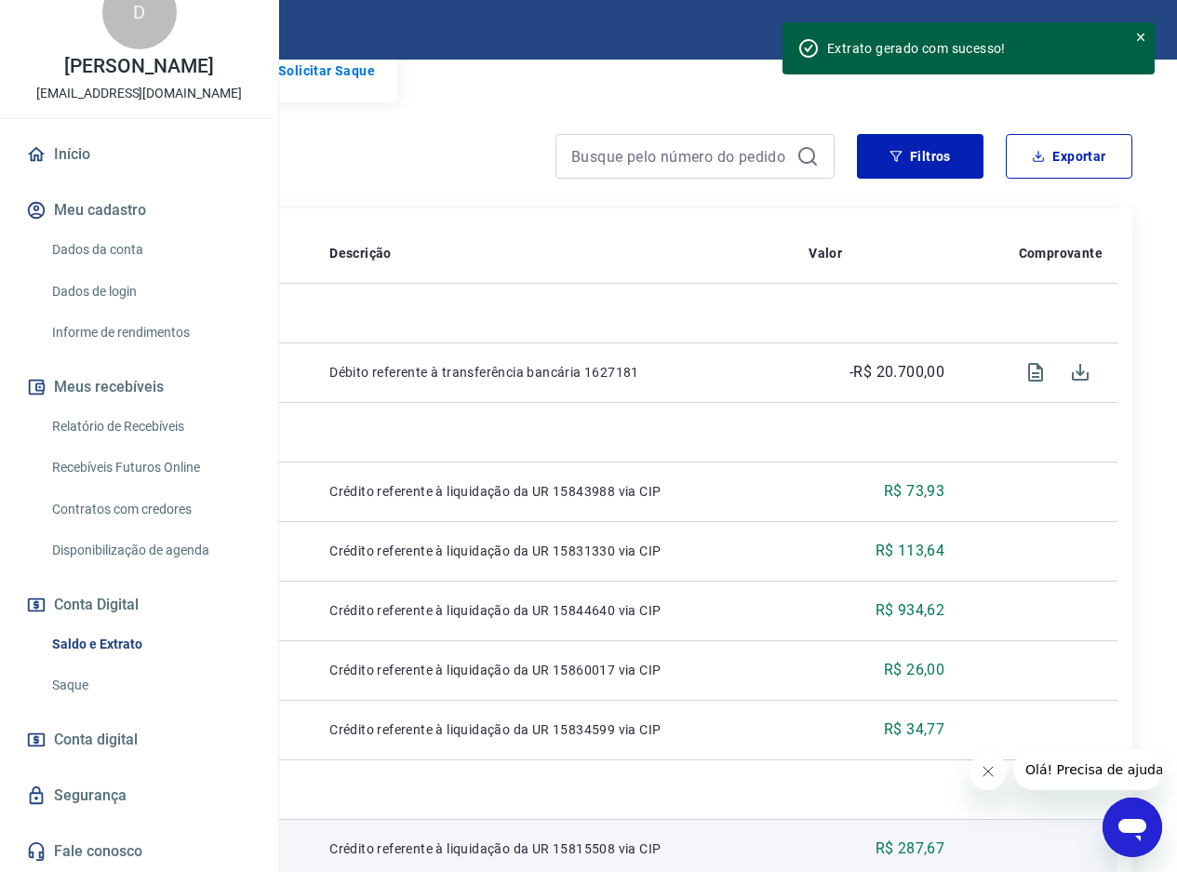
scroll to position [186, 0]
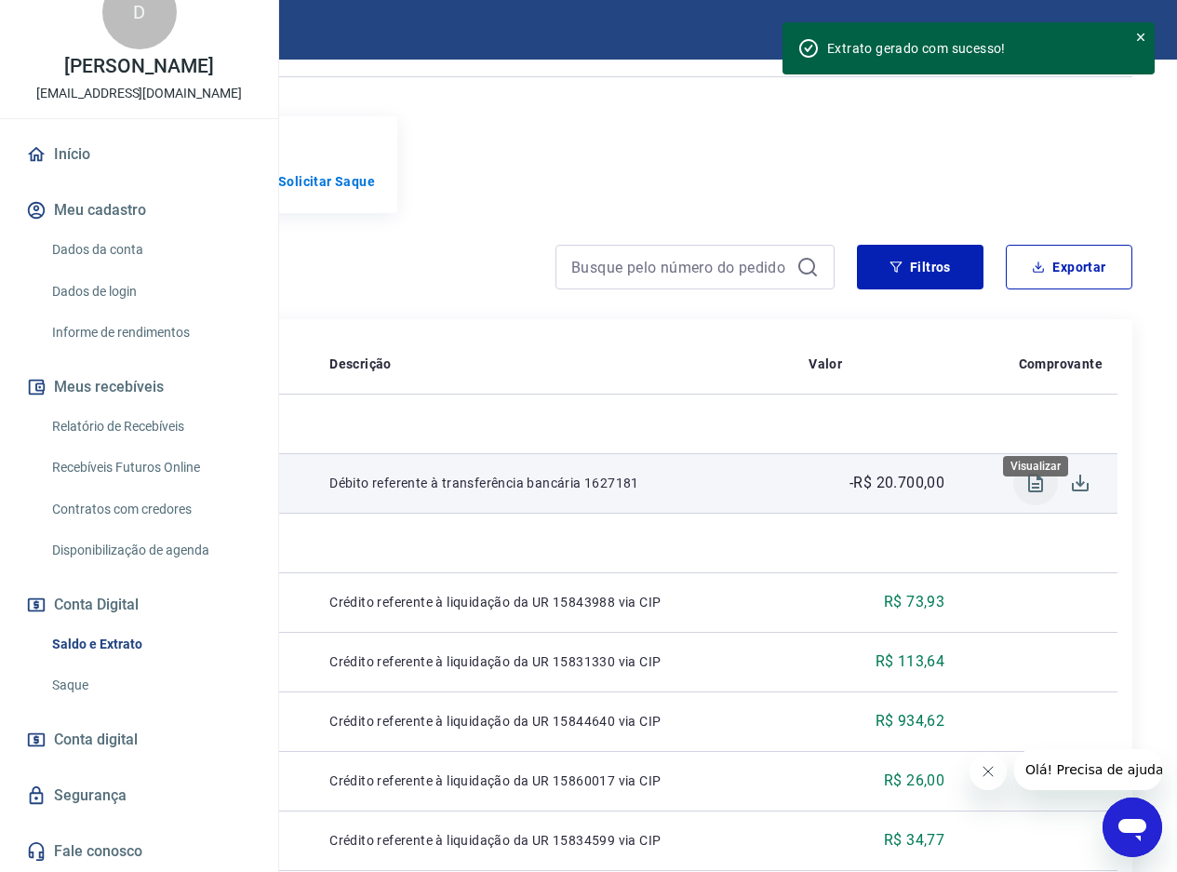
click at [1029, 492] on icon "Visualizar" at bounding box center [1035, 483] width 15 height 19
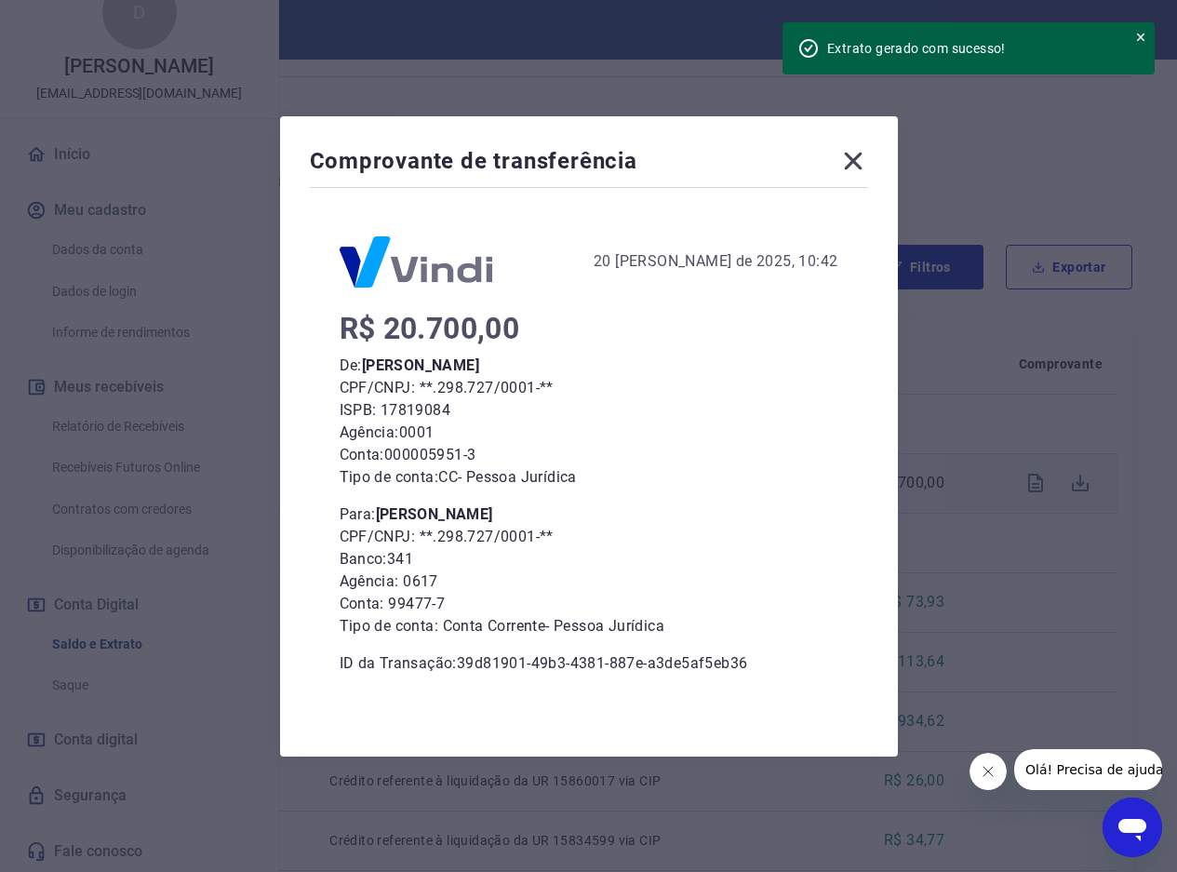
click at [855, 161] on icon at bounding box center [853, 161] width 30 height 30
